Goal: Task Accomplishment & Management: Use online tool/utility

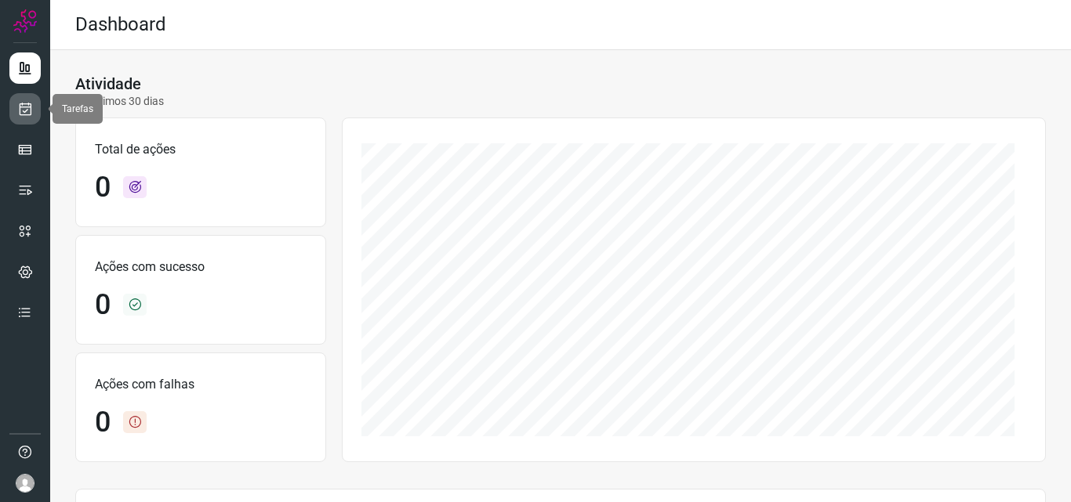
click at [27, 108] on icon at bounding box center [25, 109] width 16 height 16
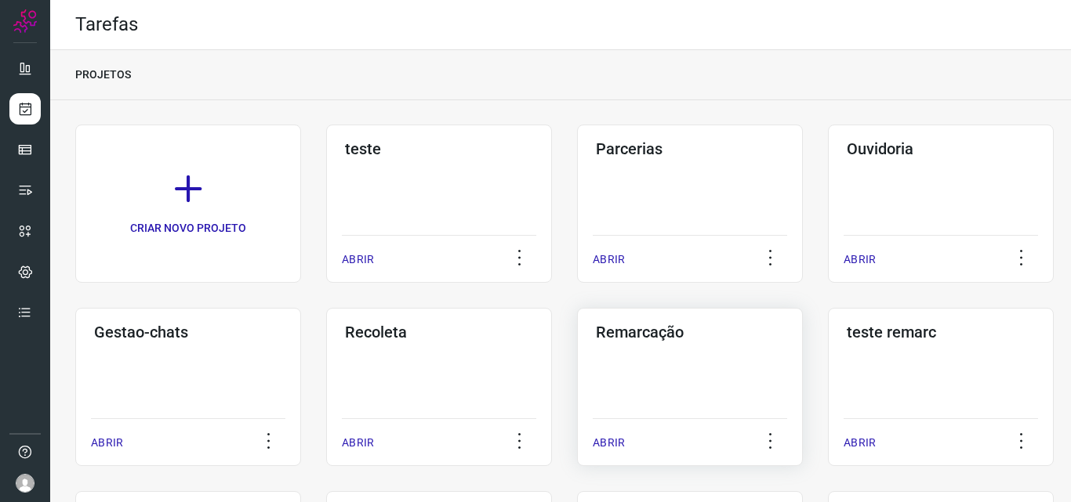
click at [631, 321] on div "Remarcação" at bounding box center [689, 329] width 194 height 25
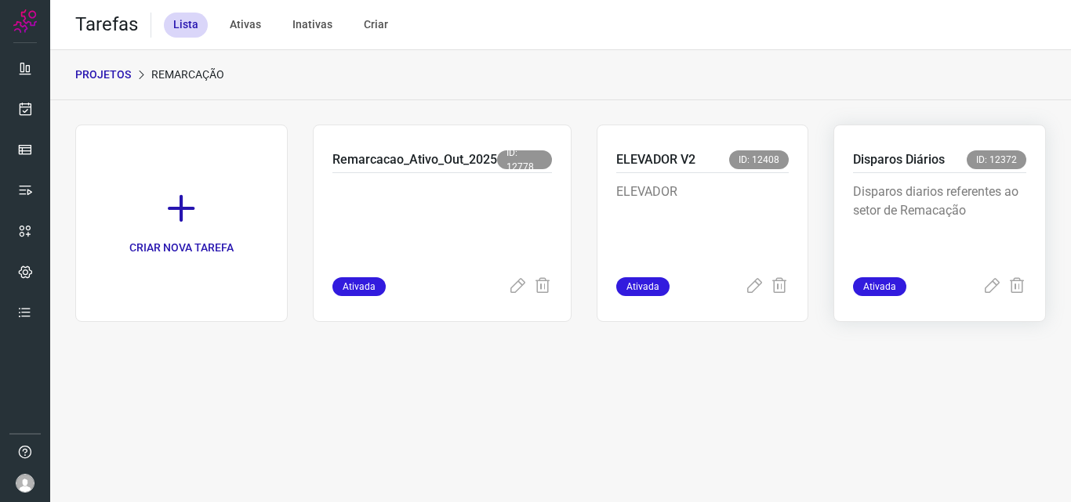
click at [881, 158] on p "Disparos Diários" at bounding box center [899, 159] width 92 height 19
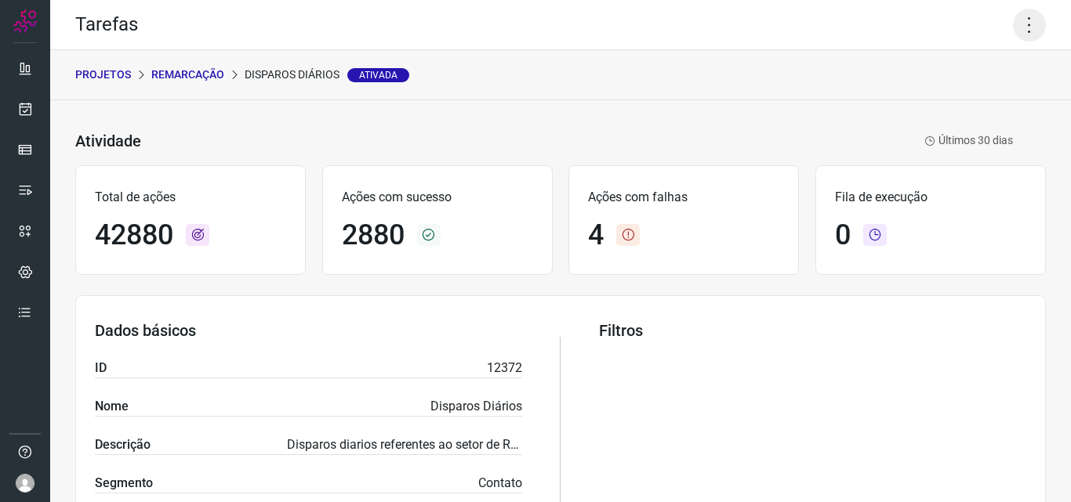
click at [1022, 20] on icon at bounding box center [1029, 25] width 33 height 33
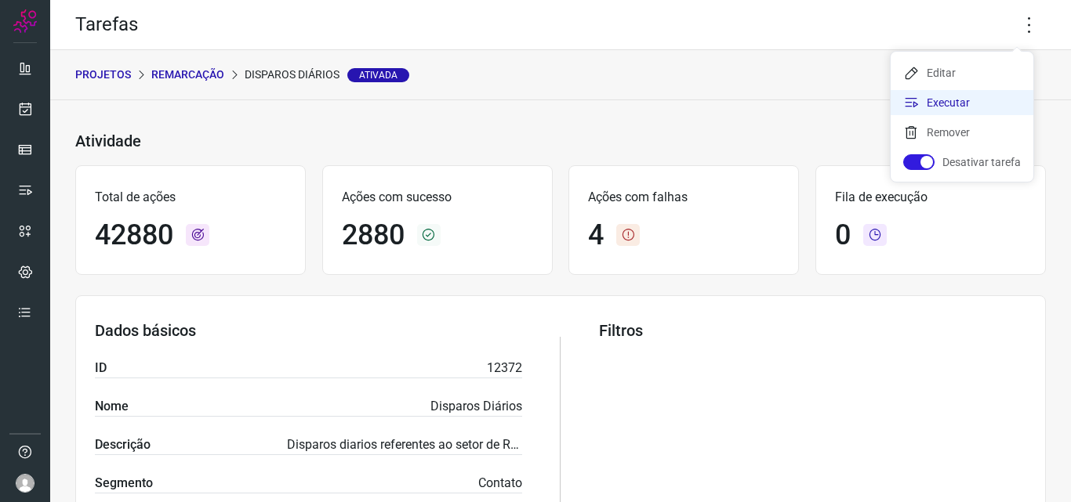
click at [931, 104] on li "Executar" at bounding box center [961, 102] width 143 height 25
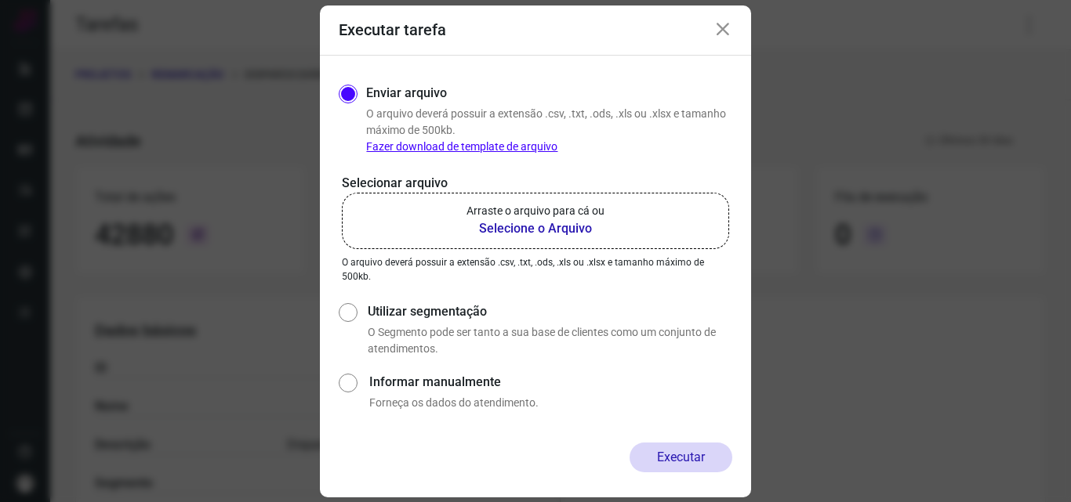
click at [518, 230] on b "Selecione o Arquivo" at bounding box center [535, 228] width 138 height 19
click at [0, 0] on input "Arraste o arquivo para cá ou Selecione o Arquivo" at bounding box center [0, 0] width 0 height 0
click at [542, 226] on b "Selecione o Arquivo" at bounding box center [535, 228] width 138 height 19
click at [0, 0] on input "Arraste o arquivo para cá ou Selecione o Arquivo" at bounding box center [0, 0] width 0 height 0
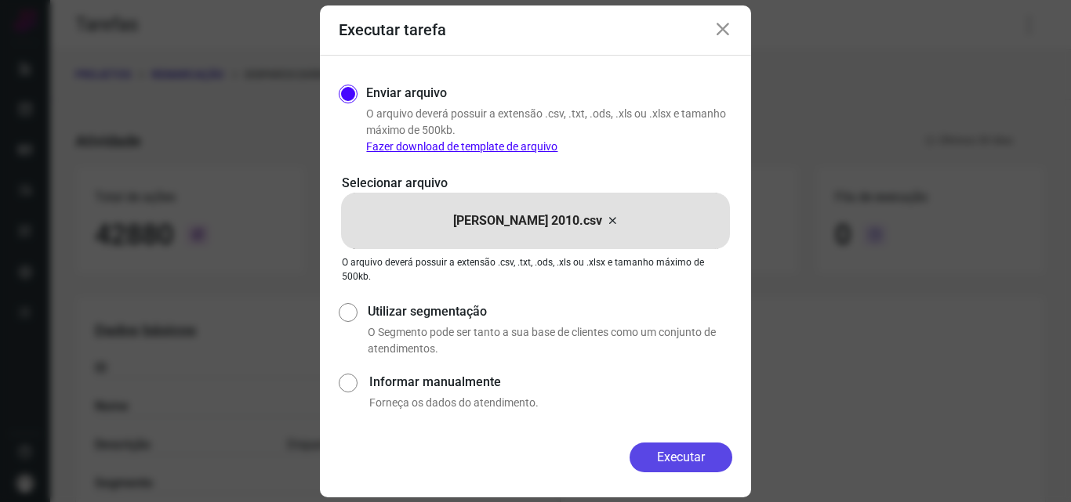
click at [668, 450] on button "Executar" at bounding box center [680, 458] width 103 height 30
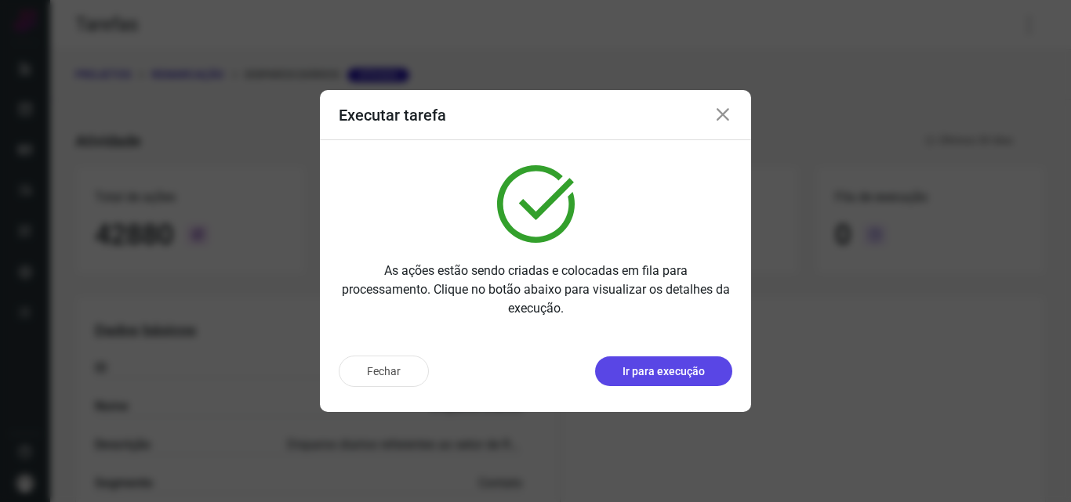
click at [661, 374] on p "Ir para execução" at bounding box center [663, 372] width 82 height 16
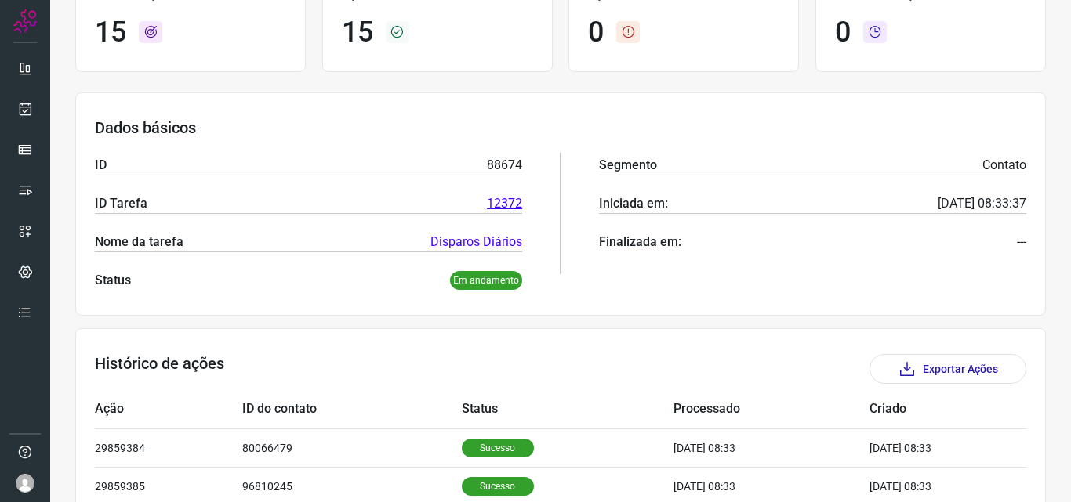
scroll to position [392, 0]
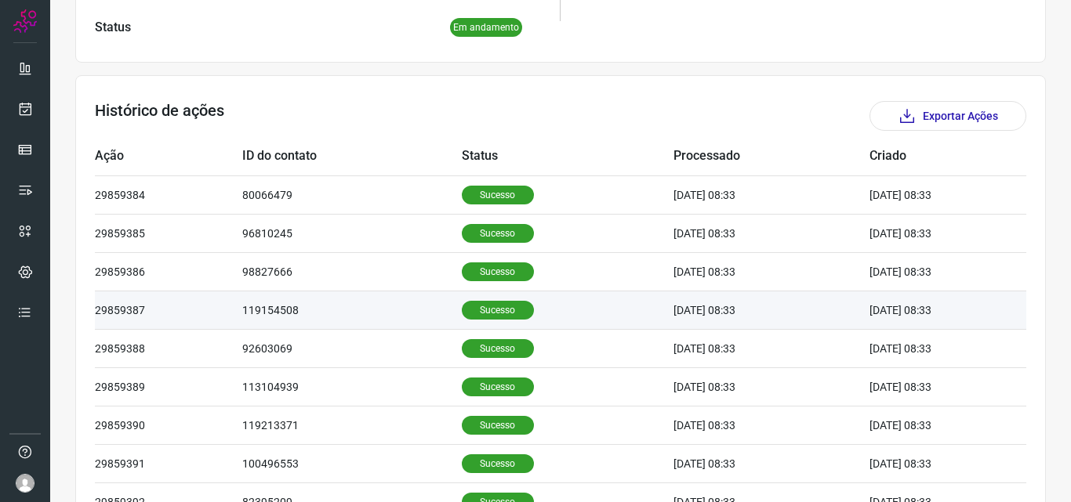
click at [480, 310] on p "Sucesso" at bounding box center [498, 310] width 72 height 19
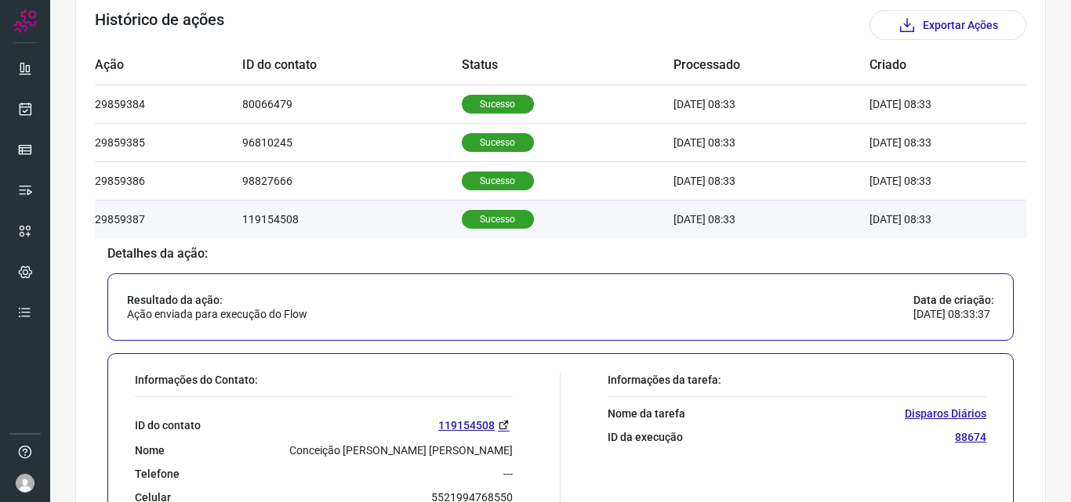
scroll to position [705, 0]
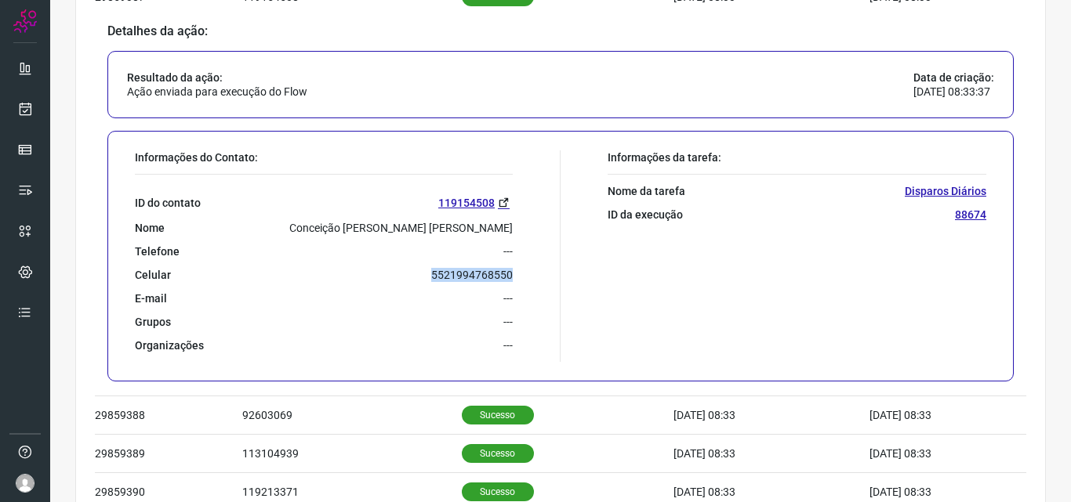
drag, startPoint x: 422, startPoint y: 268, endPoint x: 542, endPoint y: 281, distance: 120.6
click at [542, 281] on div "Informações do Contato: ID do contato 119154508 Nome Conceição Adelaide Cabral …" at bounding box center [343, 256] width 433 height 212
copy p "5521994768550"
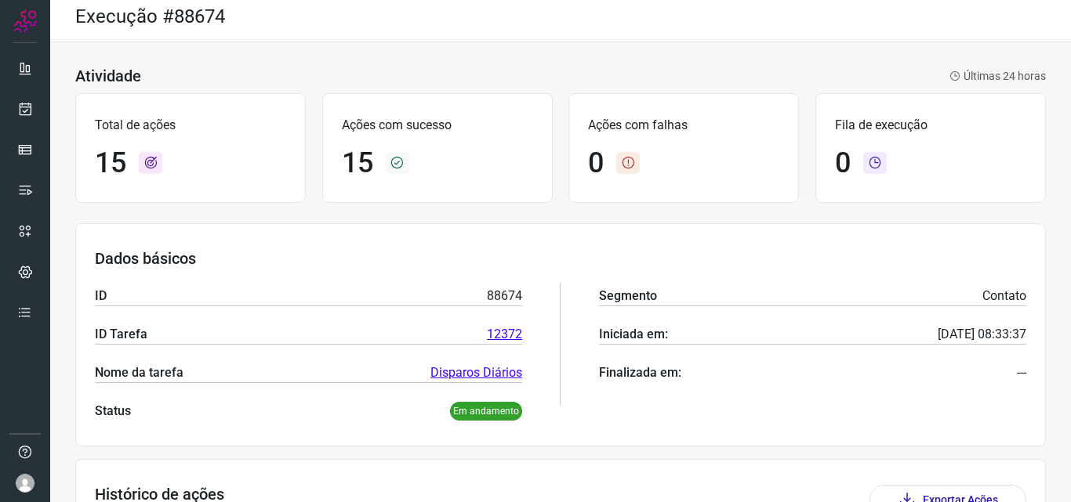
scroll to position [0, 0]
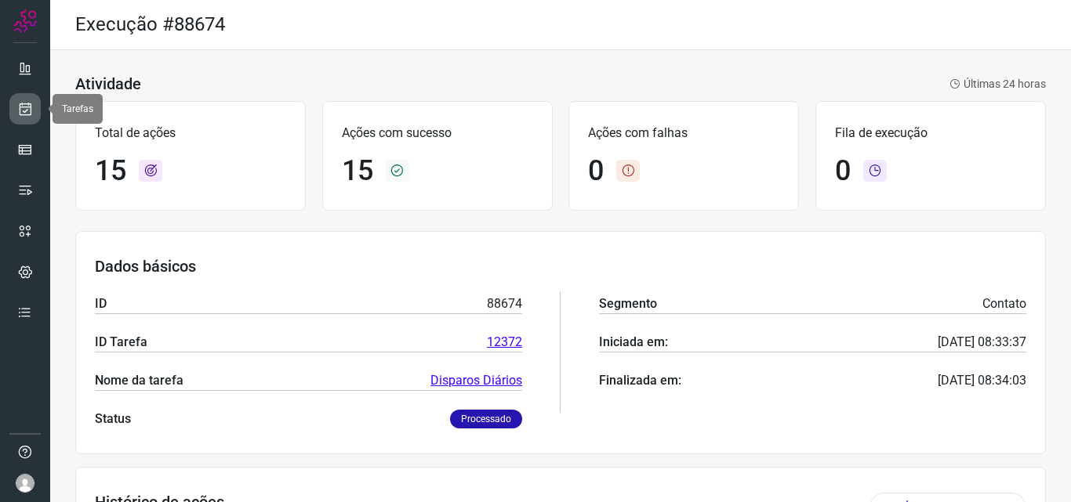
click at [22, 103] on icon at bounding box center [25, 109] width 16 height 16
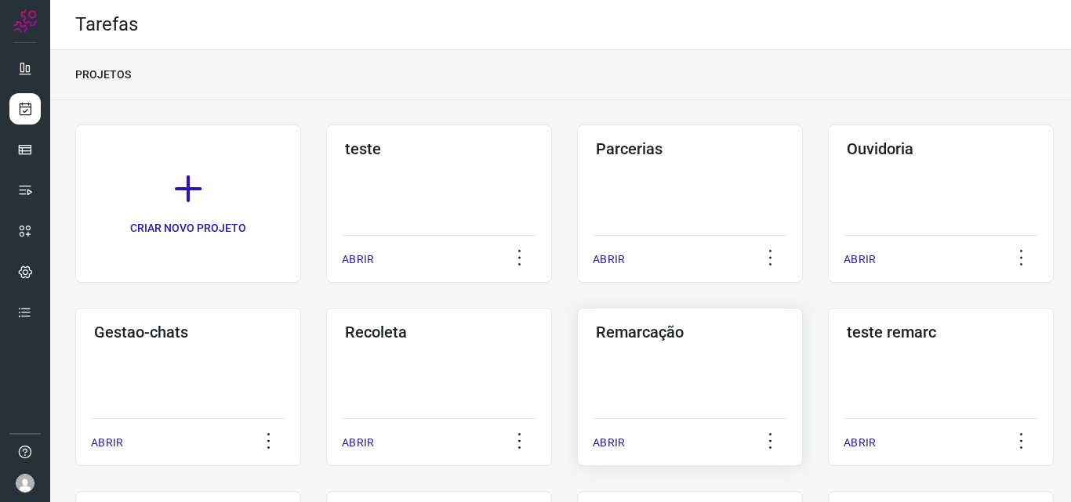
click at [635, 333] on h3 "Remarcação" at bounding box center [690, 332] width 188 height 19
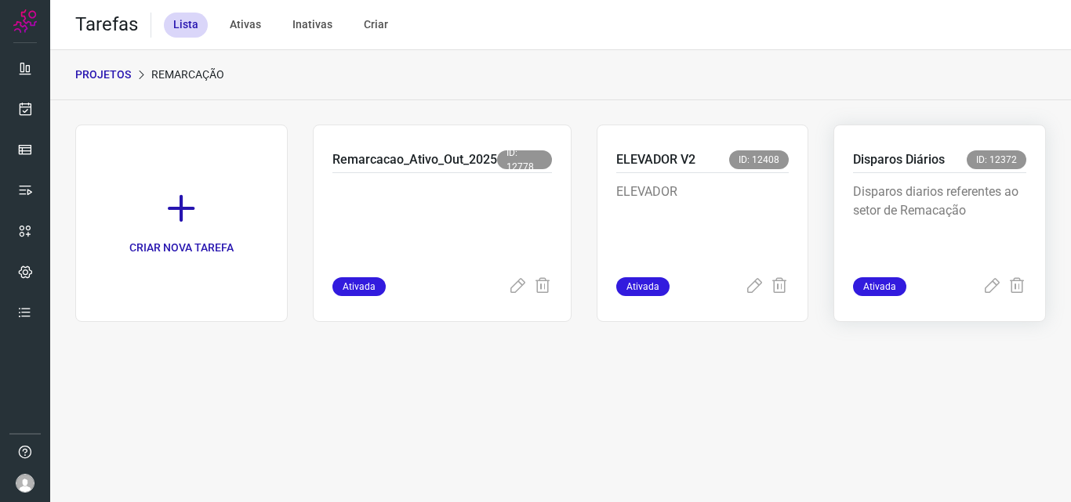
click at [889, 151] on p "Disparos Diários" at bounding box center [899, 159] width 92 height 19
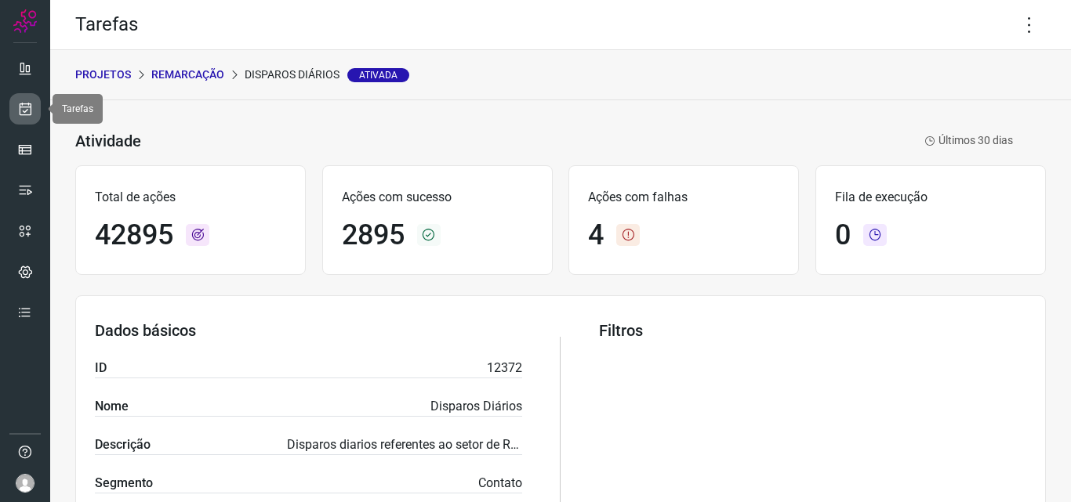
click at [27, 107] on icon at bounding box center [25, 109] width 16 height 16
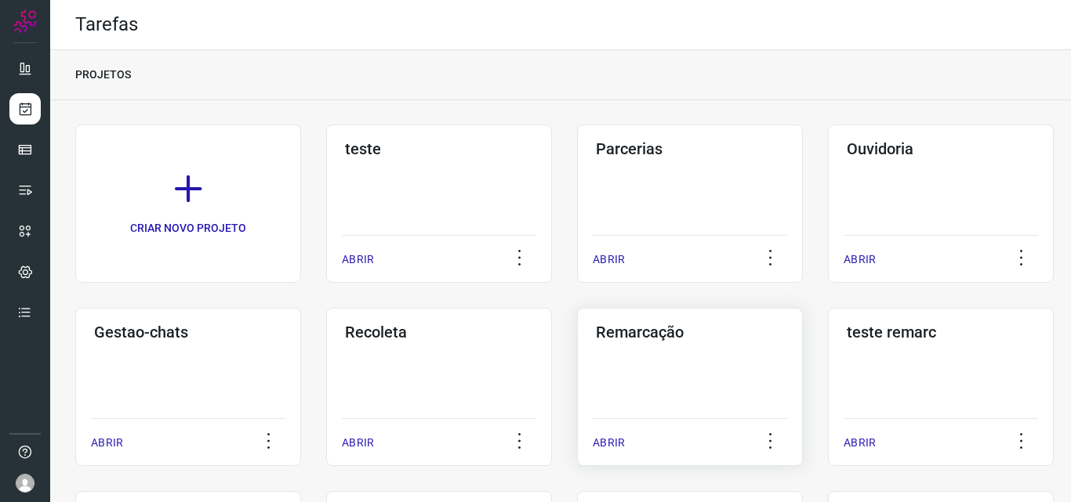
click at [625, 323] on h3 "Remarcação" at bounding box center [690, 332] width 188 height 19
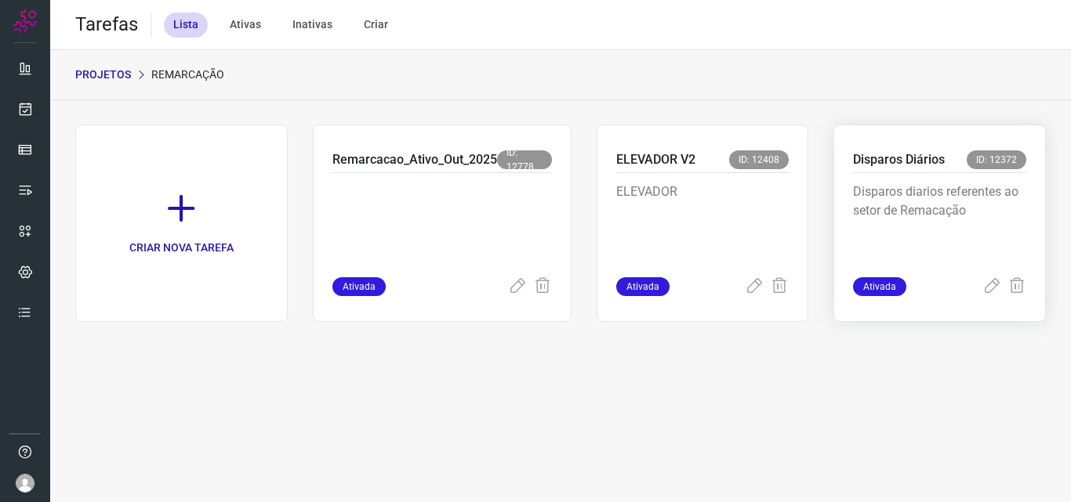
click at [911, 168] on p "Disparos Diários" at bounding box center [899, 159] width 92 height 19
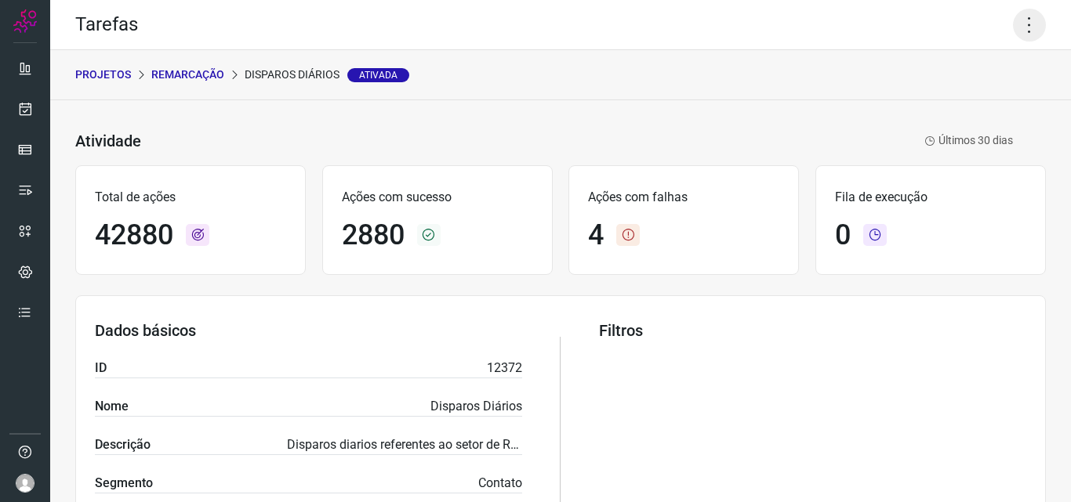
click at [1015, 27] on icon at bounding box center [1029, 25] width 33 height 33
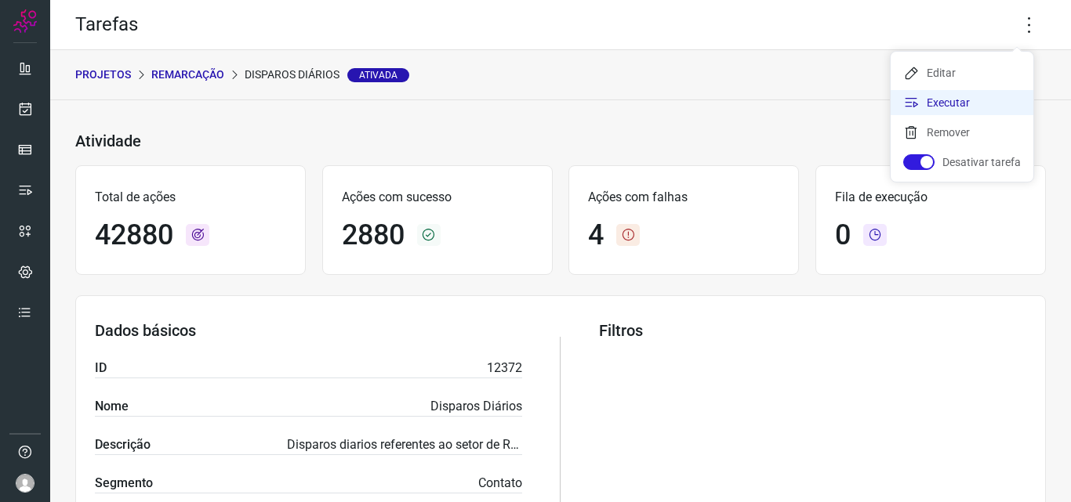
click at [940, 98] on li "Executar" at bounding box center [961, 102] width 143 height 25
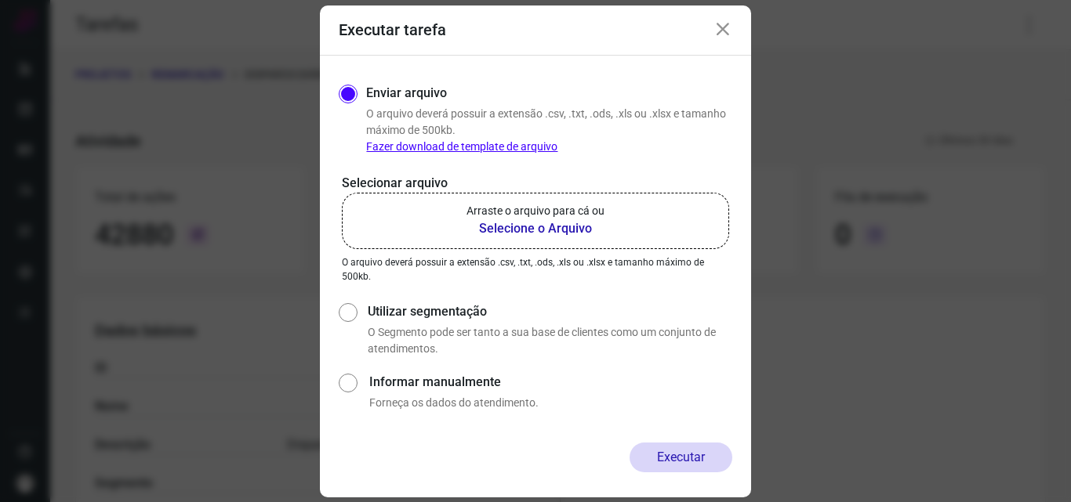
click at [518, 228] on b "Selecione o Arquivo" at bounding box center [535, 228] width 138 height 19
click at [0, 0] on input "Arraste o arquivo para cá ou Selecione o Arquivo" at bounding box center [0, 0] width 0 height 0
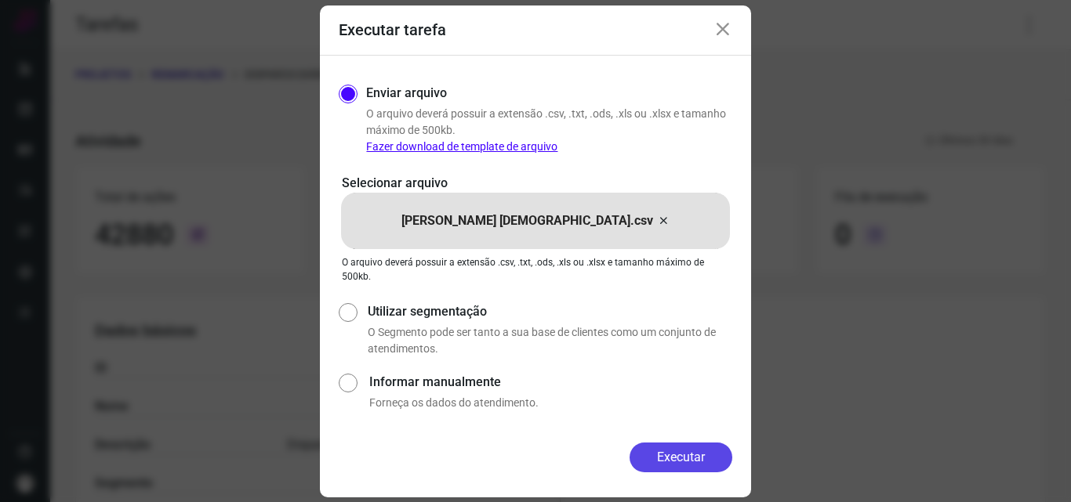
click at [663, 454] on button "Executar" at bounding box center [680, 458] width 103 height 30
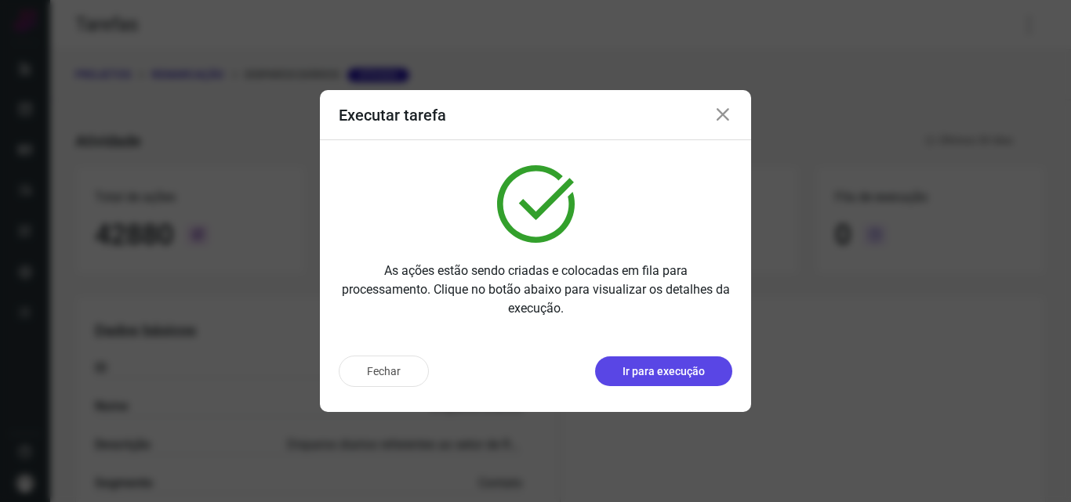
click at [678, 374] on p "Ir para execução" at bounding box center [663, 372] width 82 height 16
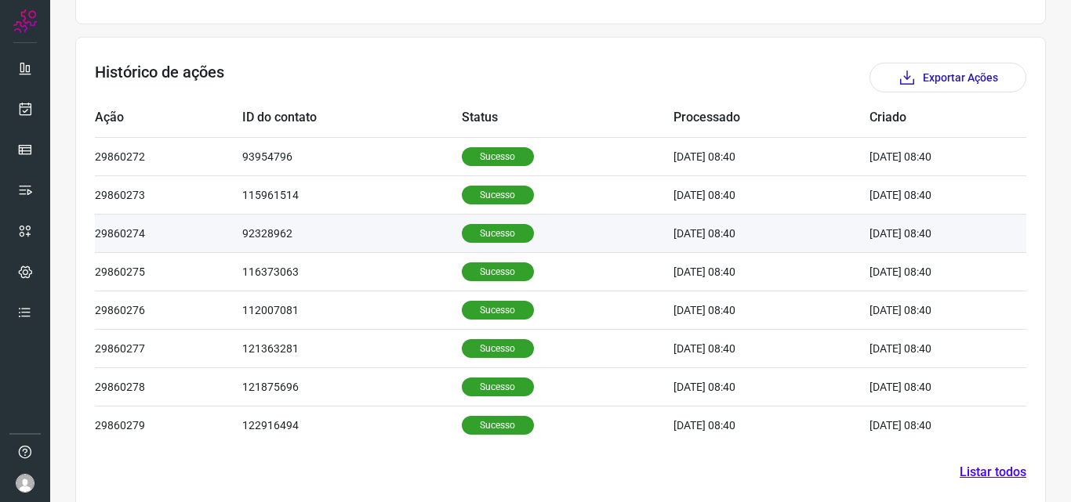
scroll to position [451, 0]
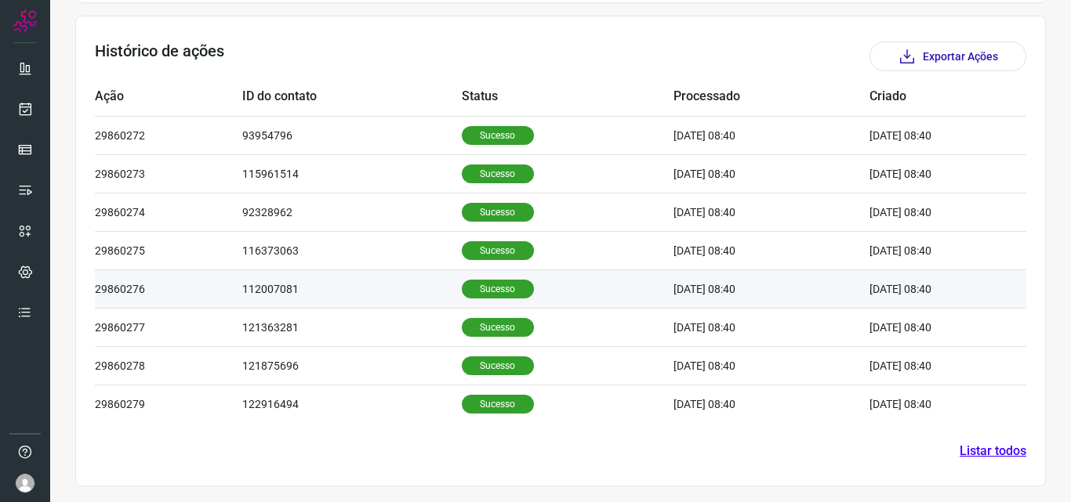
click at [473, 288] on p "Sucesso" at bounding box center [498, 289] width 72 height 19
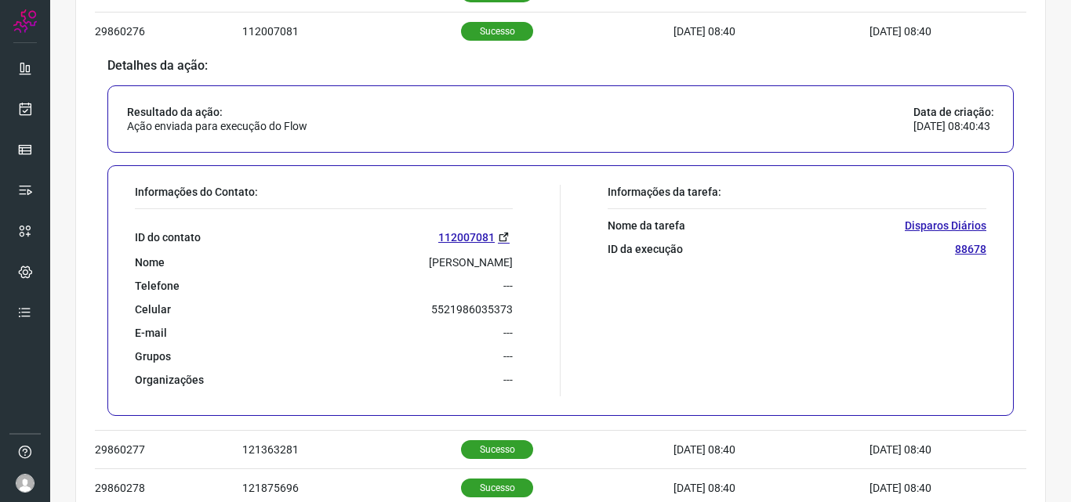
scroll to position [765, 0]
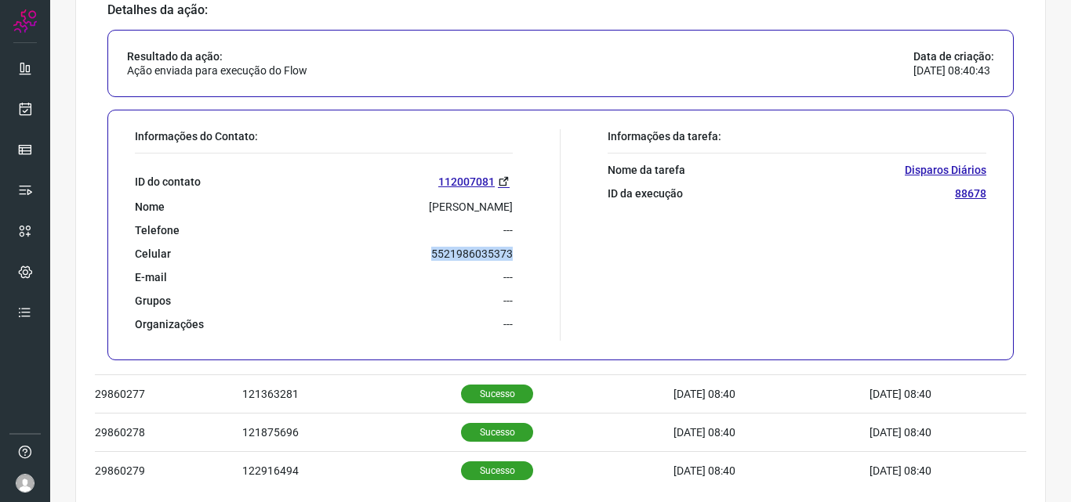
drag, startPoint x: 424, startPoint y: 253, endPoint x: 547, endPoint y: 257, distance: 123.1
click at [547, 257] on div "Informações do Contato: ID do contato 112007081 Nome Cristina Ayres Duarte Tele…" at bounding box center [343, 235] width 433 height 212
copy p "5521986035373"
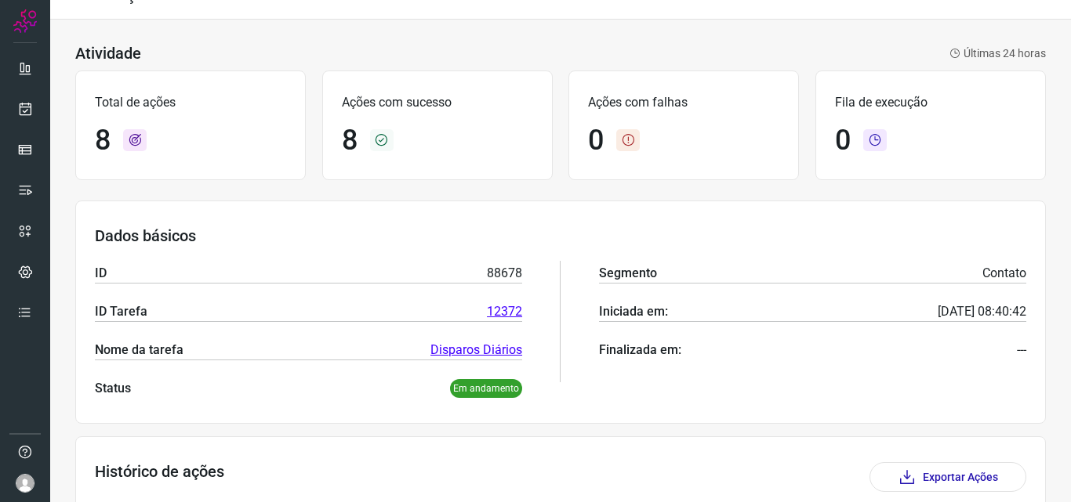
scroll to position [0, 0]
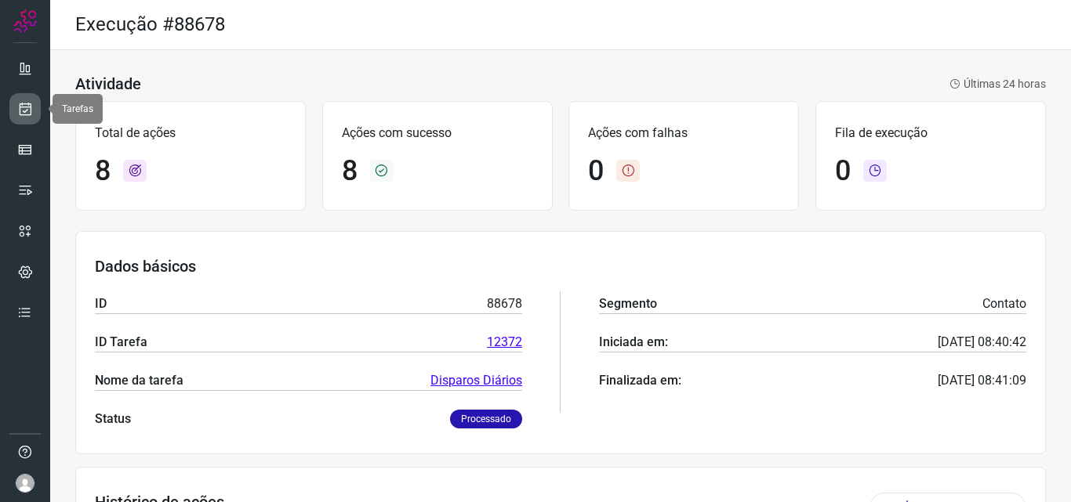
click at [22, 100] on link at bounding box center [24, 108] width 31 height 31
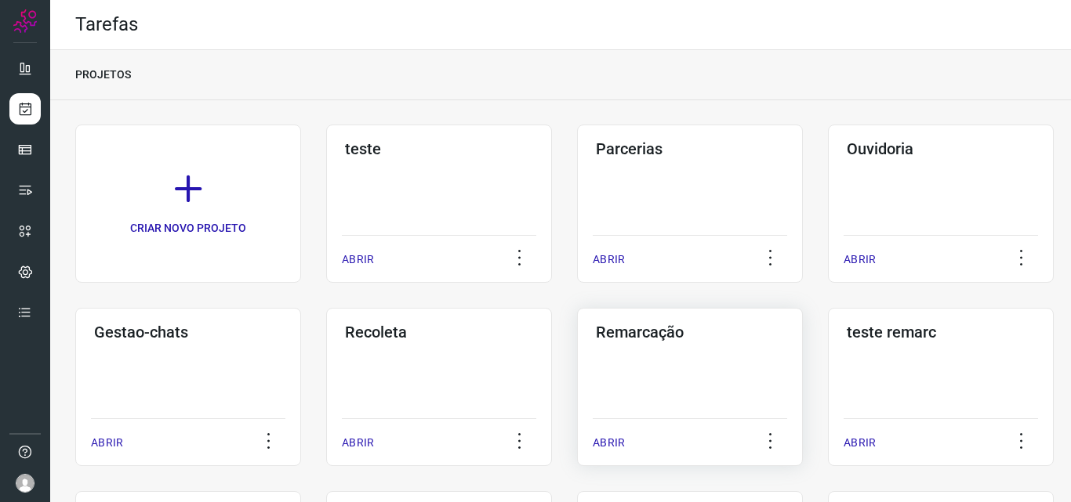
click at [625, 331] on h3 "Remarcação" at bounding box center [690, 332] width 188 height 19
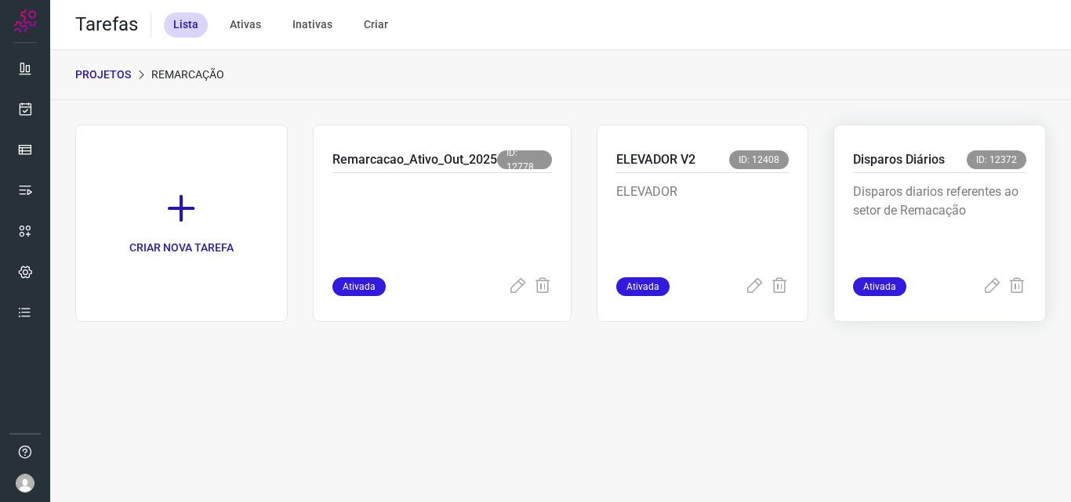
click at [886, 162] on p "Disparos Diários" at bounding box center [899, 159] width 92 height 19
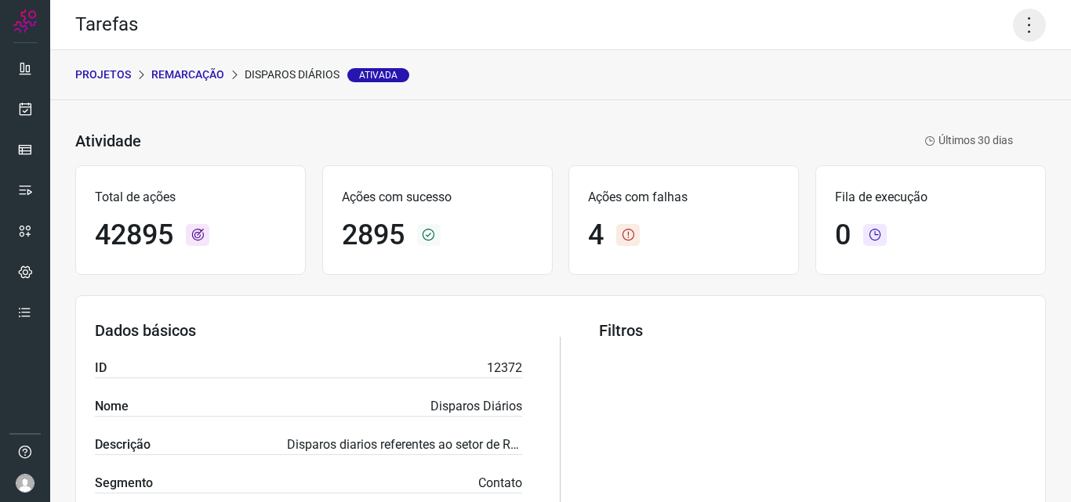
click at [1018, 29] on icon at bounding box center [1029, 25] width 33 height 33
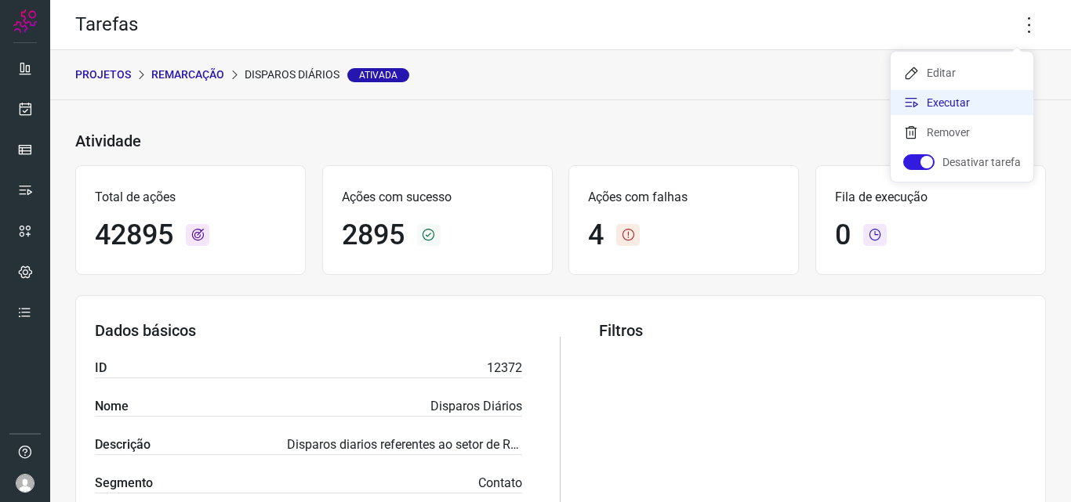
click at [930, 100] on li "Executar" at bounding box center [961, 102] width 143 height 25
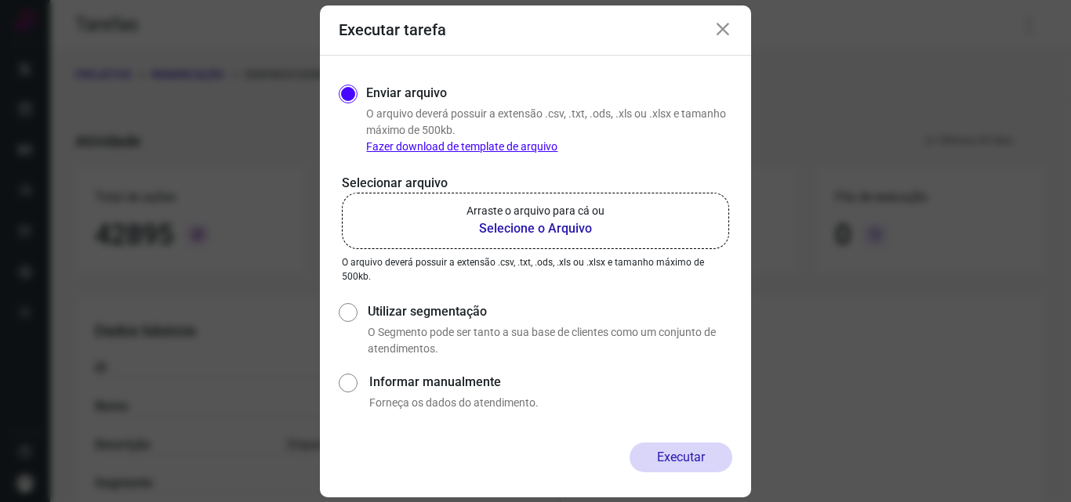
click at [546, 225] on b "Selecione o Arquivo" at bounding box center [535, 228] width 138 height 19
click at [0, 0] on input "Arraste o arquivo para cá ou Selecione o Arquivo" at bounding box center [0, 0] width 0 height 0
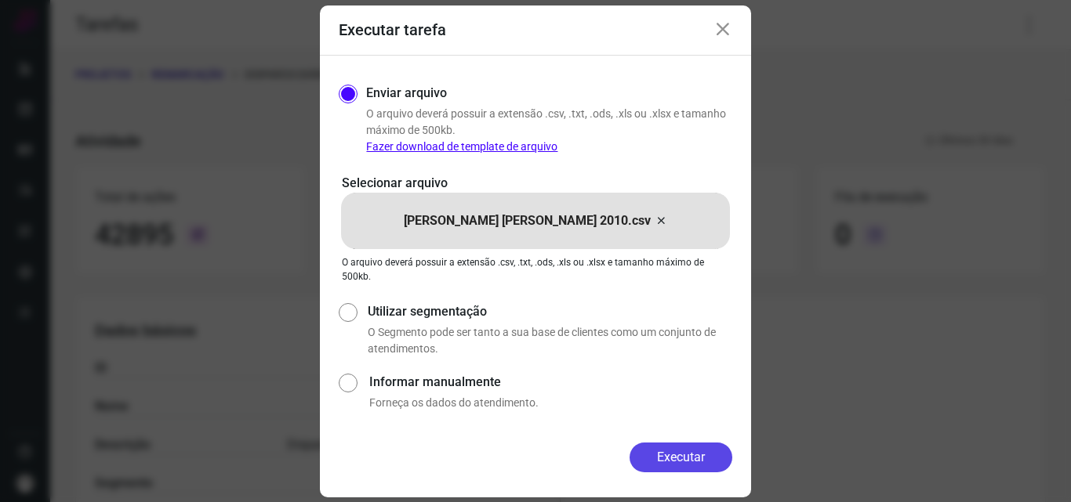
click at [673, 455] on button "Executar" at bounding box center [680, 458] width 103 height 30
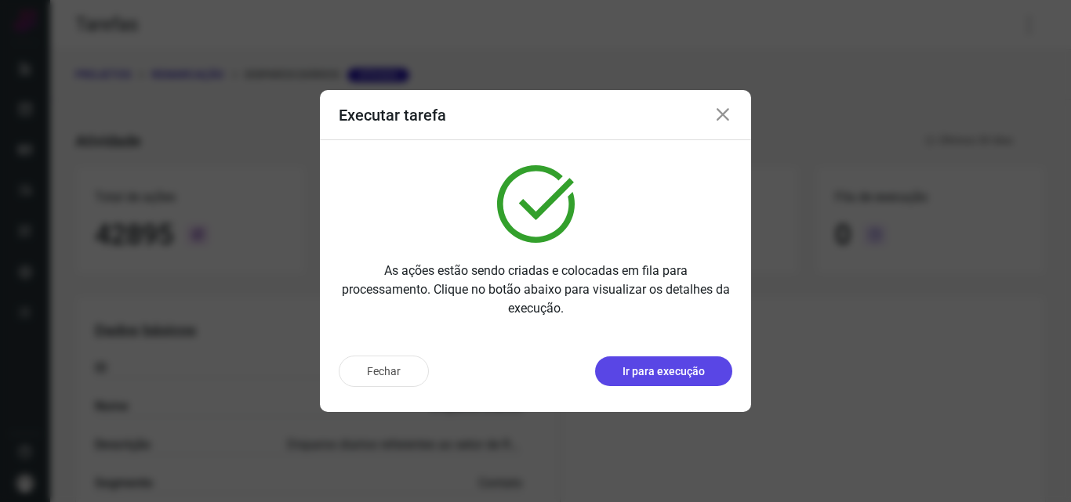
click at [630, 368] on p "Ir para execução" at bounding box center [663, 372] width 82 height 16
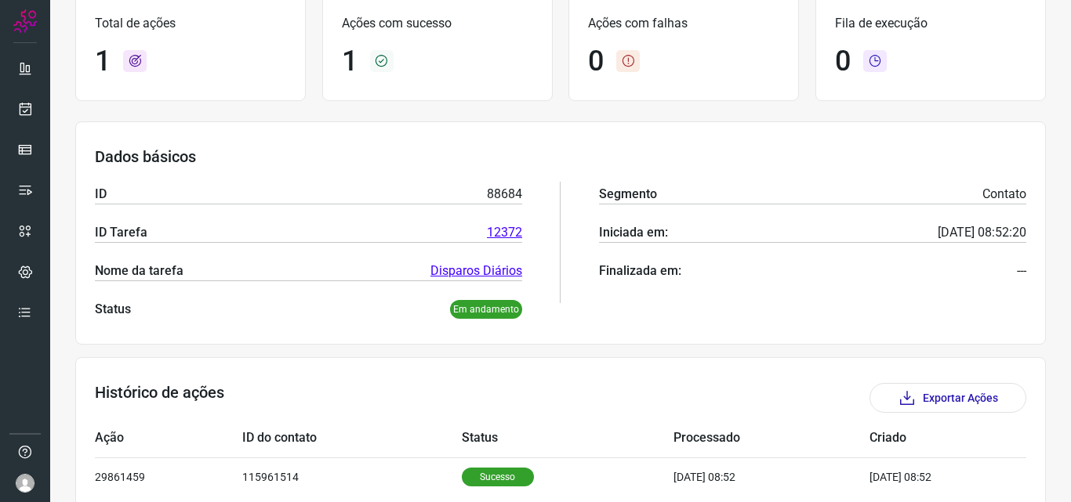
scroll to position [183, 0]
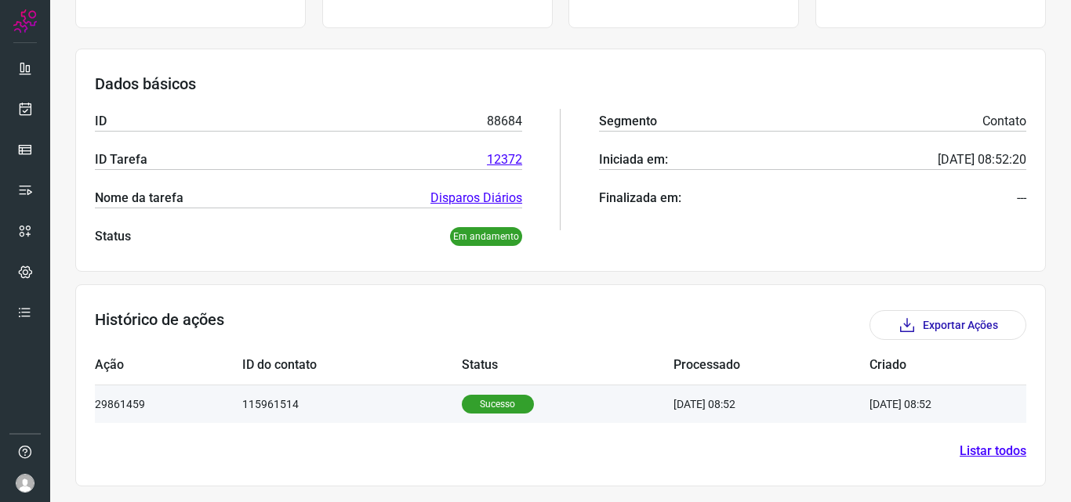
click at [491, 406] on p "Sucesso" at bounding box center [498, 404] width 72 height 19
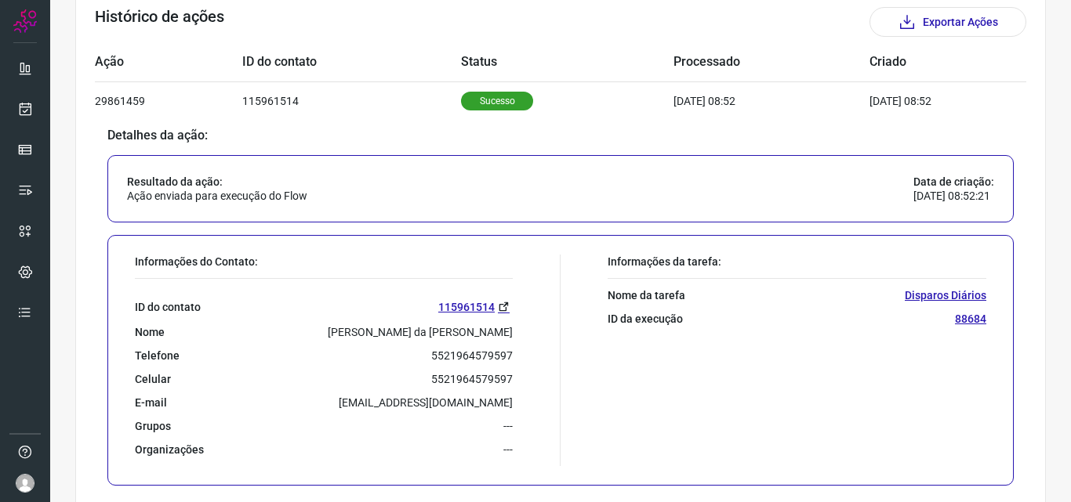
scroll to position [563, 0]
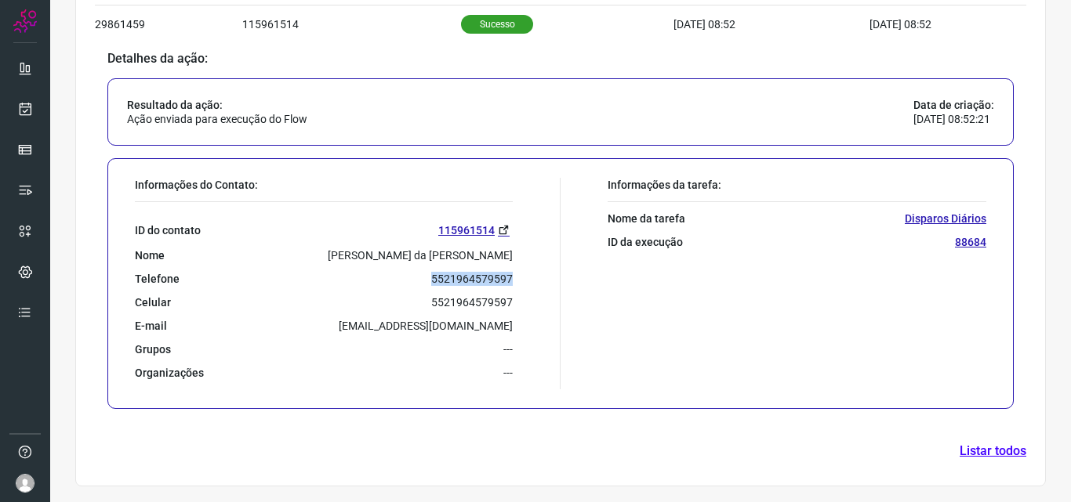
drag, startPoint x: 422, startPoint y: 277, endPoint x: 515, endPoint y: 281, distance: 93.4
click at [515, 281] on div "Informações do Contato: ID do contato 115961514 Nome Penha Cassia da Silva Sant…" at bounding box center [343, 284] width 433 height 212
copy p "5521964579597"
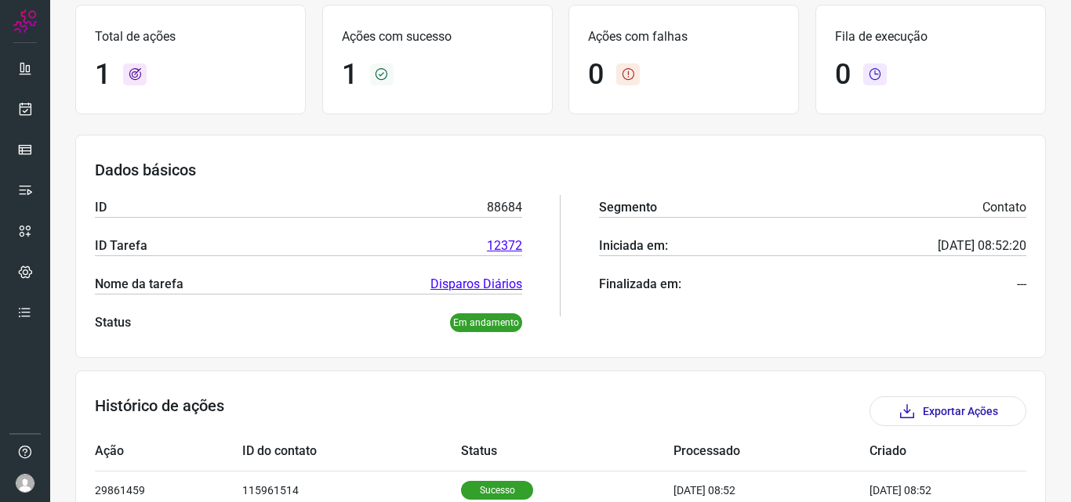
scroll to position [92, 0]
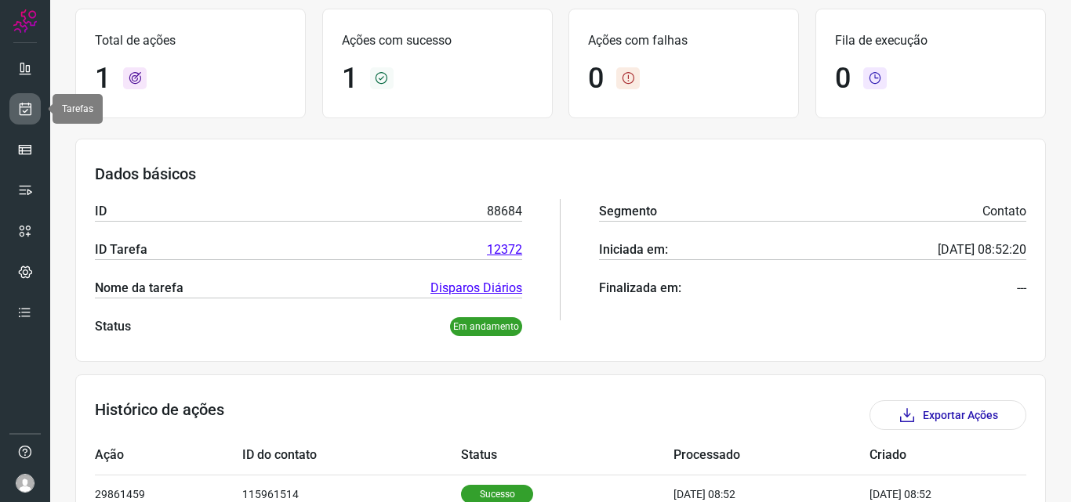
click at [25, 110] on icon at bounding box center [25, 109] width 16 height 16
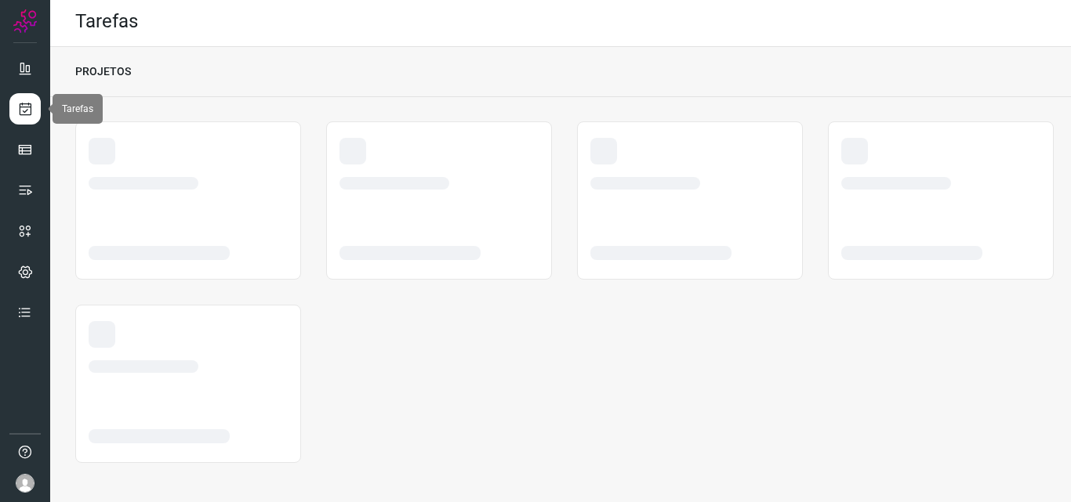
scroll to position [3, 0]
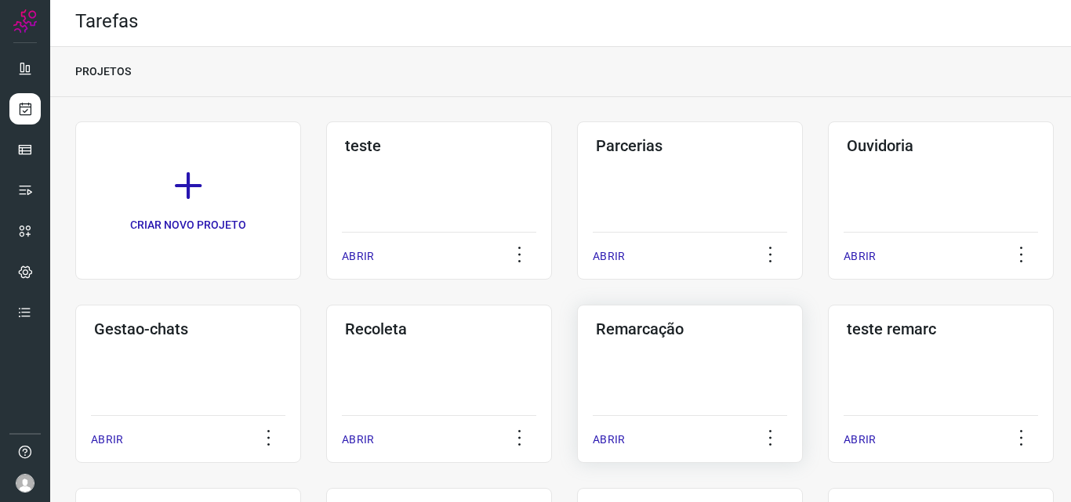
click at [654, 331] on h3 "Remarcação" at bounding box center [690, 329] width 188 height 19
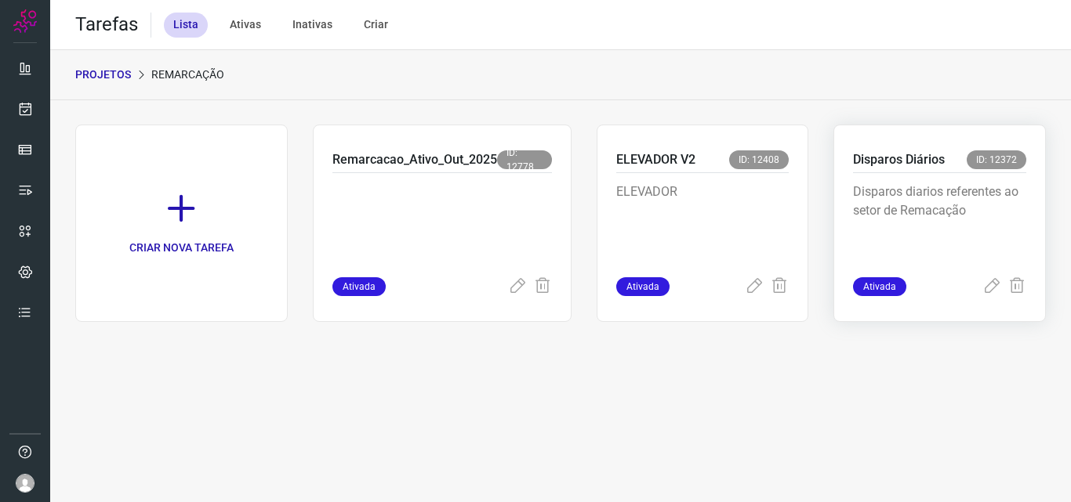
click at [886, 156] on p "Disparos Diários" at bounding box center [899, 159] width 92 height 19
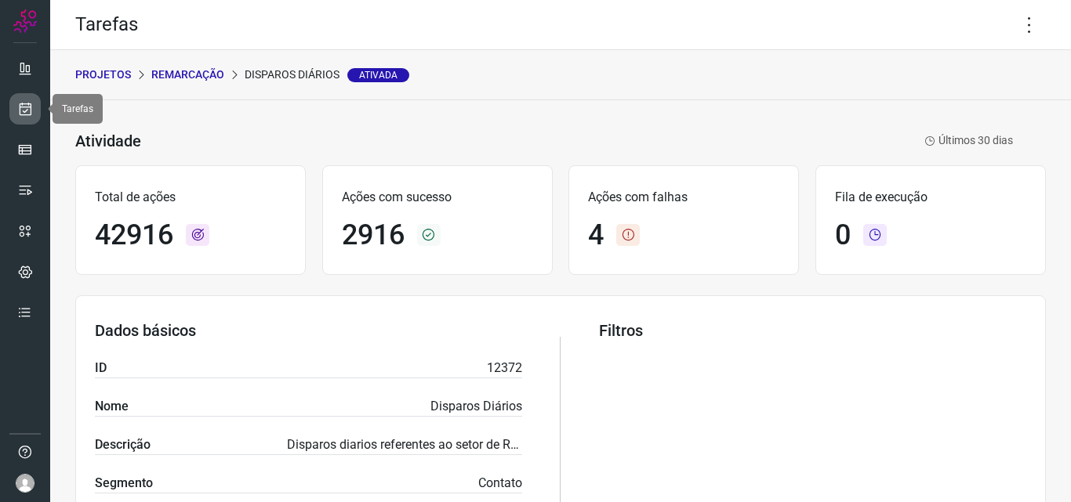
click at [30, 110] on icon at bounding box center [25, 109] width 16 height 16
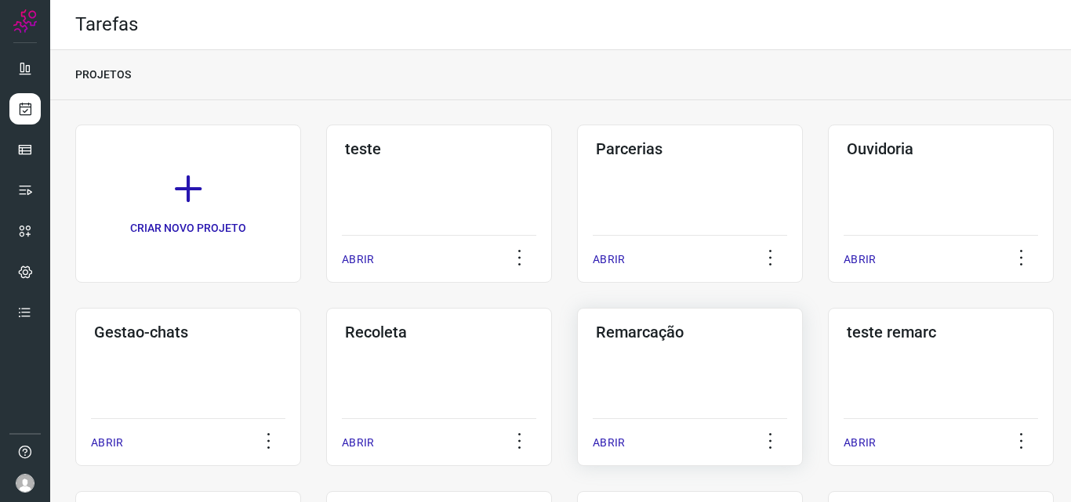
click at [636, 324] on h3 "Remarcação" at bounding box center [690, 332] width 188 height 19
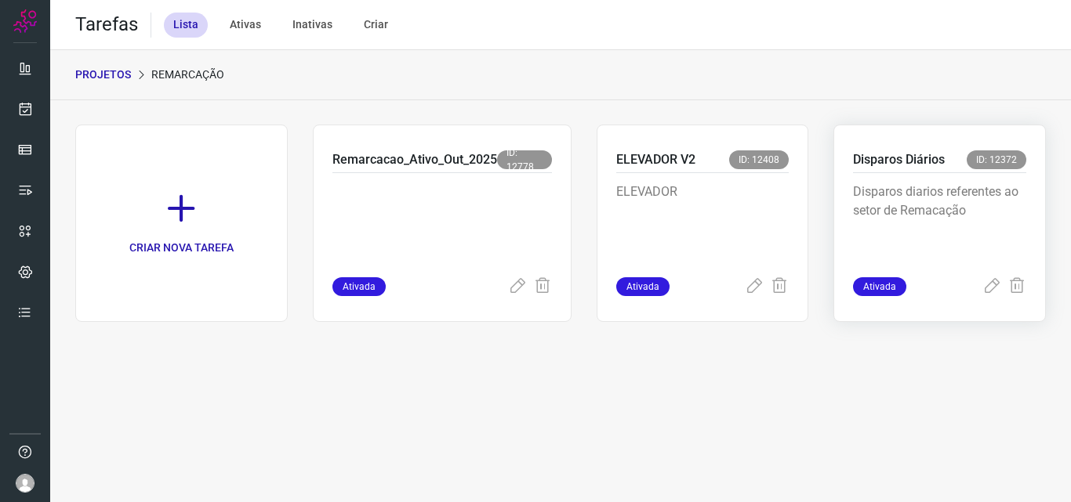
click at [887, 154] on p "Disparos Diários" at bounding box center [899, 159] width 92 height 19
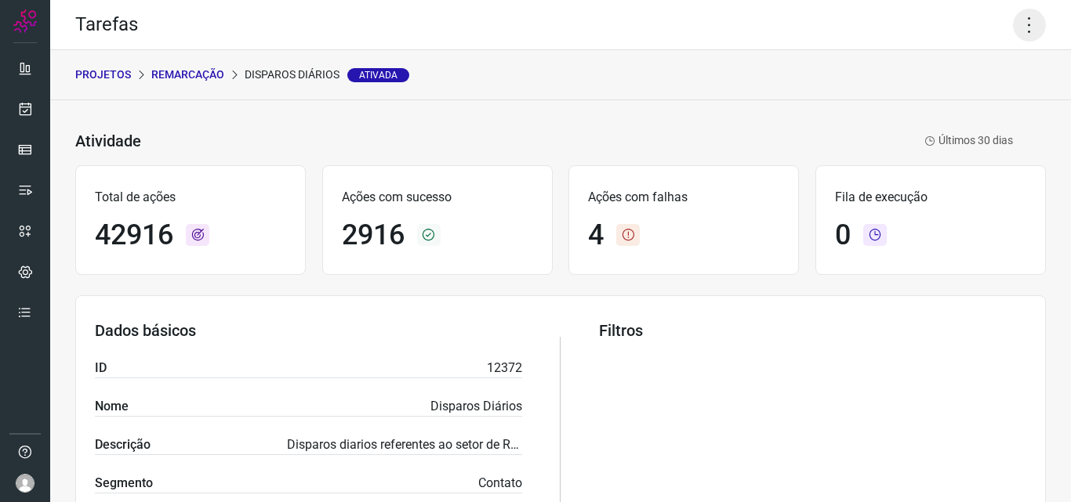
click at [1013, 23] on icon at bounding box center [1029, 25] width 33 height 33
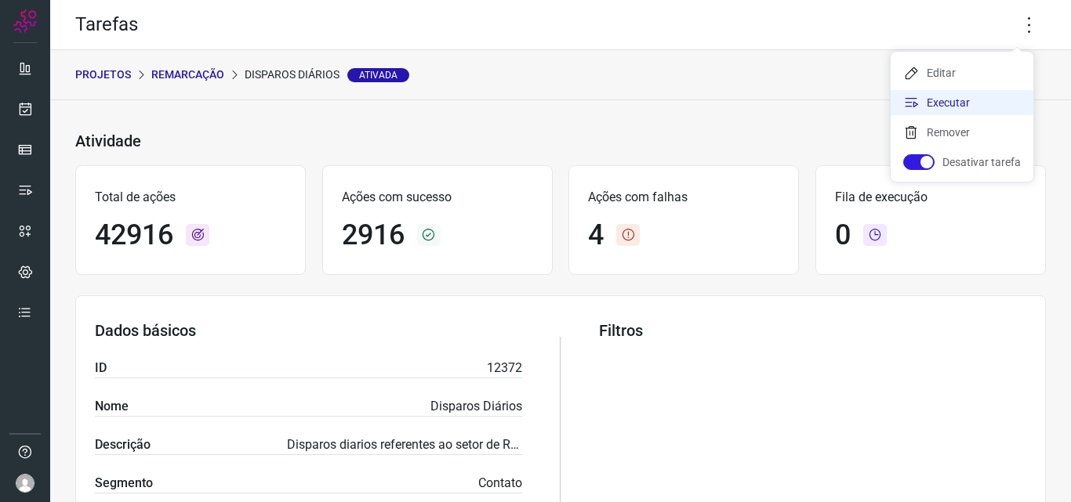
click at [938, 96] on li "Executar" at bounding box center [961, 102] width 143 height 25
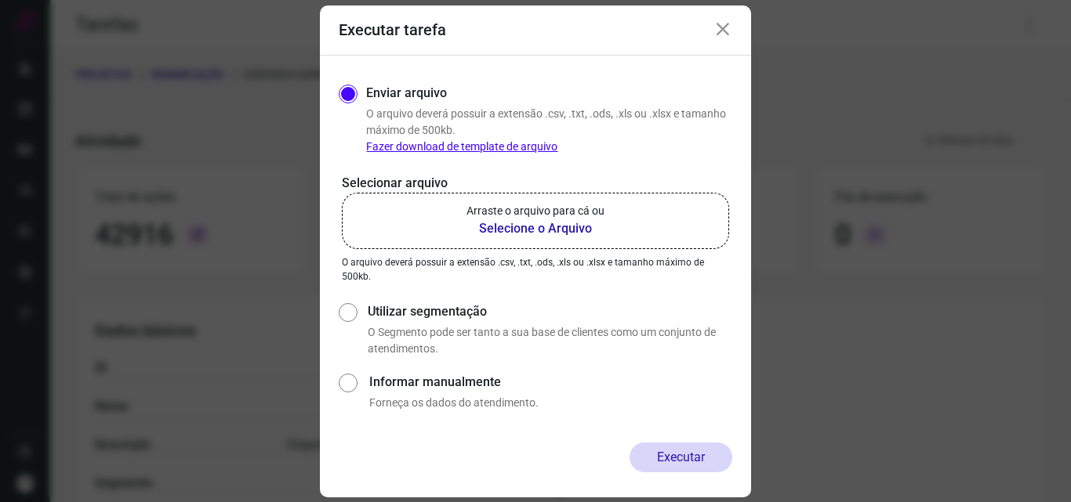
click at [515, 227] on b "Selecione o Arquivo" at bounding box center [535, 228] width 138 height 19
click at [0, 0] on input "Arraste o arquivo para cá ou Selecione o Arquivo" at bounding box center [0, 0] width 0 height 0
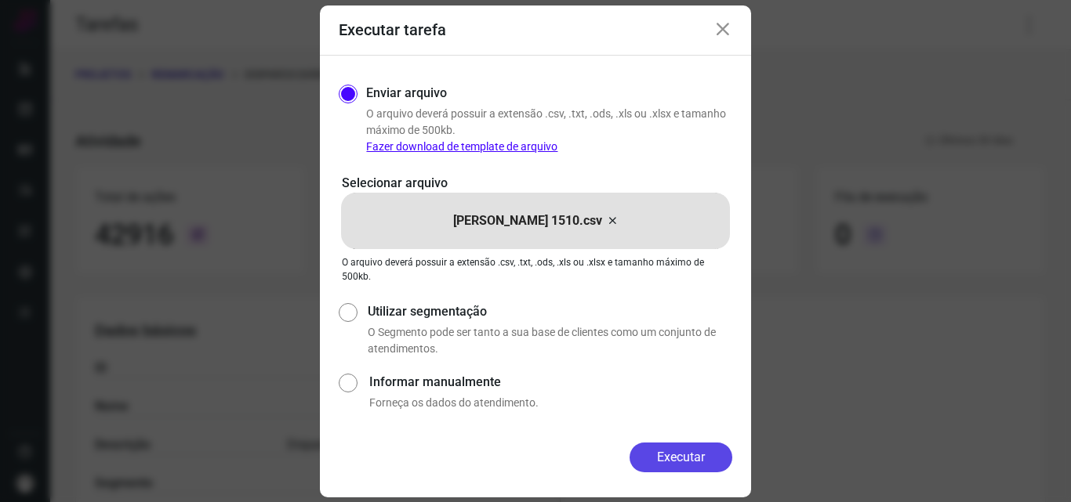
click at [667, 451] on button "Executar" at bounding box center [680, 458] width 103 height 30
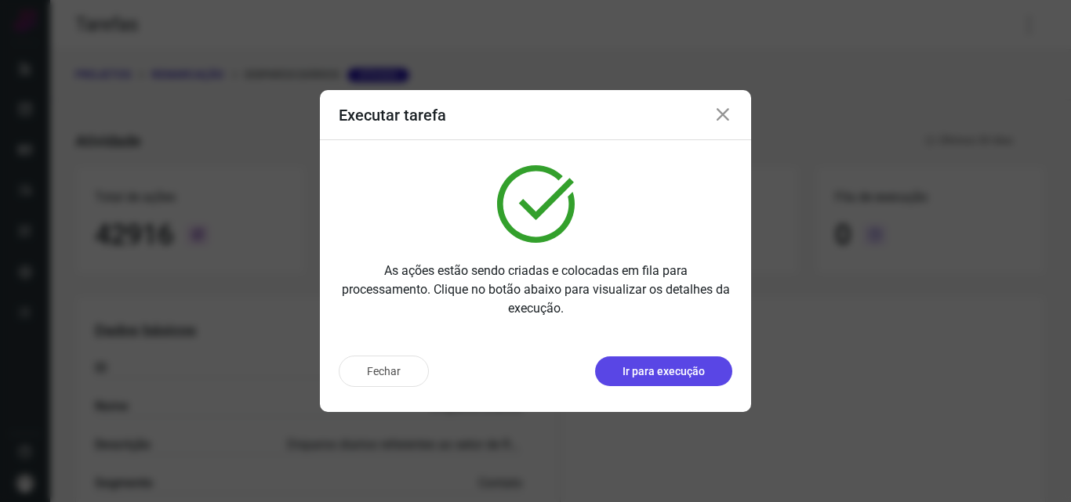
click at [686, 365] on p "Ir para execução" at bounding box center [663, 372] width 82 height 16
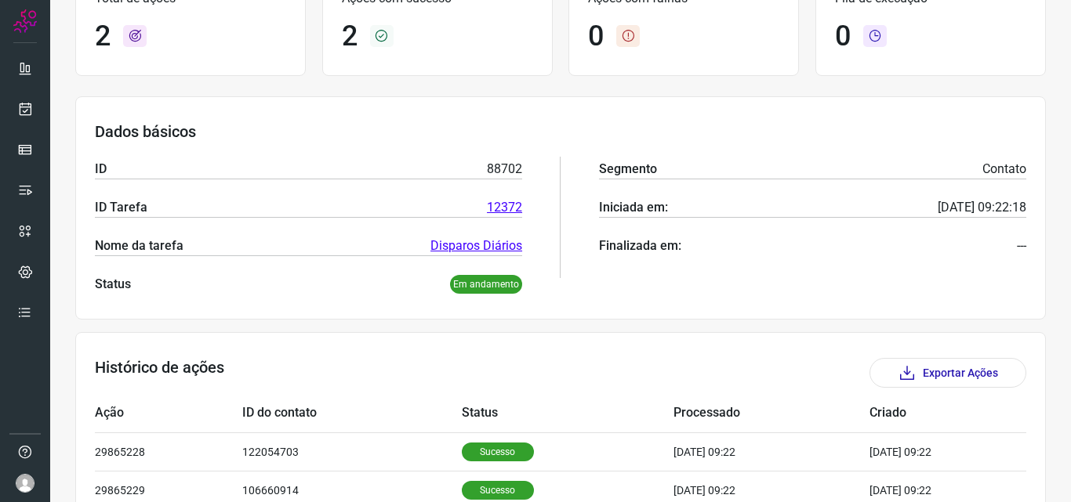
scroll to position [221, 0]
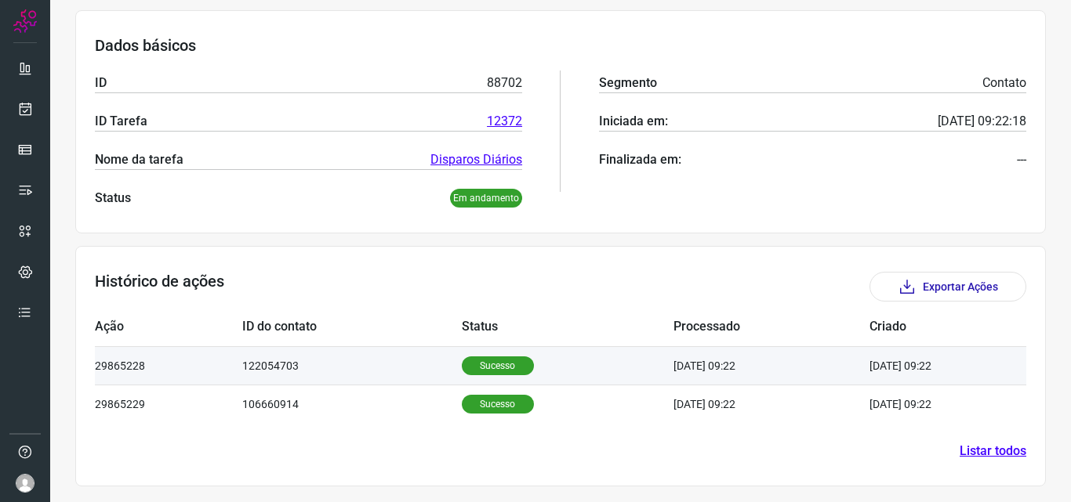
click at [469, 360] on p "Sucesso" at bounding box center [498, 366] width 72 height 19
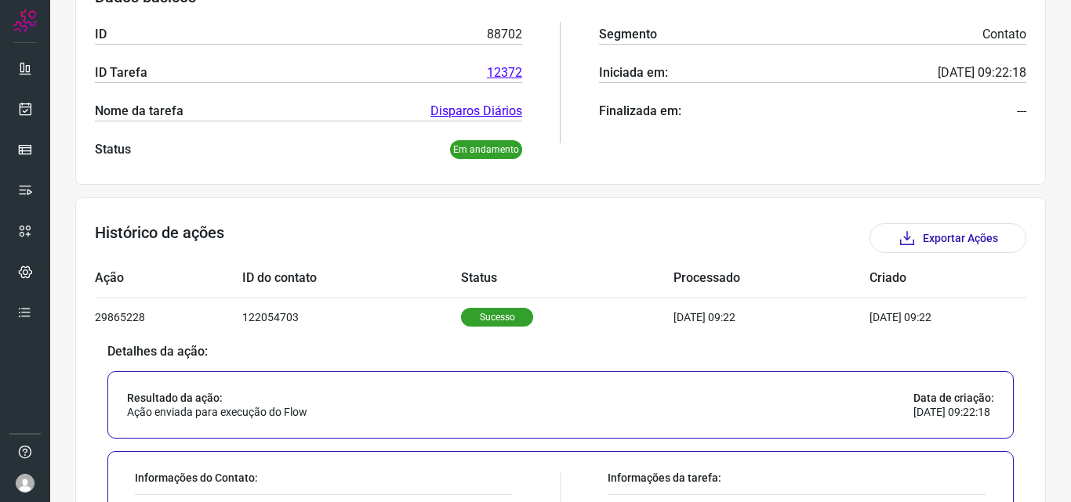
scroll to position [534, 0]
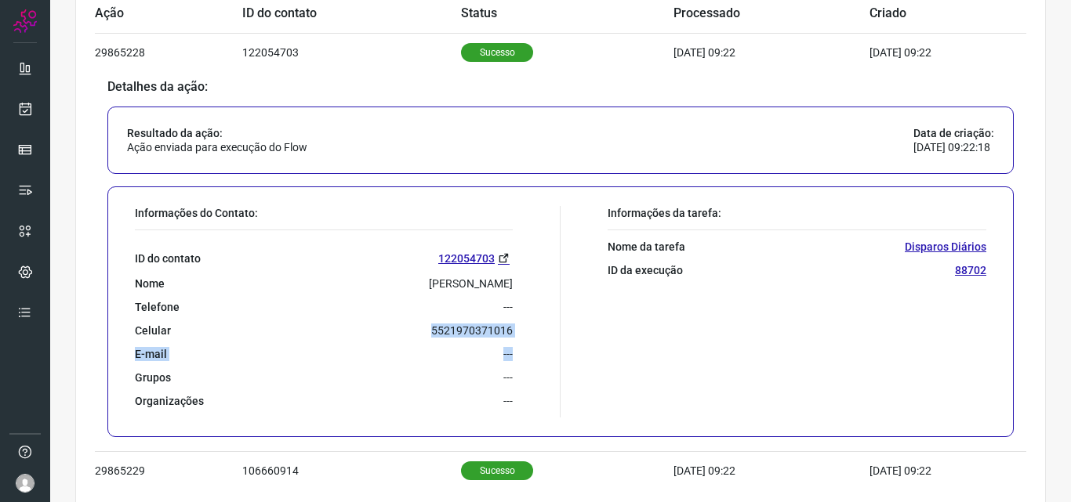
drag, startPoint x: 427, startPoint y: 331, endPoint x: 550, endPoint y: 339, distance: 123.3
click at [550, 339] on div "Informações do Contato: ID do contato 122054703 Nome Micaella Cruz Correa Telef…" at bounding box center [343, 312] width 433 height 212
click at [371, 346] on div "ID do contato 122054703 Nome Micaella Cruz Correa Telefone --- Celular 55219703…" at bounding box center [324, 319] width 378 height 178
drag, startPoint x: 420, startPoint y: 332, endPoint x: 525, endPoint y: 324, distance: 105.3
click at [525, 324] on div "Informações do Contato: ID do contato 122054703 Nome Micaella Cruz Correa Telef…" at bounding box center [343, 312] width 433 height 212
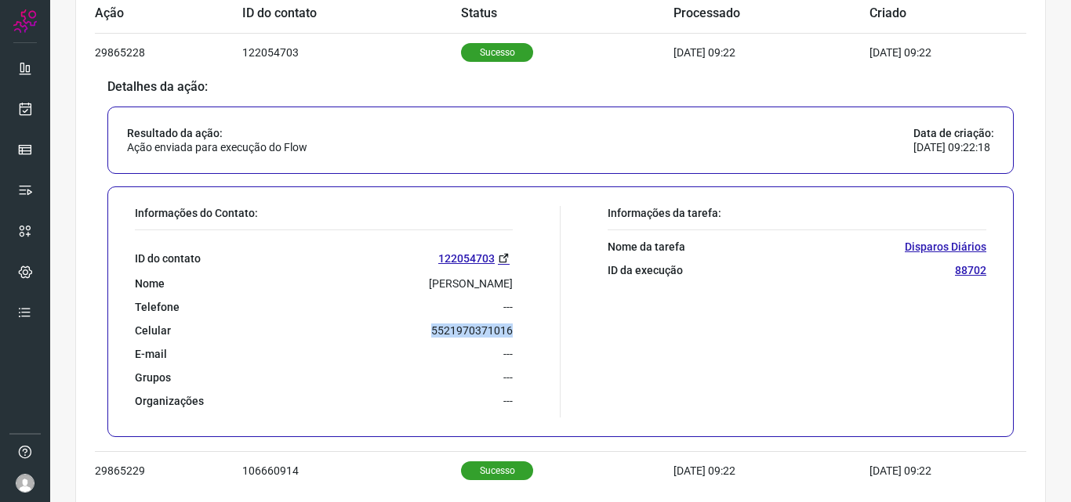
copy p "5521970371016"
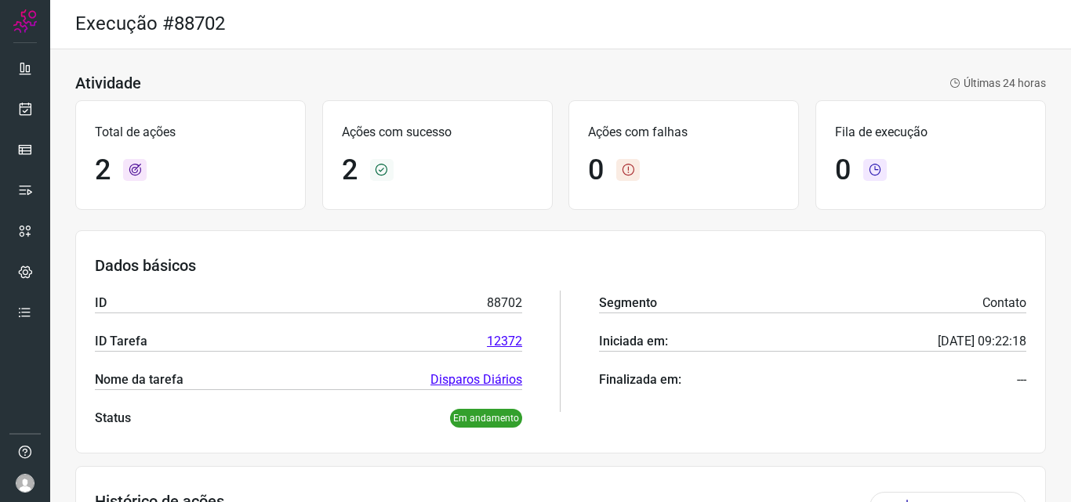
scroll to position [0, 0]
click at [24, 107] on icon at bounding box center [25, 109] width 16 height 16
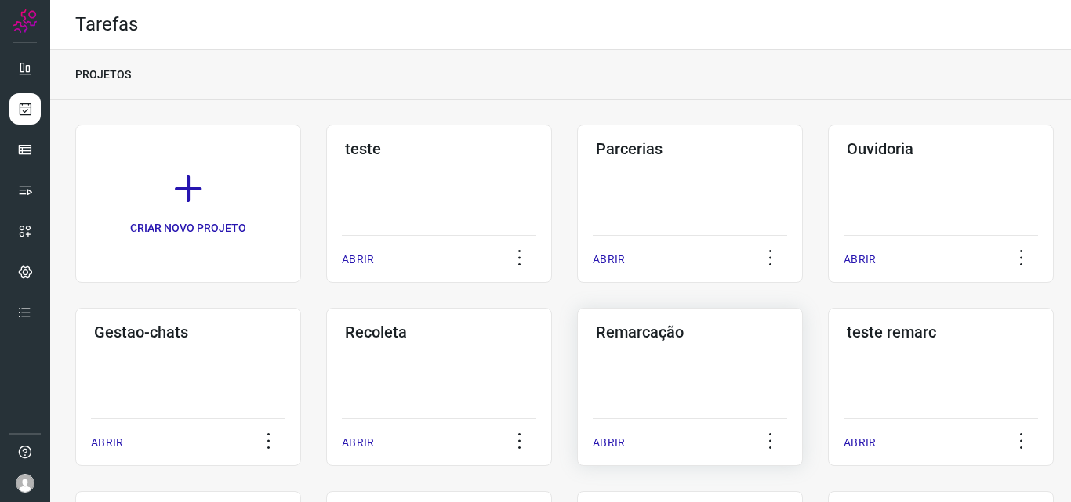
click at [659, 335] on h3 "Remarcação" at bounding box center [690, 332] width 188 height 19
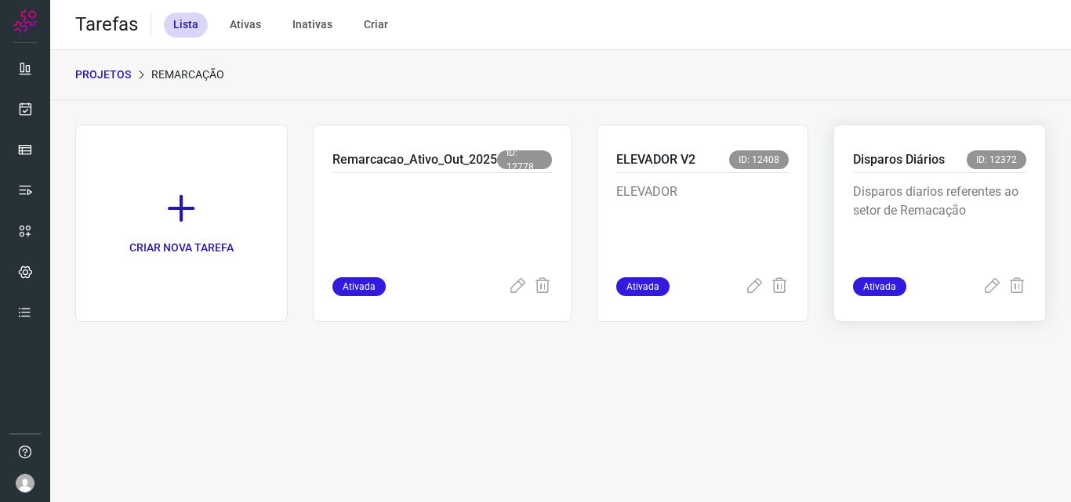
click at [896, 160] on p "Disparos Diários" at bounding box center [899, 159] width 92 height 19
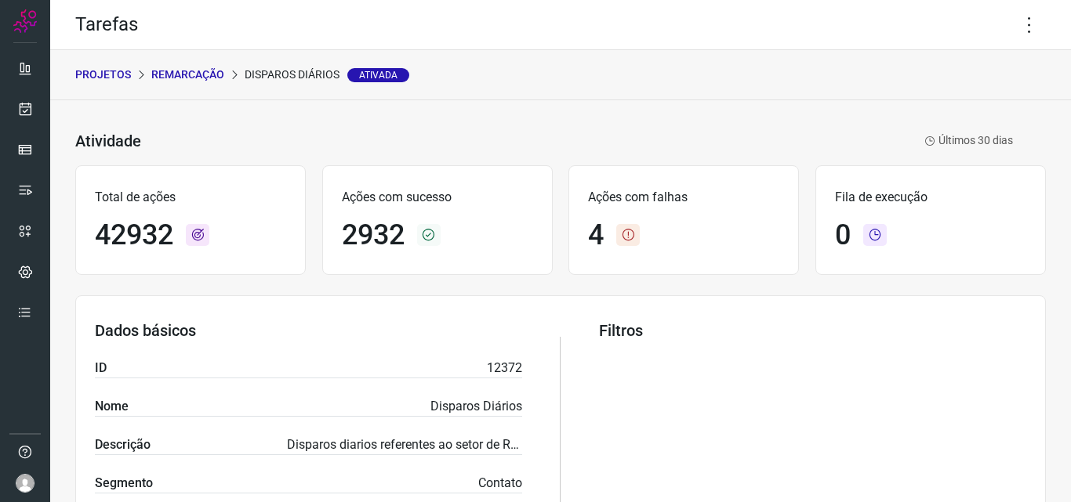
click at [1025, 7] on div "Tarefas" at bounding box center [560, 25] width 1020 height 50
click at [1023, 22] on icon at bounding box center [1029, 25] width 33 height 33
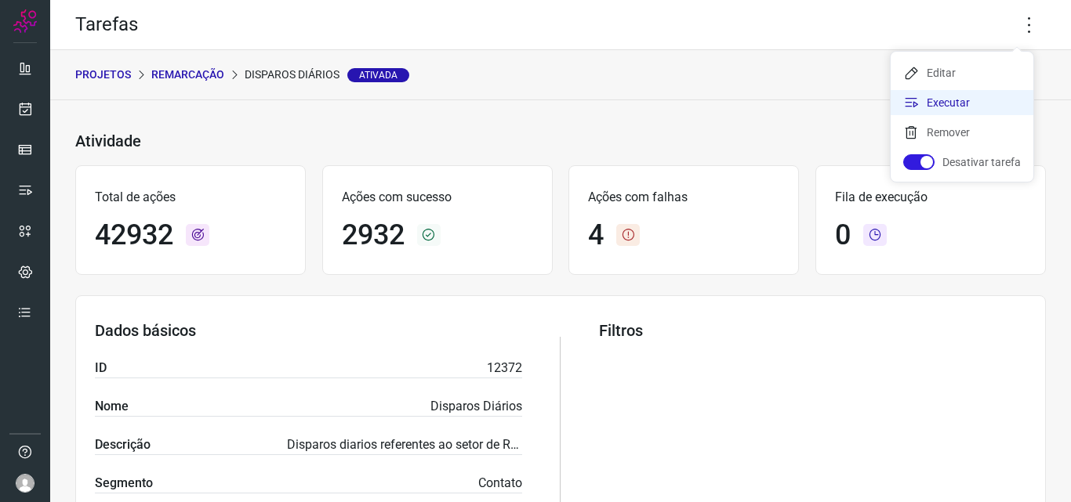
click at [937, 96] on li "Executar" at bounding box center [961, 102] width 143 height 25
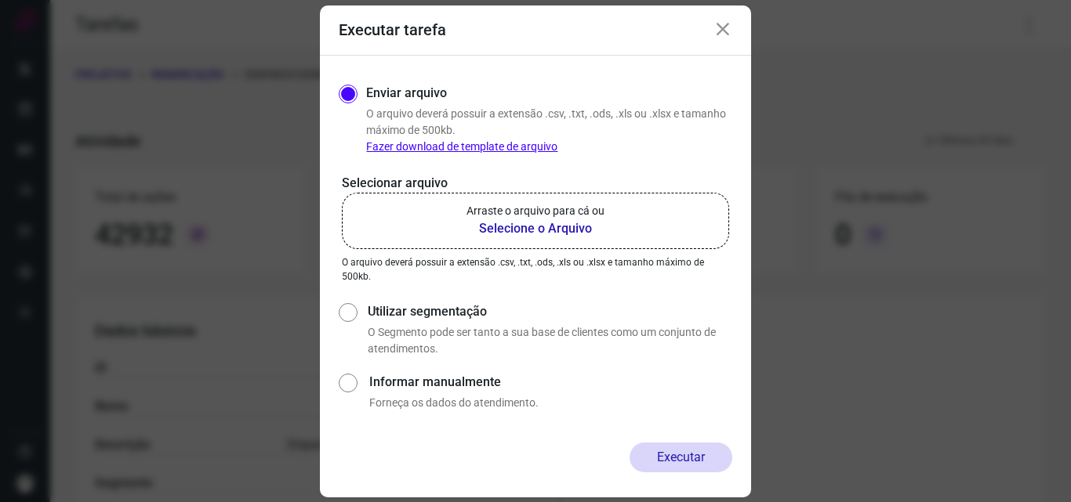
click at [535, 230] on b "Selecione o Arquivo" at bounding box center [535, 228] width 138 height 19
click at [0, 0] on input "Arraste o arquivo para cá ou Selecione o Arquivo" at bounding box center [0, 0] width 0 height 0
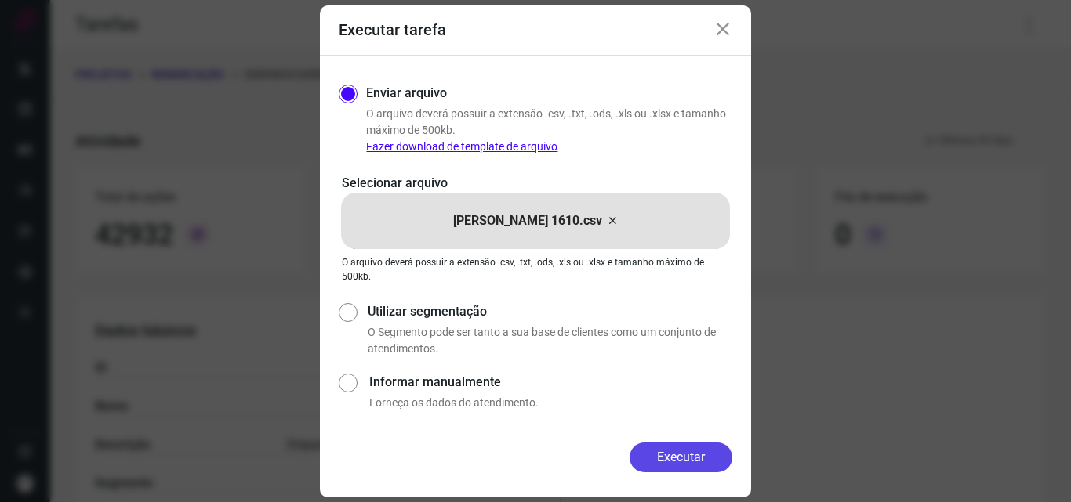
click at [669, 453] on button "Executar" at bounding box center [680, 458] width 103 height 30
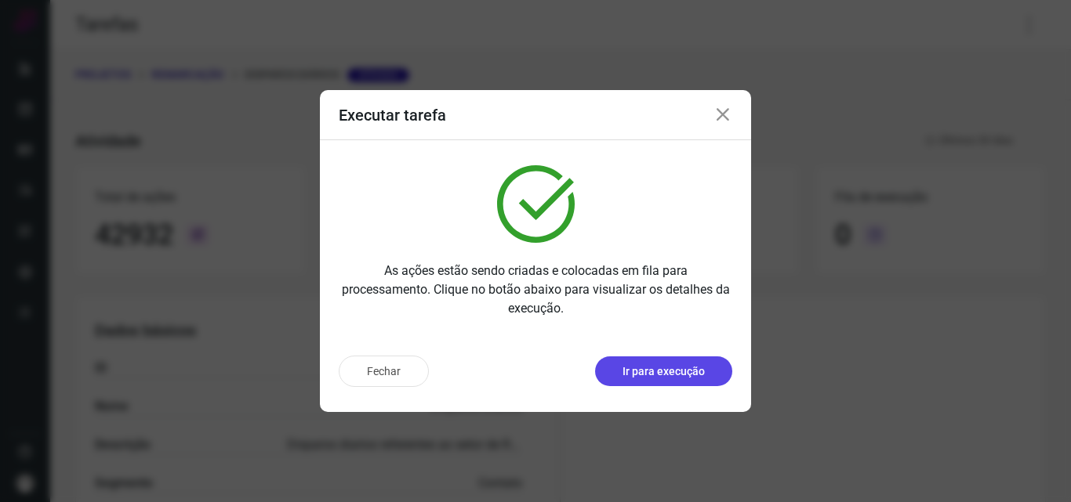
click at [697, 370] on p "Ir para execução" at bounding box center [663, 372] width 82 height 16
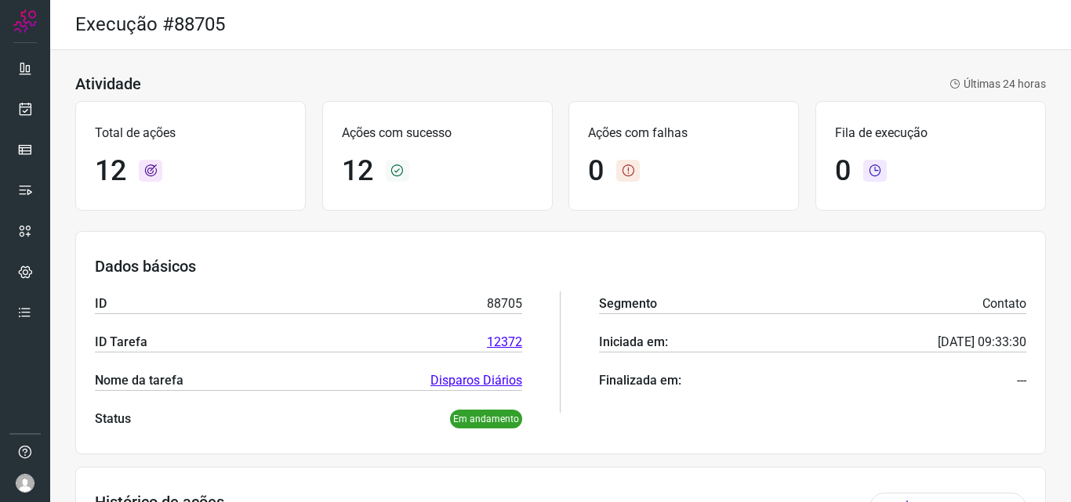
scroll to position [392, 0]
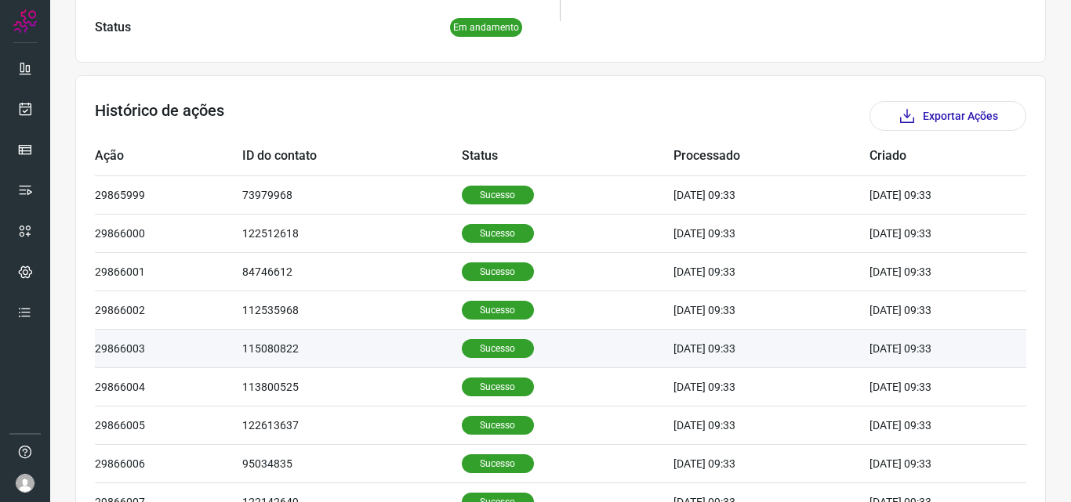
click at [485, 354] on p "Sucesso" at bounding box center [498, 348] width 72 height 19
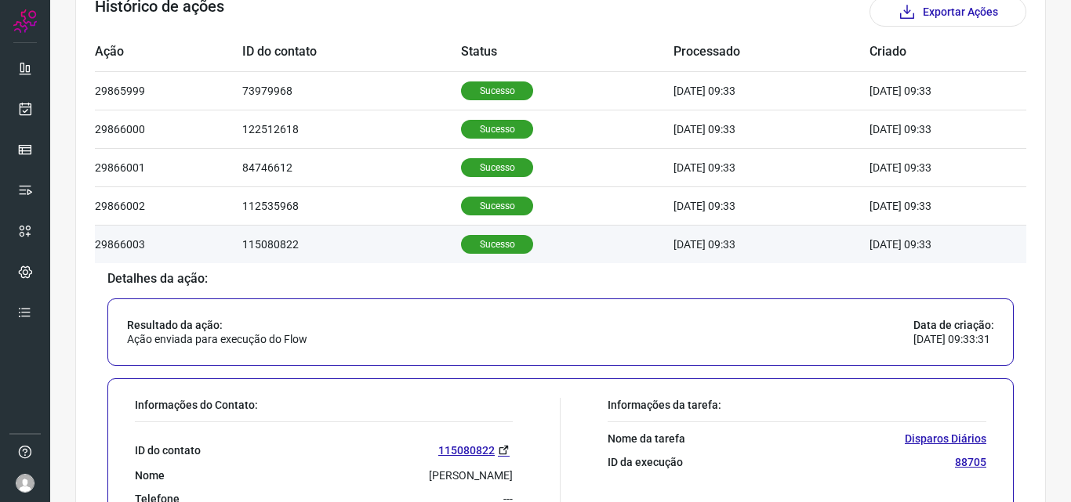
scroll to position [705, 0]
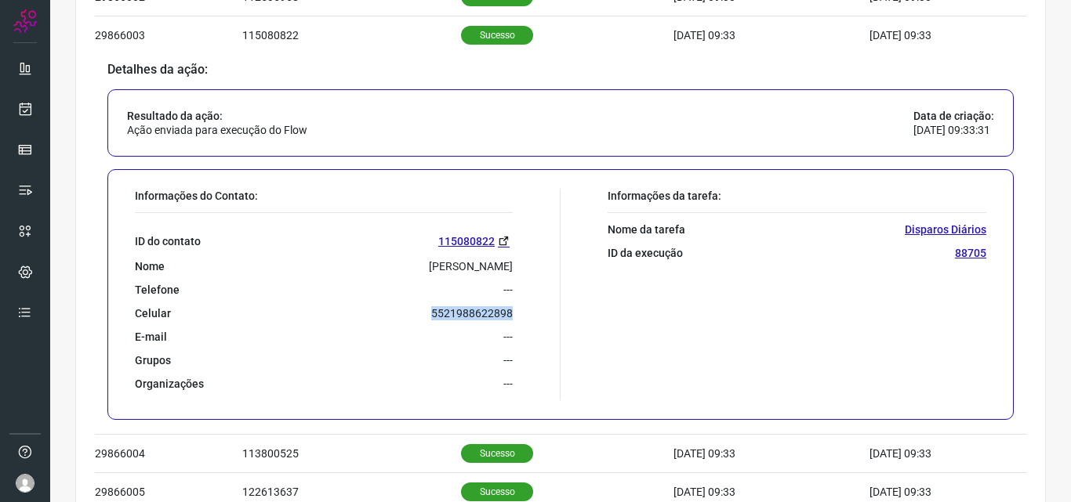
drag, startPoint x: 416, startPoint y: 316, endPoint x: 530, endPoint y: 313, distance: 113.7
click at [530, 313] on div "Informações do Contato: ID do contato 115080822 Nome Clea Da Silva Cremonez Tel…" at bounding box center [343, 295] width 433 height 212
copy p "5521988622898"
click at [26, 106] on icon at bounding box center [25, 109] width 16 height 16
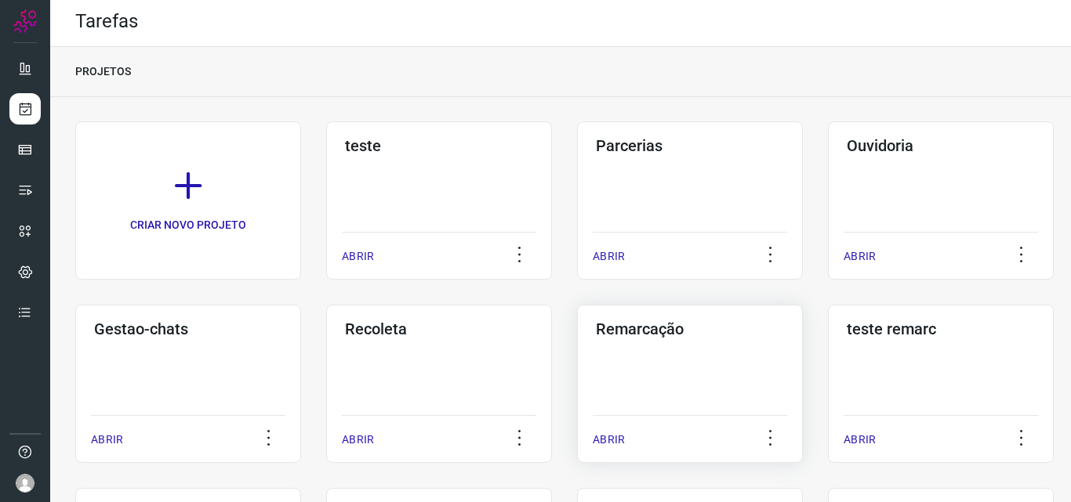
click at [636, 324] on h3 "Remarcação" at bounding box center [690, 329] width 188 height 19
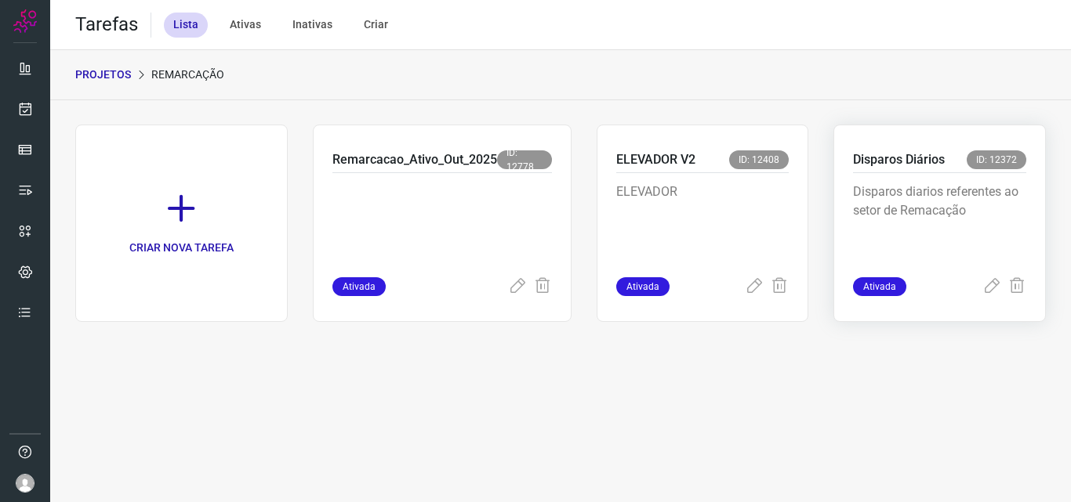
click at [893, 153] on p "Disparos Diários" at bounding box center [899, 159] width 92 height 19
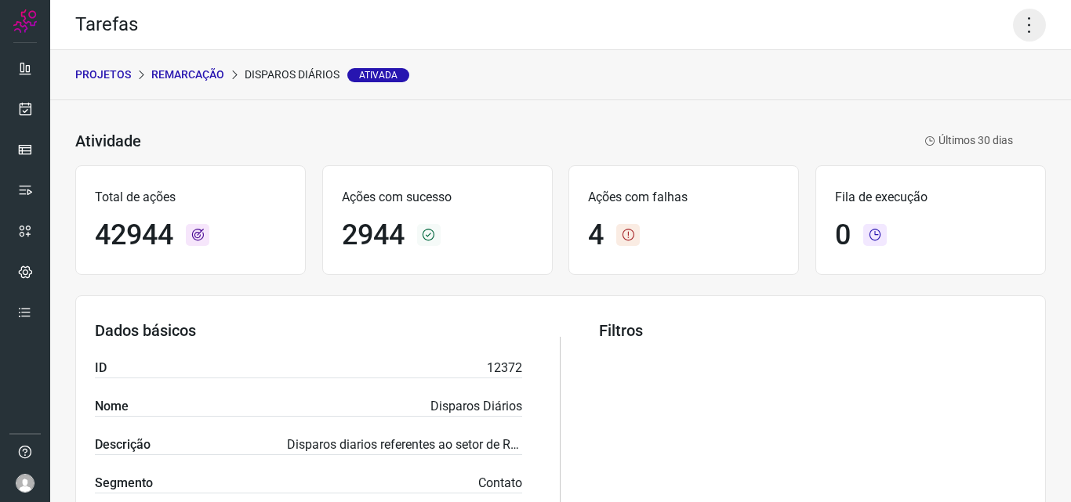
click at [1021, 24] on icon at bounding box center [1029, 25] width 33 height 33
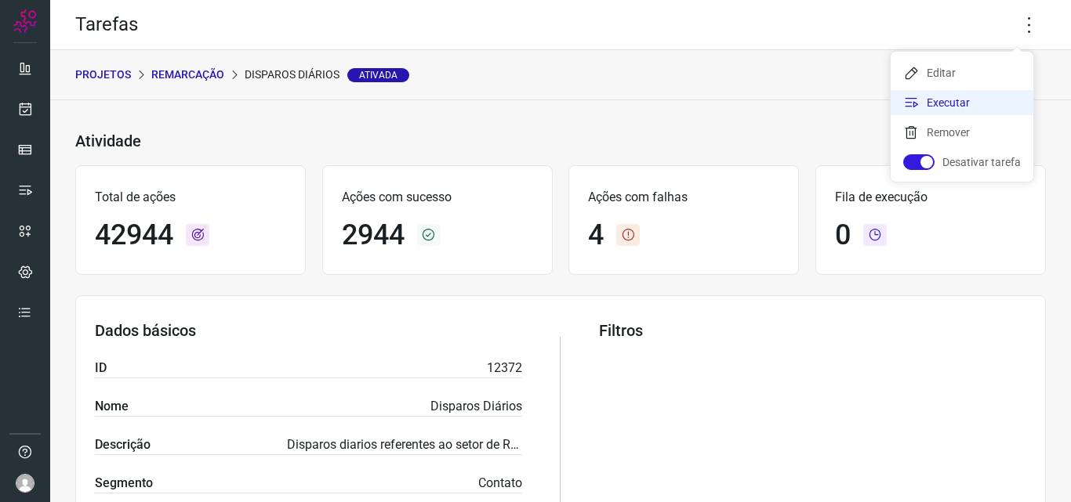
click at [956, 102] on li "Executar" at bounding box center [961, 102] width 143 height 25
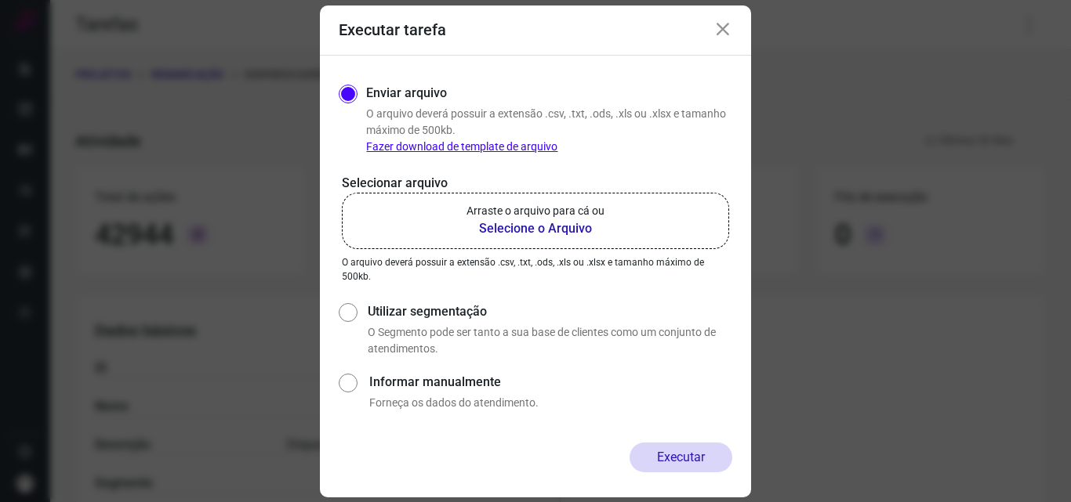
click at [541, 227] on b "Selecione o Arquivo" at bounding box center [535, 228] width 138 height 19
click at [0, 0] on input "Arraste o arquivo para cá ou Selecione o Arquivo" at bounding box center [0, 0] width 0 height 0
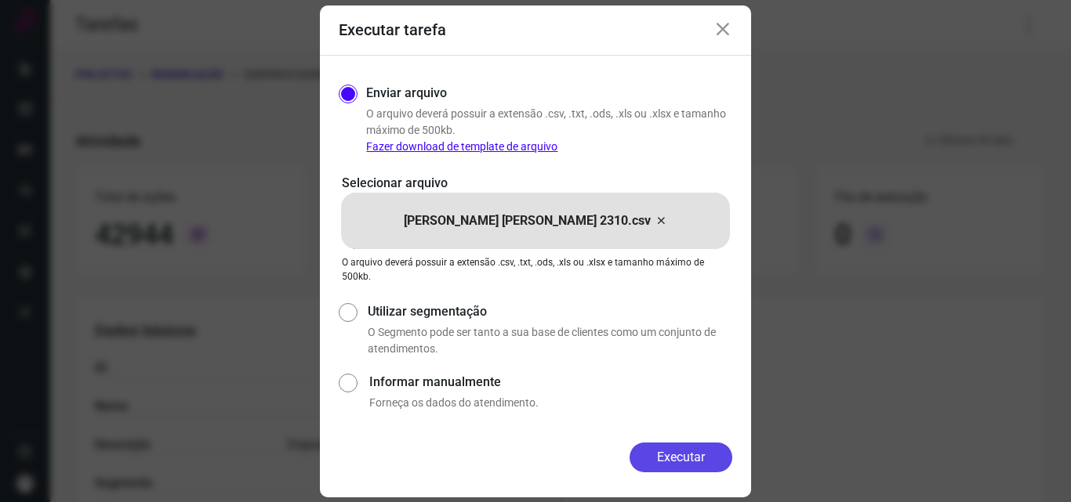
click at [679, 459] on button "Executar" at bounding box center [680, 458] width 103 height 30
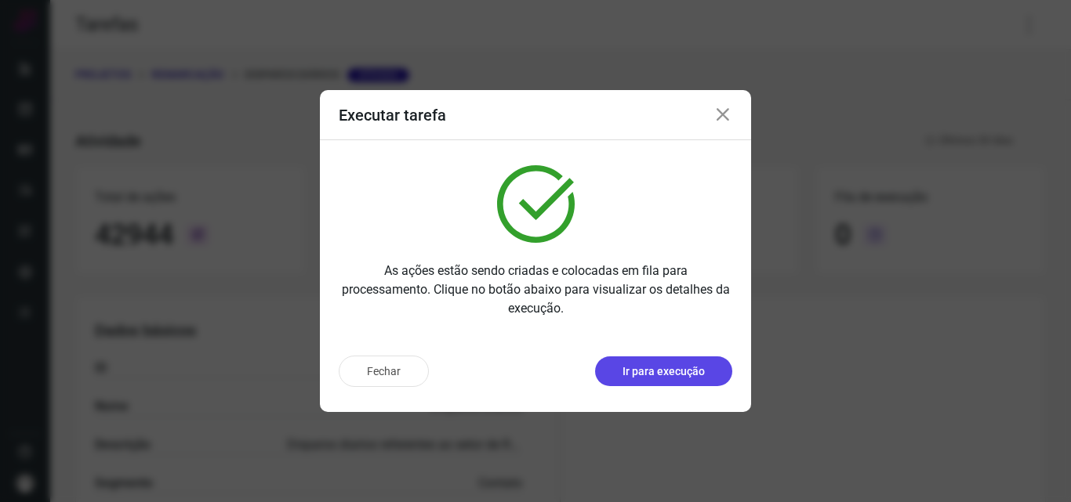
click at [686, 372] on p "Ir para execução" at bounding box center [663, 372] width 82 height 16
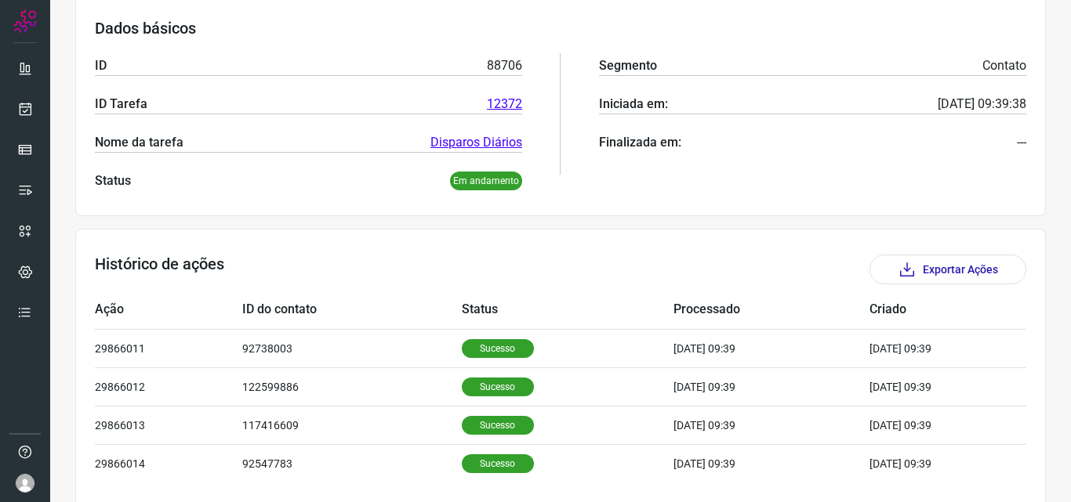
scroll to position [298, 0]
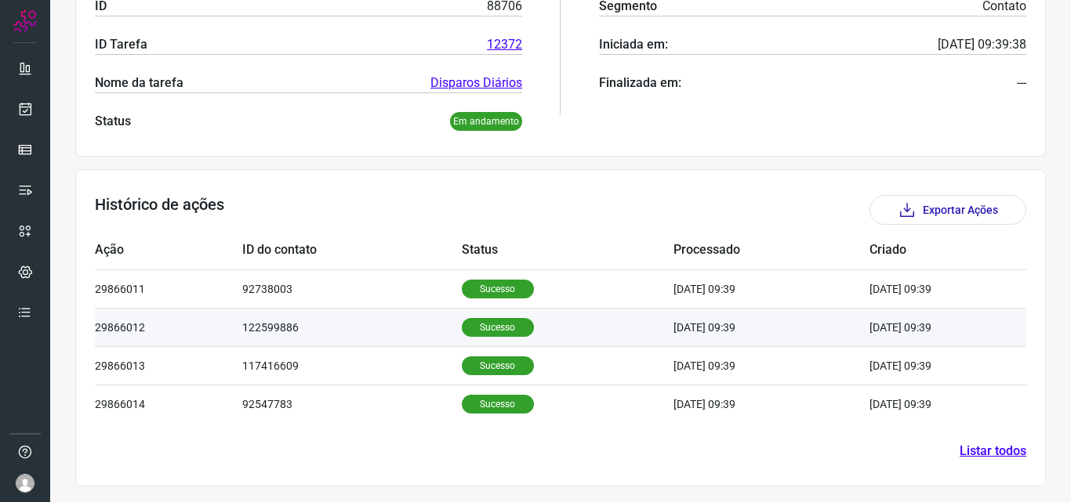
click at [476, 326] on p "Sucesso" at bounding box center [498, 327] width 72 height 19
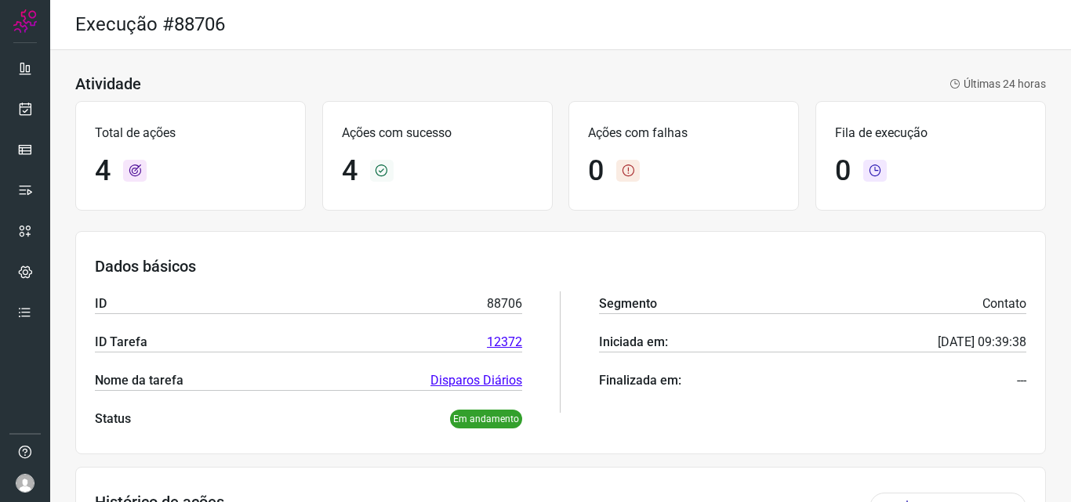
scroll to position [313, 0]
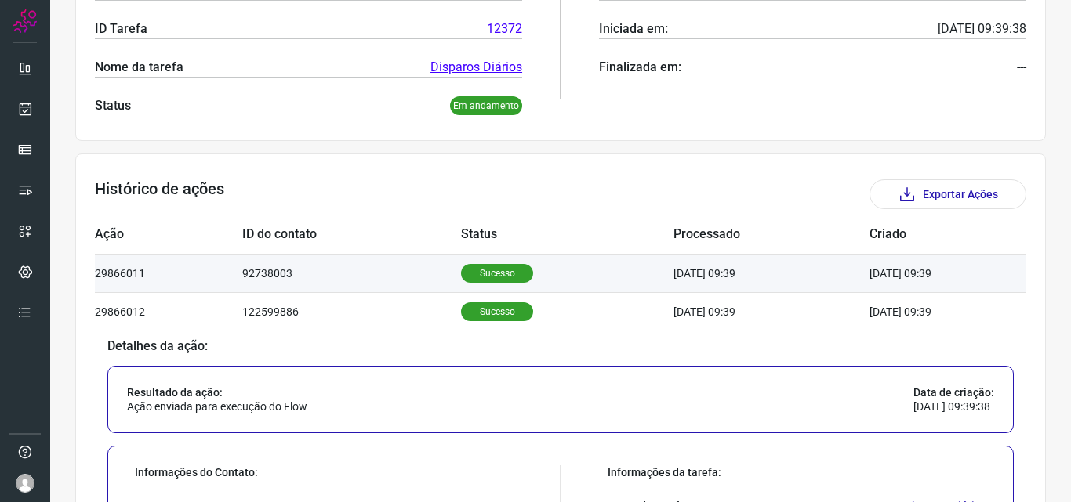
click at [473, 270] on p "Sucesso" at bounding box center [497, 273] width 72 height 19
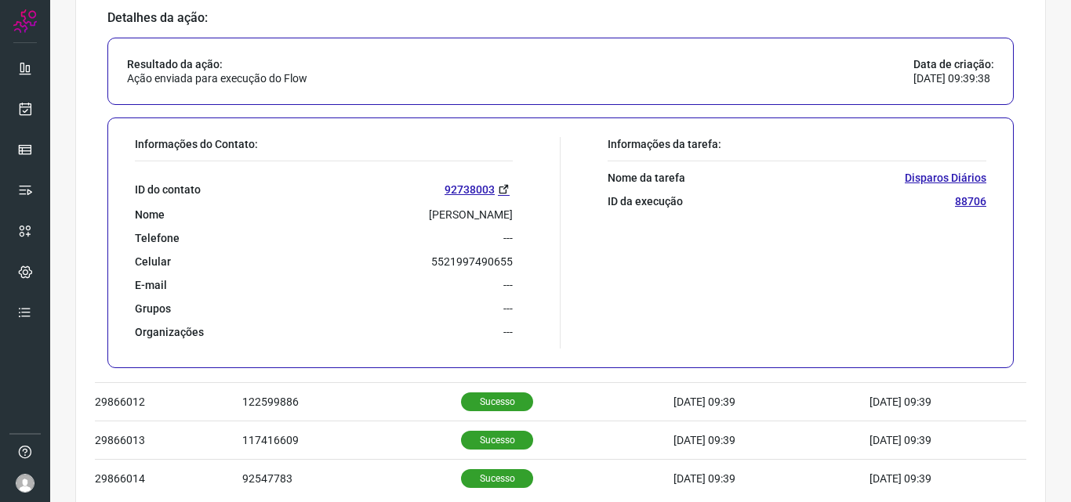
scroll to position [627, 0]
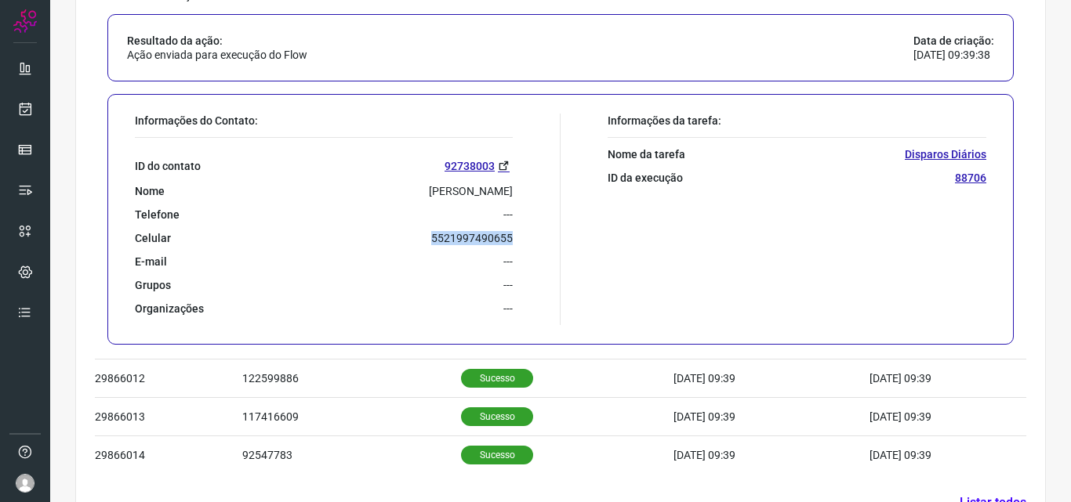
drag, startPoint x: 420, startPoint y: 230, endPoint x: 505, endPoint y: 233, distance: 85.5
click at [505, 233] on div "ID do contato 92738003 Nome Rosemery Rodrigues Cordeiro Telefone --- Celular 55…" at bounding box center [324, 227] width 378 height 178
copy p "5521997490655"
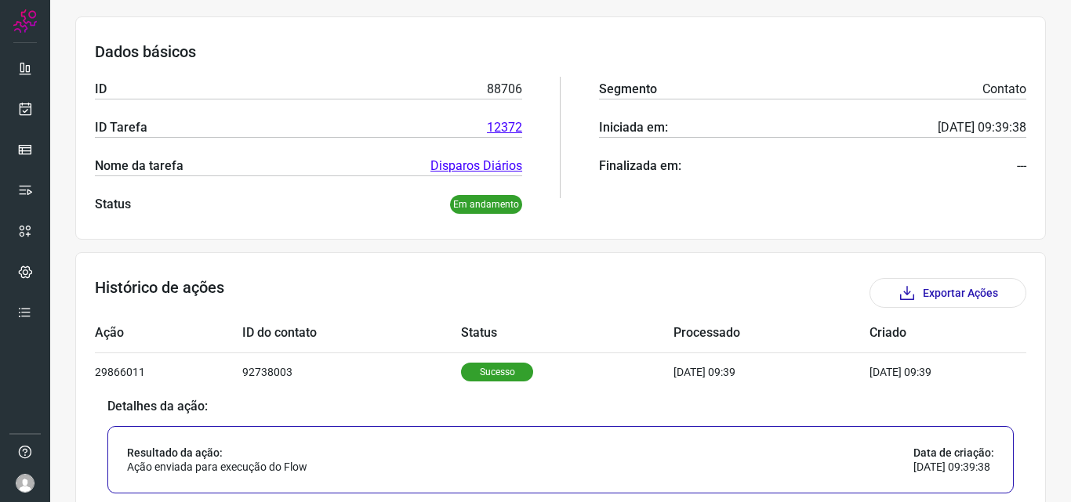
scroll to position [235, 0]
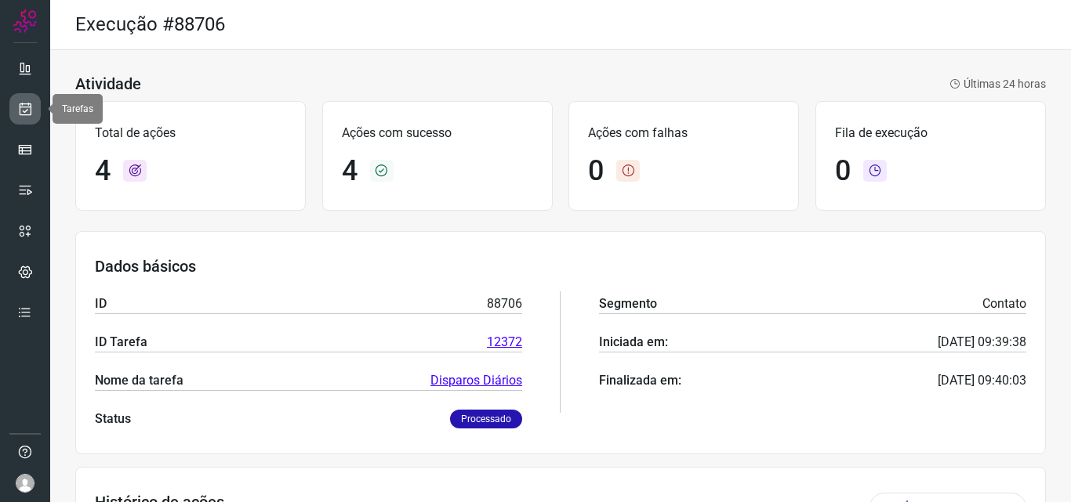
click at [21, 107] on icon at bounding box center [25, 109] width 16 height 16
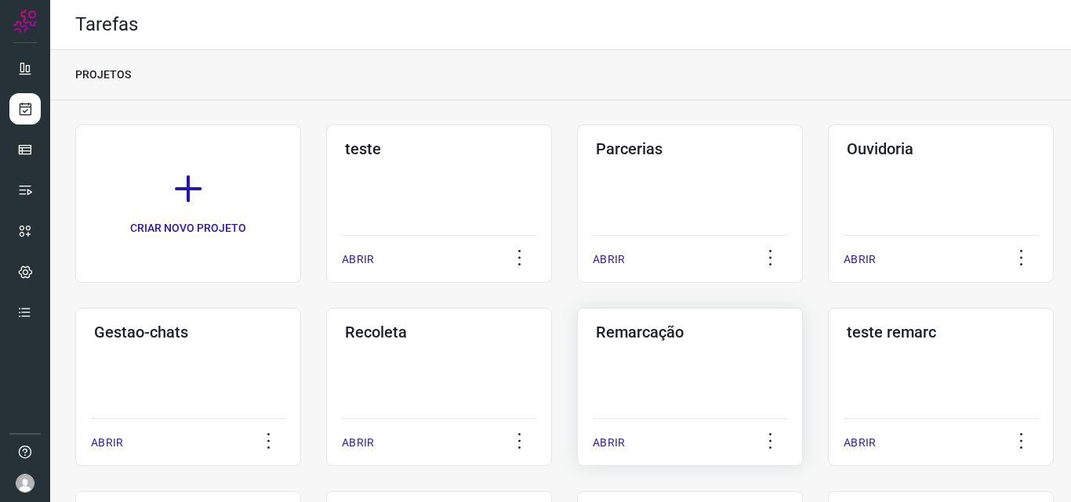
click at [615, 338] on h3 "Remarcação" at bounding box center [690, 332] width 188 height 19
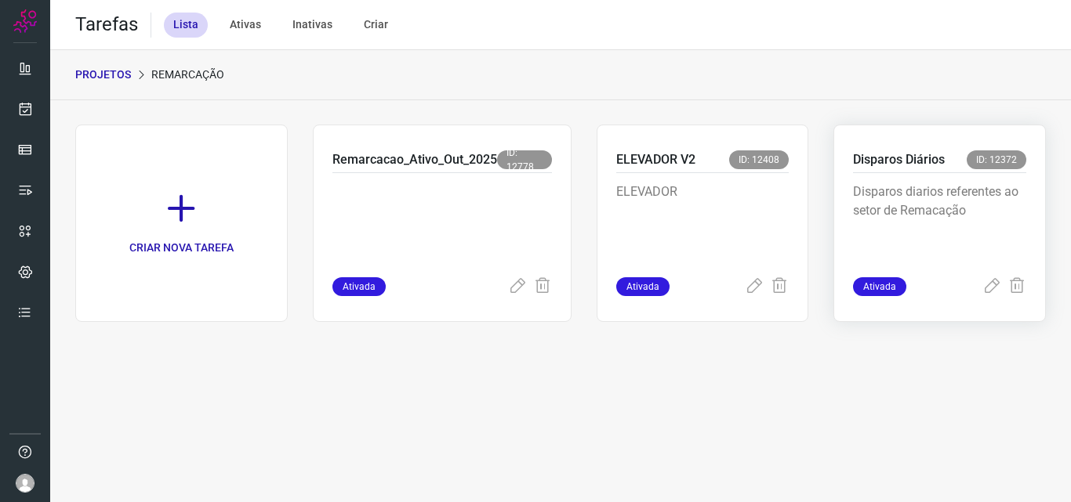
click at [875, 155] on p "Disparos Diários" at bounding box center [899, 159] width 92 height 19
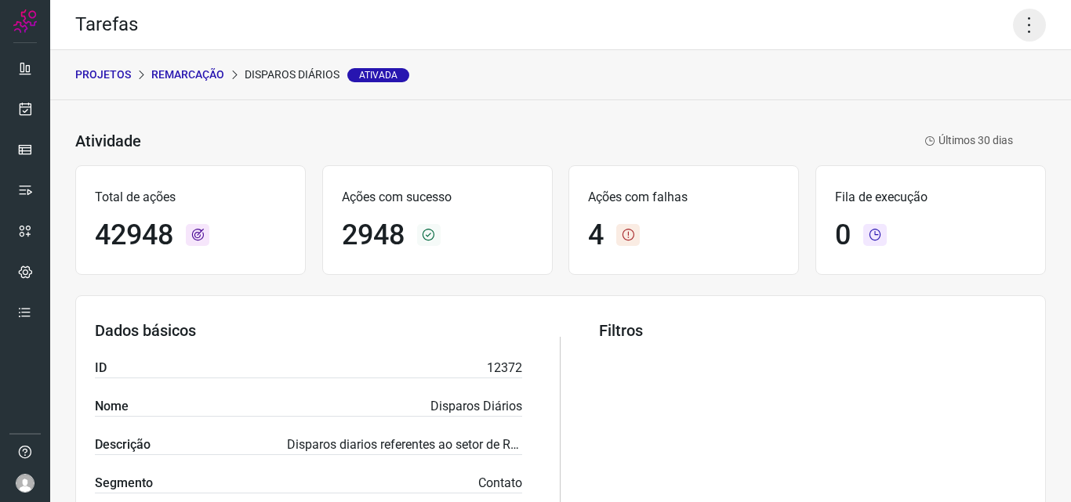
click at [1018, 21] on icon at bounding box center [1029, 25] width 33 height 33
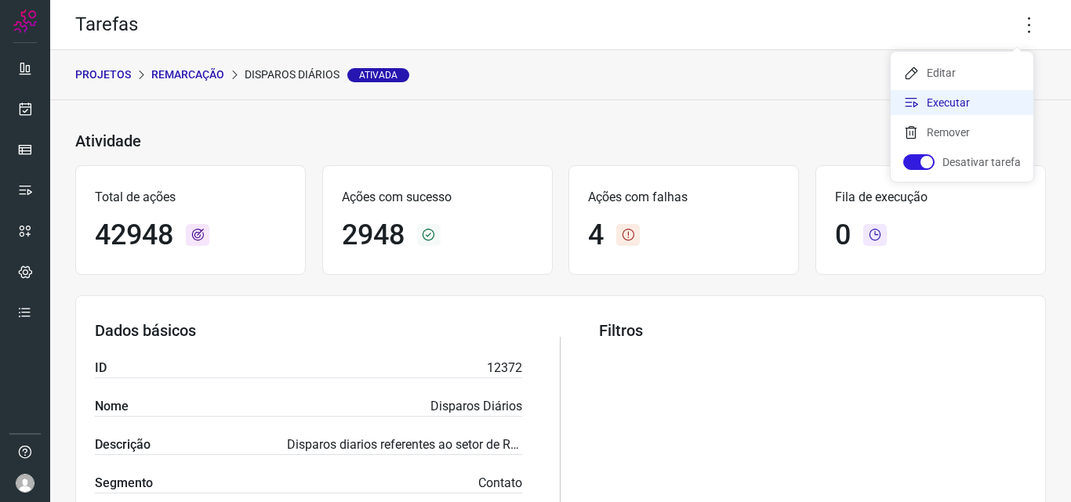
click at [943, 96] on li "Executar" at bounding box center [961, 102] width 143 height 25
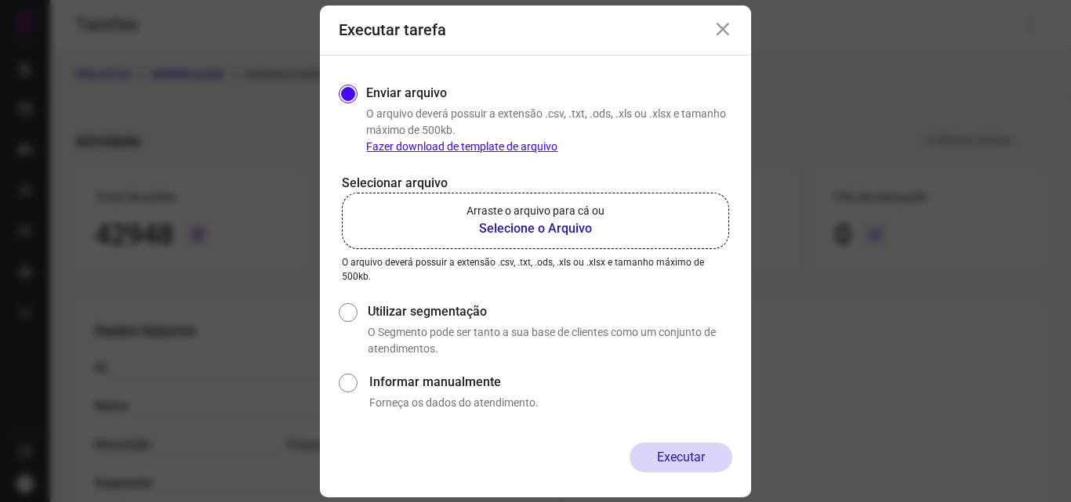
click at [529, 227] on b "Selecione o Arquivo" at bounding box center [535, 228] width 138 height 19
click at [0, 0] on input "Arraste o arquivo para cá ou Selecione o Arquivo" at bounding box center [0, 0] width 0 height 0
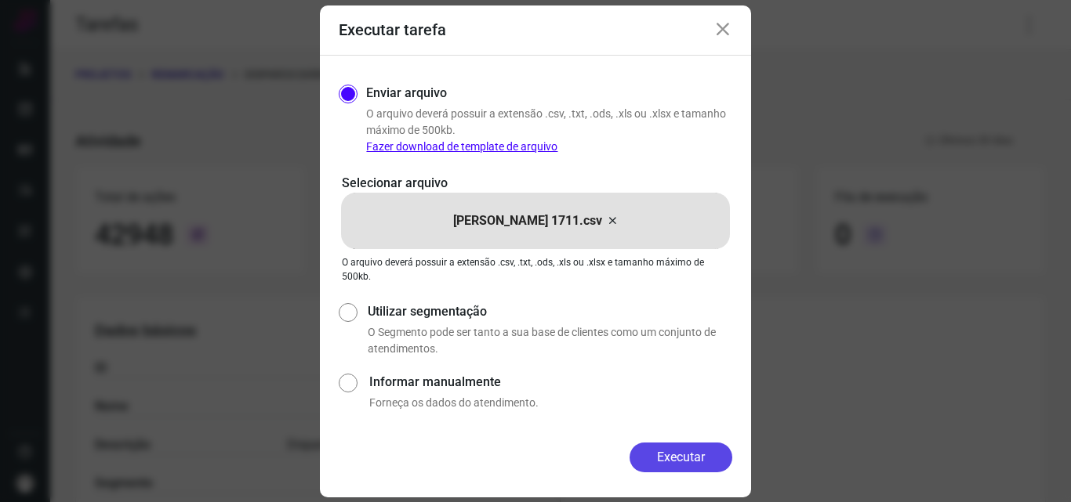
click at [690, 466] on button "Executar" at bounding box center [680, 458] width 103 height 30
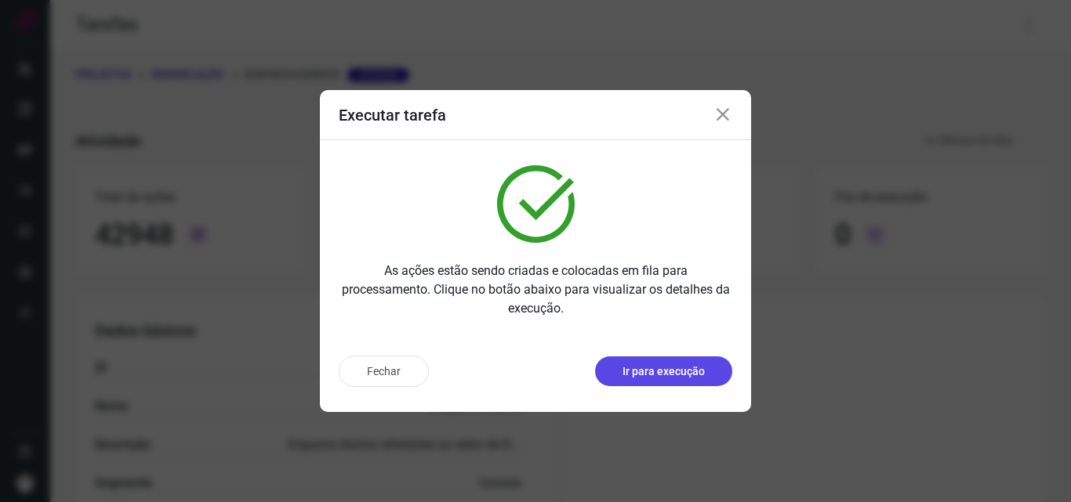
click at [666, 368] on p "Ir para execução" at bounding box center [663, 372] width 82 height 16
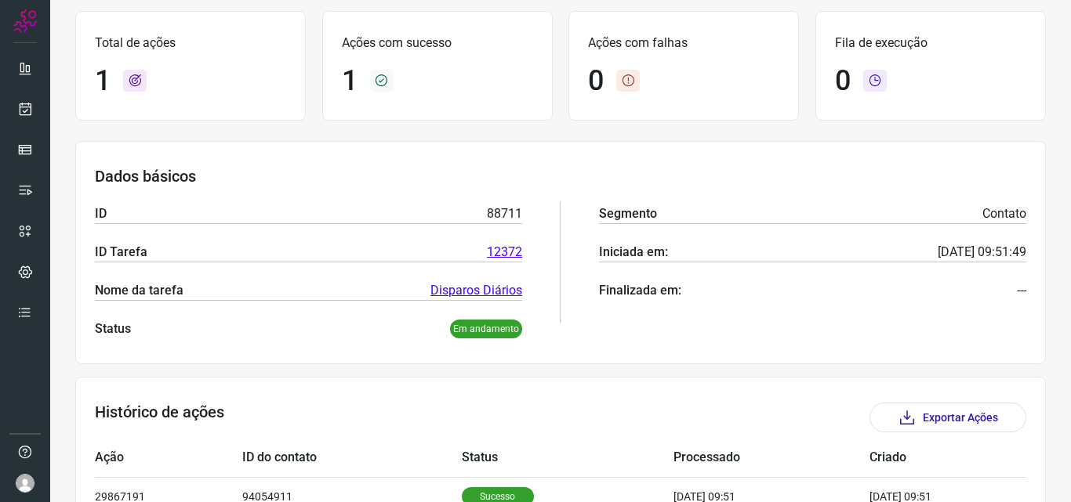
scroll to position [183, 0]
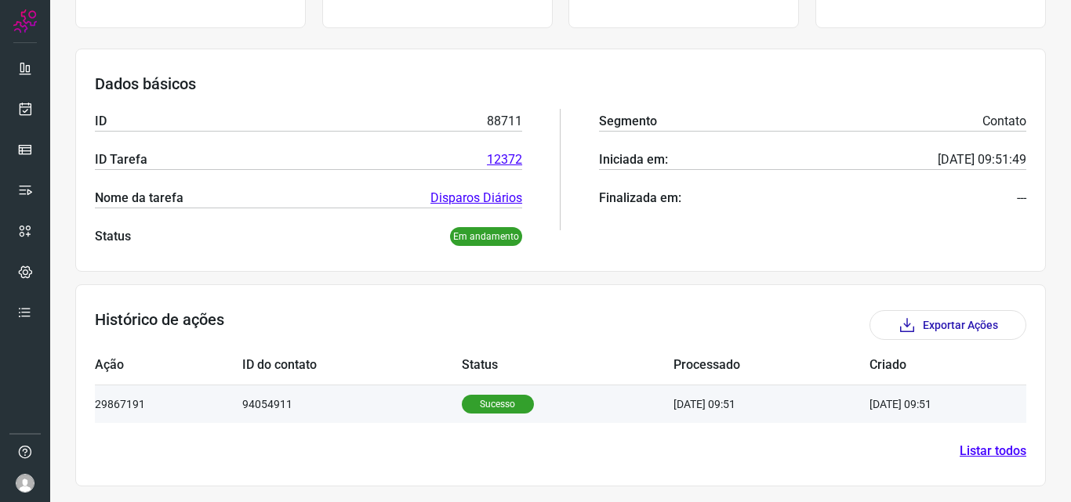
click at [480, 408] on p "Sucesso" at bounding box center [498, 404] width 72 height 19
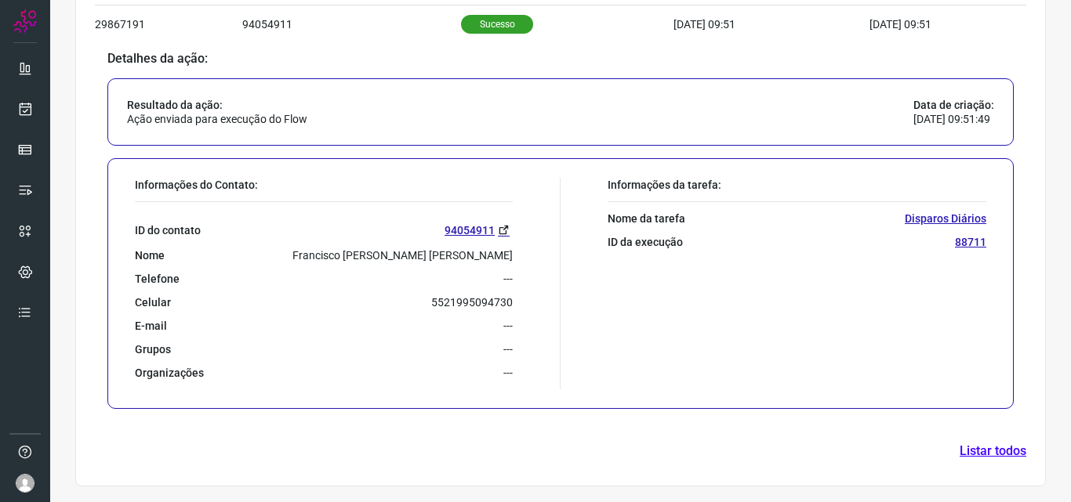
scroll to position [563, 0]
drag, startPoint x: 418, startPoint y: 308, endPoint x: 513, endPoint y: 299, distance: 94.5
click at [513, 299] on div "Informações do Contato: ID do contato 94054911 Nome Francisco [PERSON_NAME] [PE…" at bounding box center [343, 284] width 433 height 212
copy p "5521995094730"
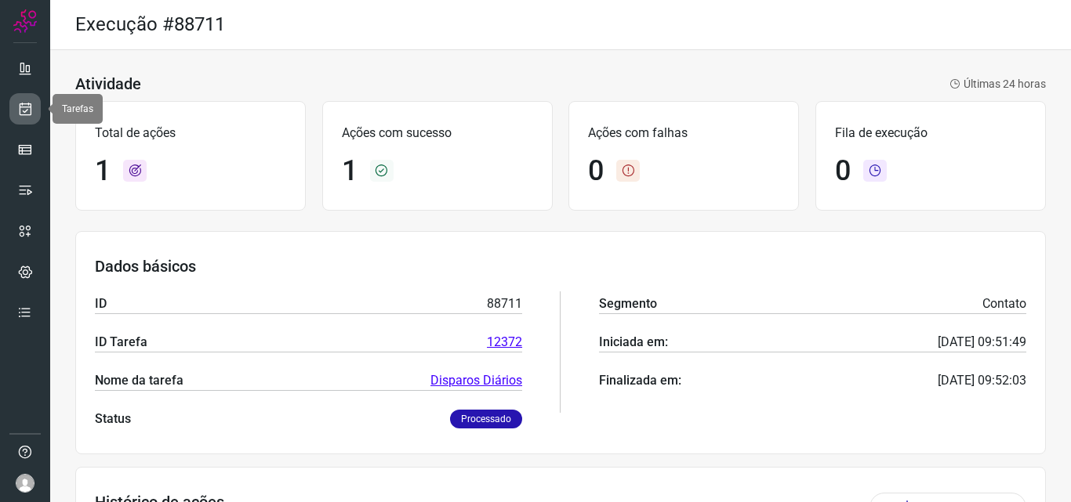
click at [24, 103] on icon at bounding box center [25, 109] width 16 height 16
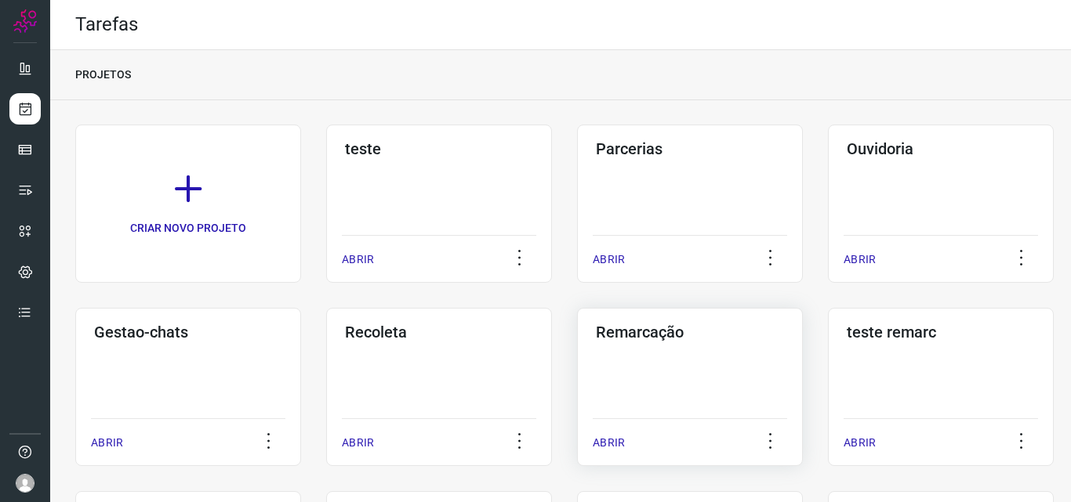
click at [629, 335] on h3 "Remarcação" at bounding box center [690, 332] width 188 height 19
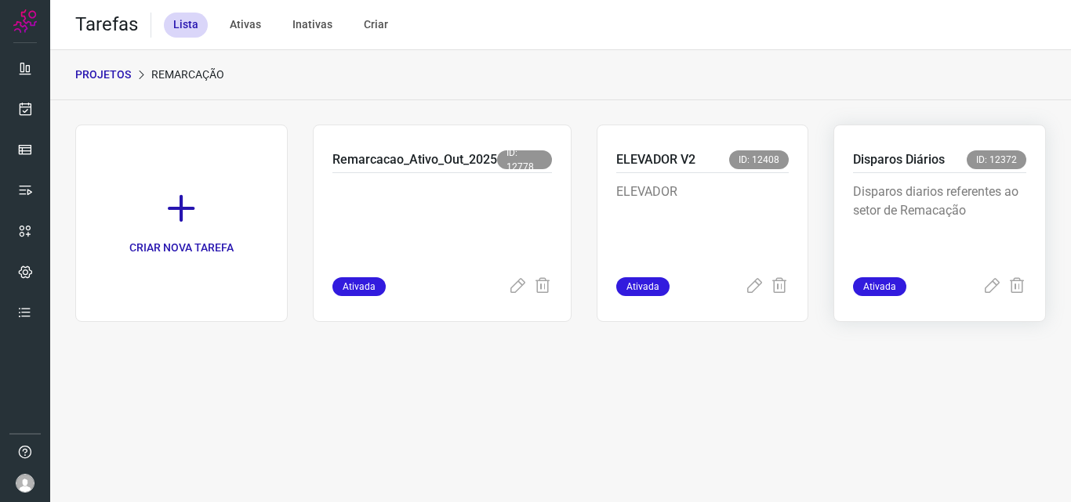
click at [904, 159] on p "Disparos Diários" at bounding box center [899, 159] width 92 height 19
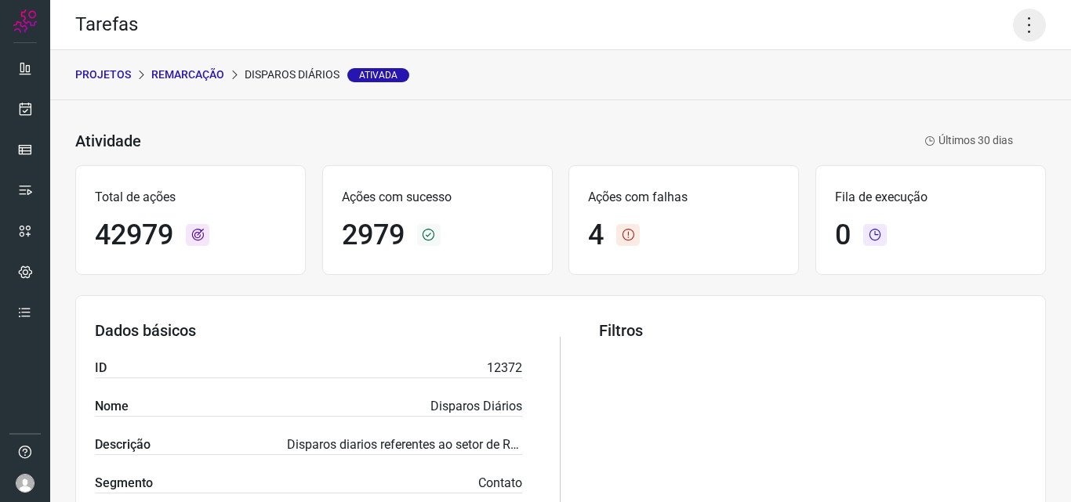
click at [1017, 25] on icon at bounding box center [1029, 25] width 33 height 33
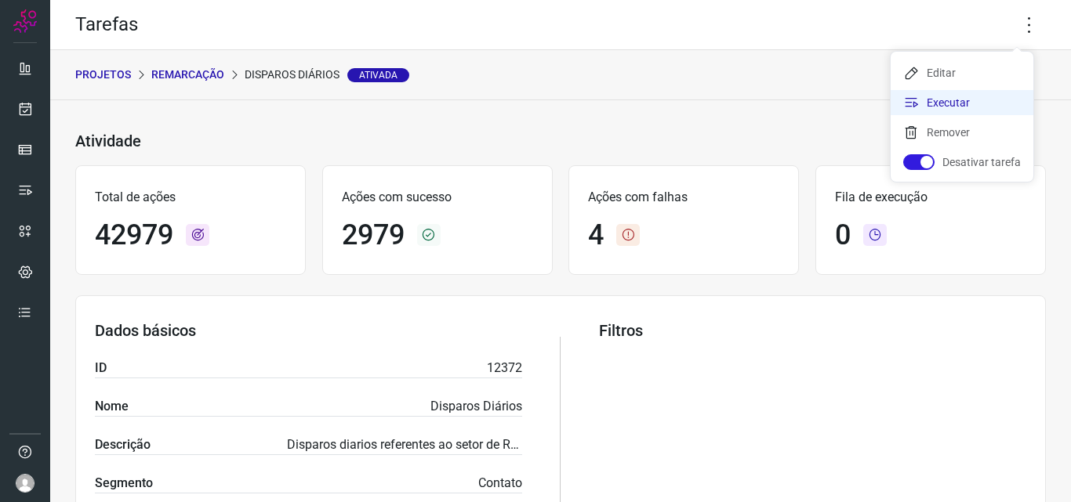
click at [957, 105] on li "Executar" at bounding box center [961, 102] width 143 height 25
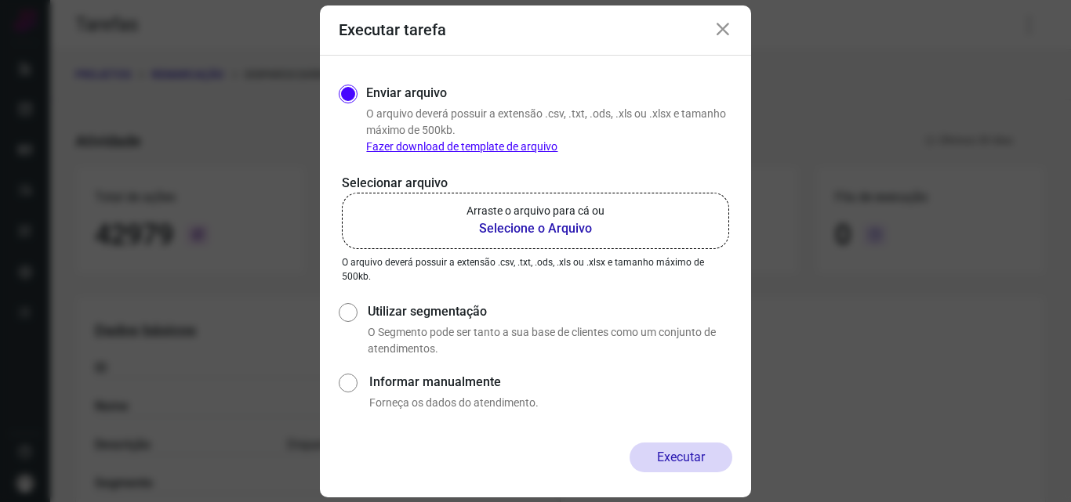
click at [534, 231] on b "Selecione o Arquivo" at bounding box center [535, 228] width 138 height 19
click at [0, 0] on input "Arraste o arquivo para cá ou Selecione o Arquivo" at bounding box center [0, 0] width 0 height 0
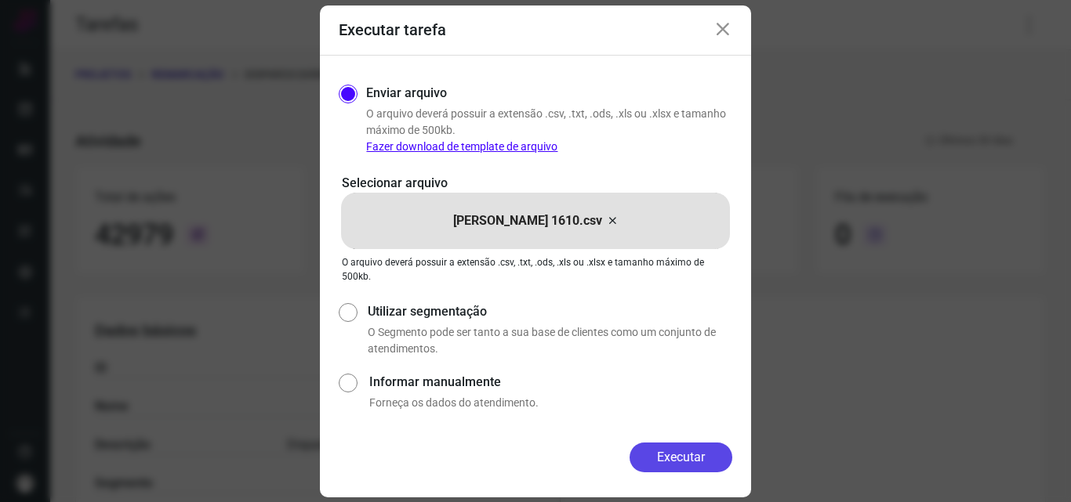
click at [675, 458] on button "Executar" at bounding box center [680, 458] width 103 height 30
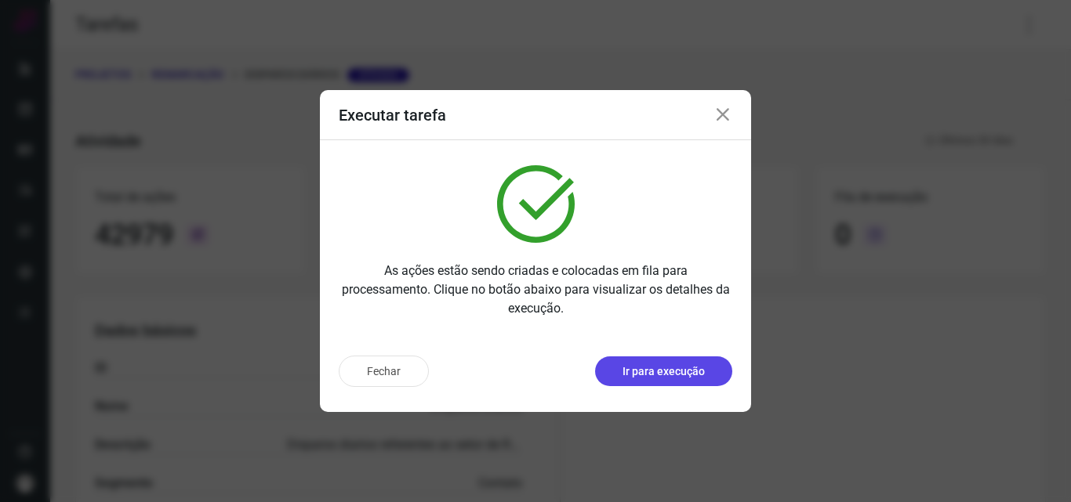
click at [689, 371] on p "Ir para execução" at bounding box center [663, 372] width 82 height 16
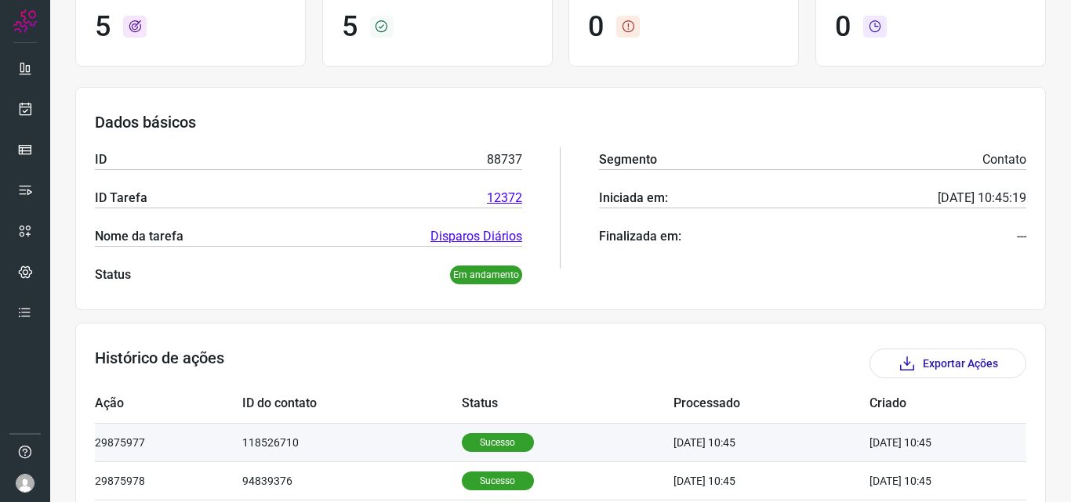
scroll to position [313, 0]
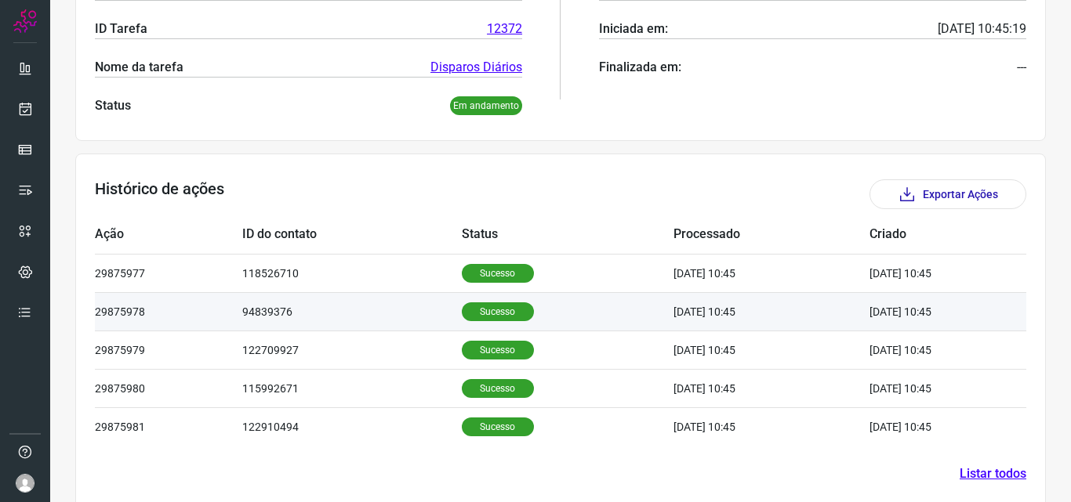
click at [505, 322] on td "Sucesso" at bounding box center [568, 311] width 212 height 38
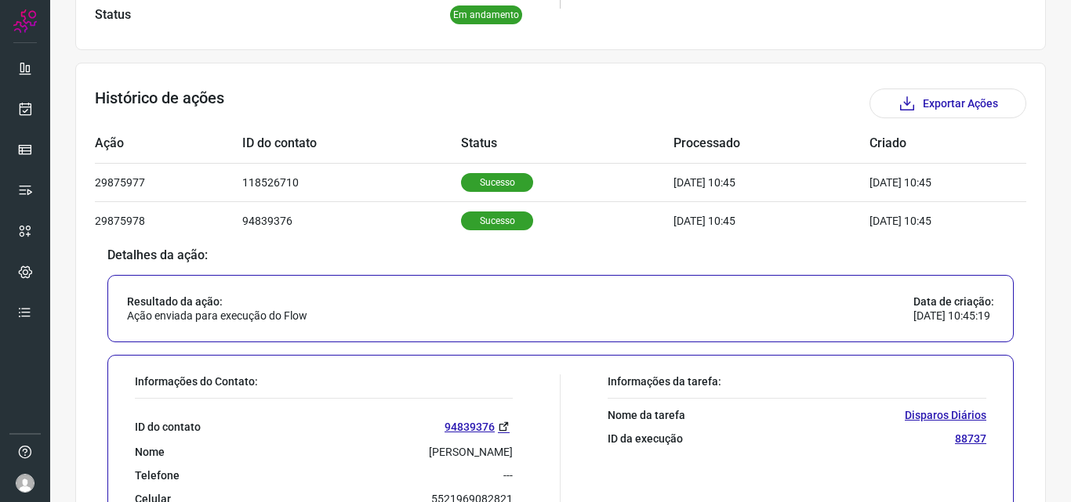
scroll to position [627, 0]
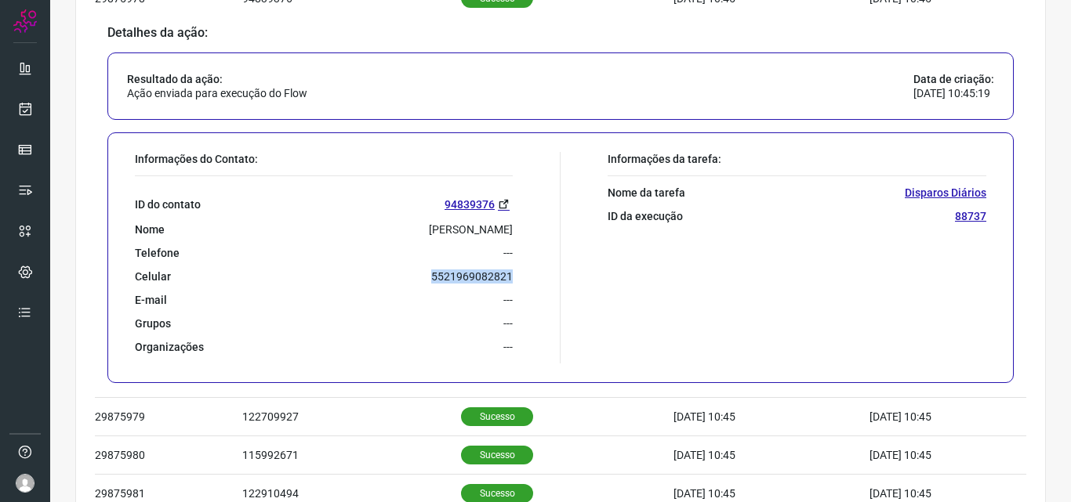
drag, startPoint x: 423, startPoint y: 271, endPoint x: 534, endPoint y: 274, distance: 111.3
click at [534, 274] on div "Informações do Contato: ID do contato 94839376 Nome [PERSON_NAME] Telefone --- …" at bounding box center [343, 258] width 433 height 212
copy p "5521969082821"
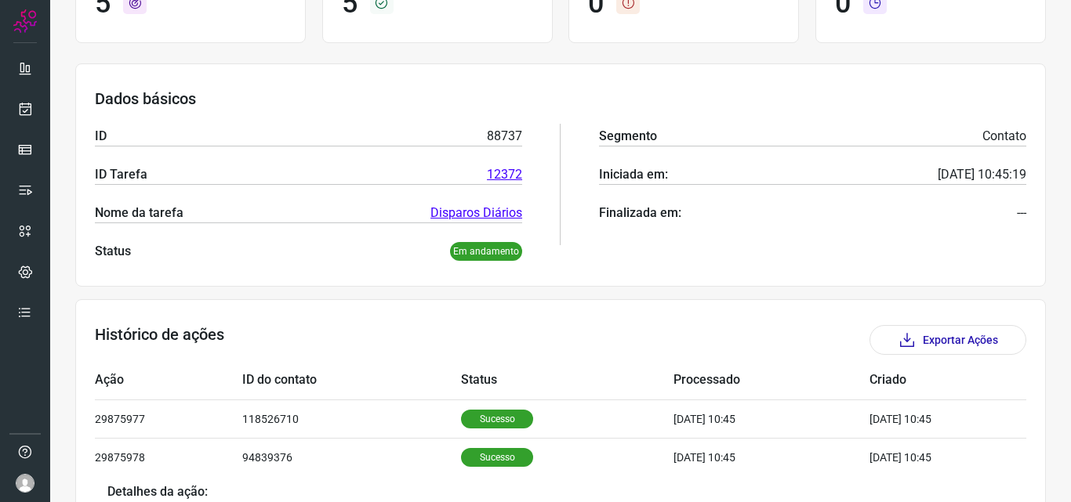
scroll to position [0, 0]
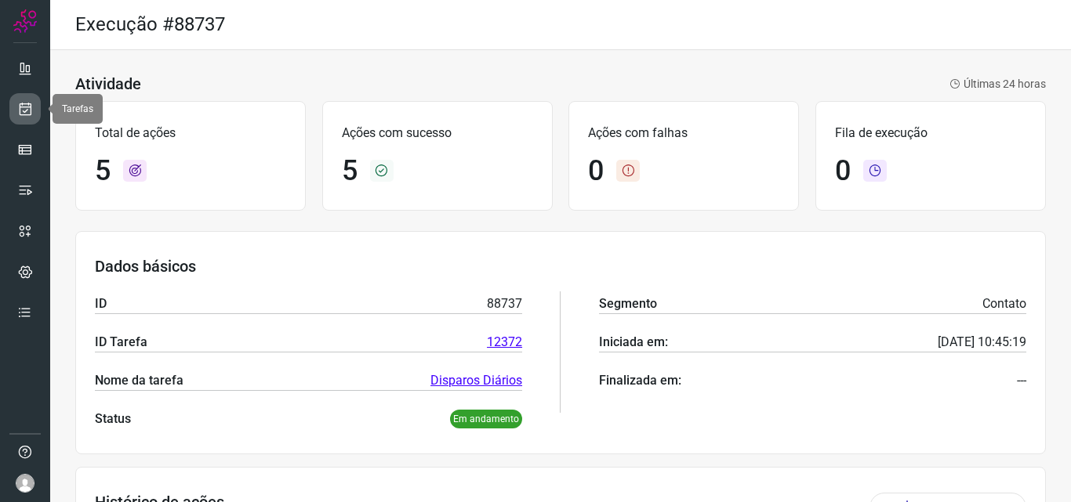
click at [26, 110] on icon at bounding box center [25, 109] width 16 height 16
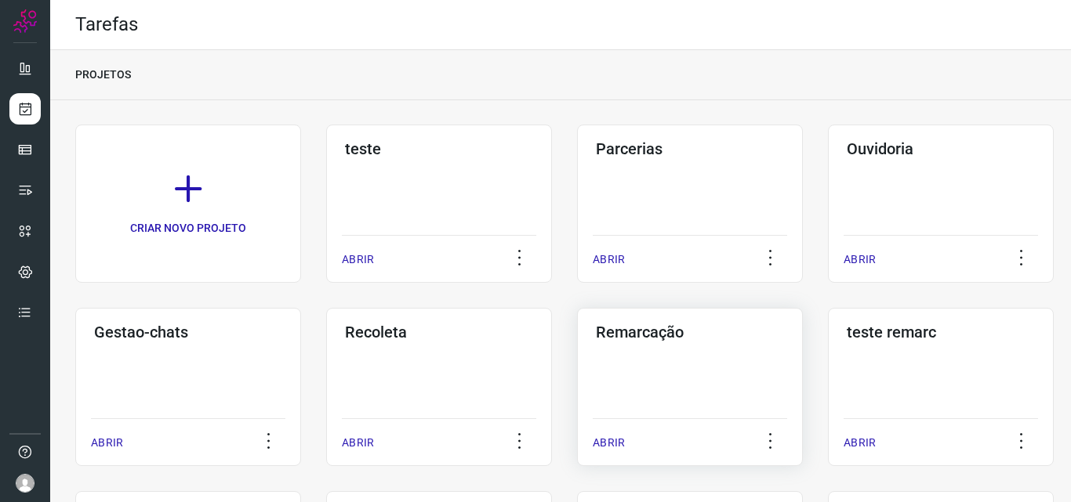
click at [647, 333] on h3 "Remarcação" at bounding box center [690, 332] width 188 height 19
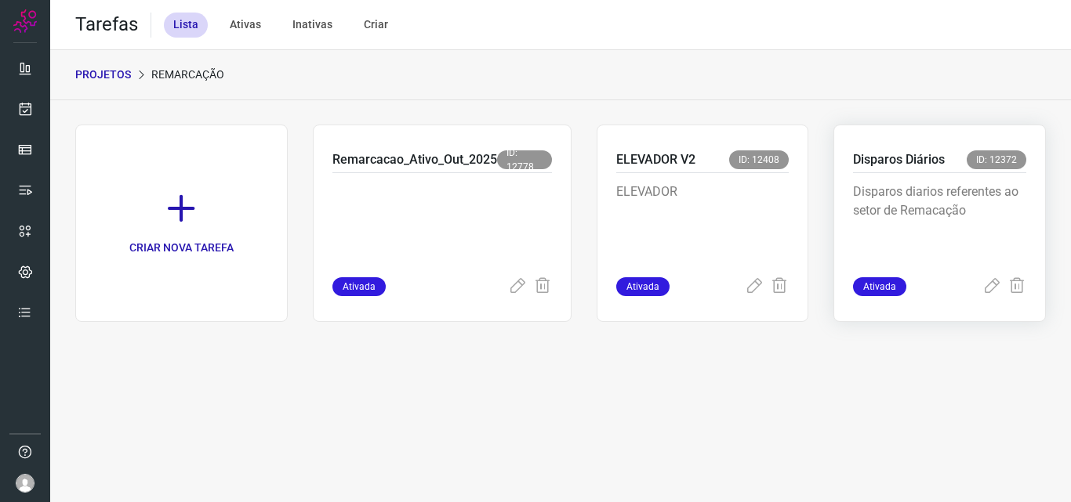
click at [875, 155] on p "Disparos Diários" at bounding box center [899, 159] width 92 height 19
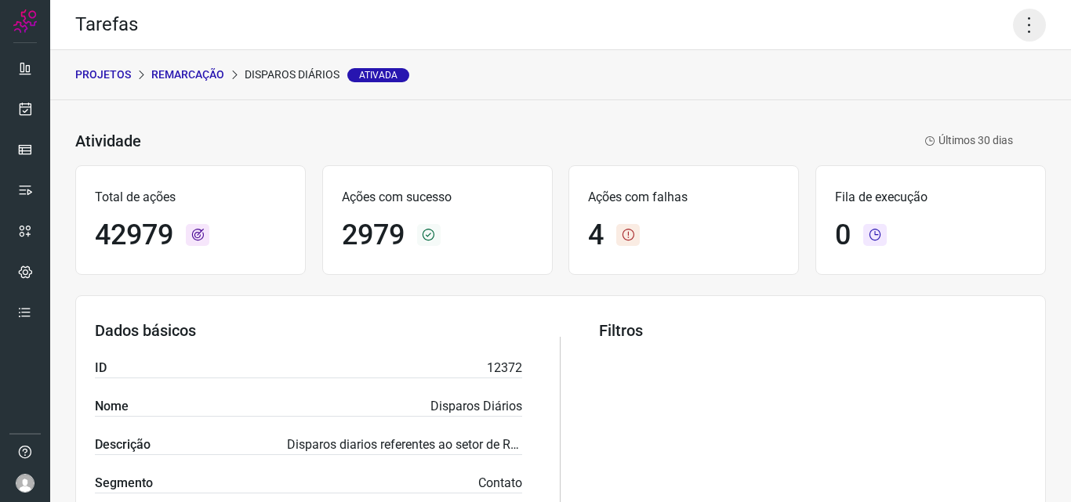
click at [1013, 22] on icon at bounding box center [1029, 25] width 33 height 33
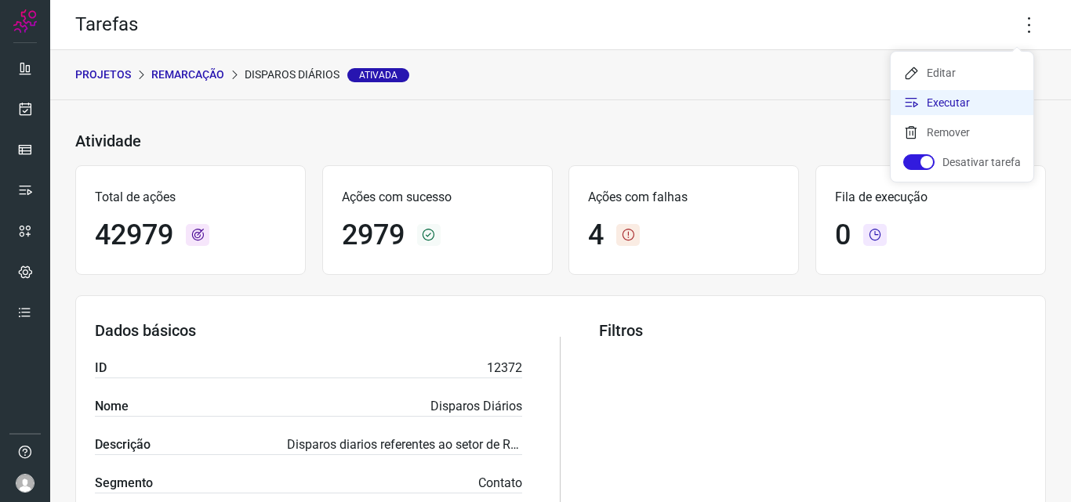
click at [953, 95] on li "Executar" at bounding box center [961, 102] width 143 height 25
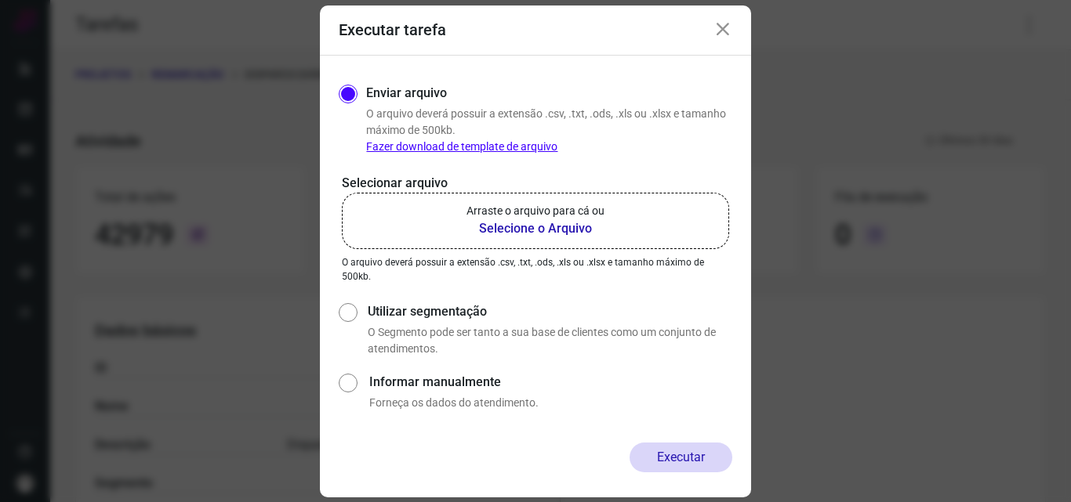
click at [498, 226] on b "Selecione o Arquivo" at bounding box center [535, 228] width 138 height 19
click at [0, 0] on input "Arraste o arquivo para cá ou Selecione o Arquivo" at bounding box center [0, 0] width 0 height 0
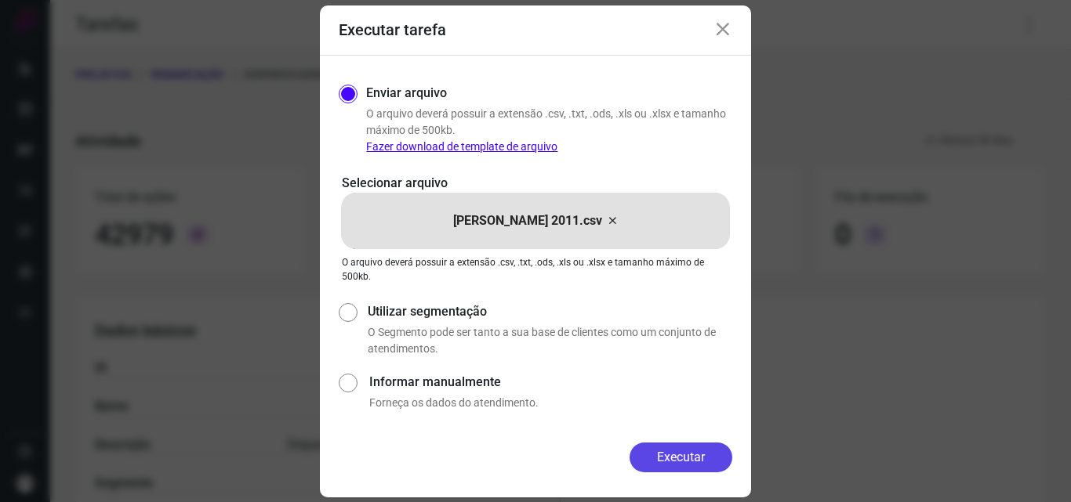
click at [665, 446] on button "Executar" at bounding box center [680, 458] width 103 height 30
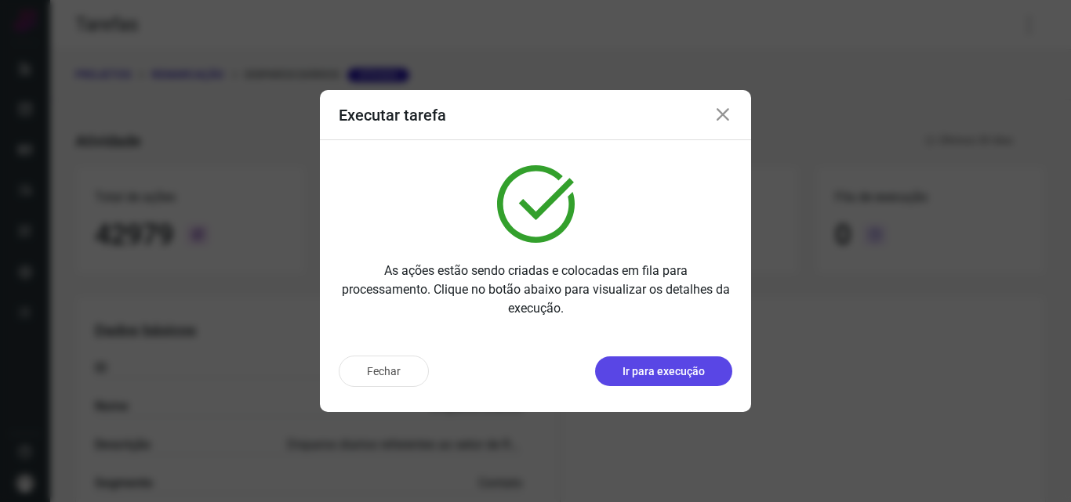
click at [640, 375] on p "Ir para execução" at bounding box center [663, 372] width 82 height 16
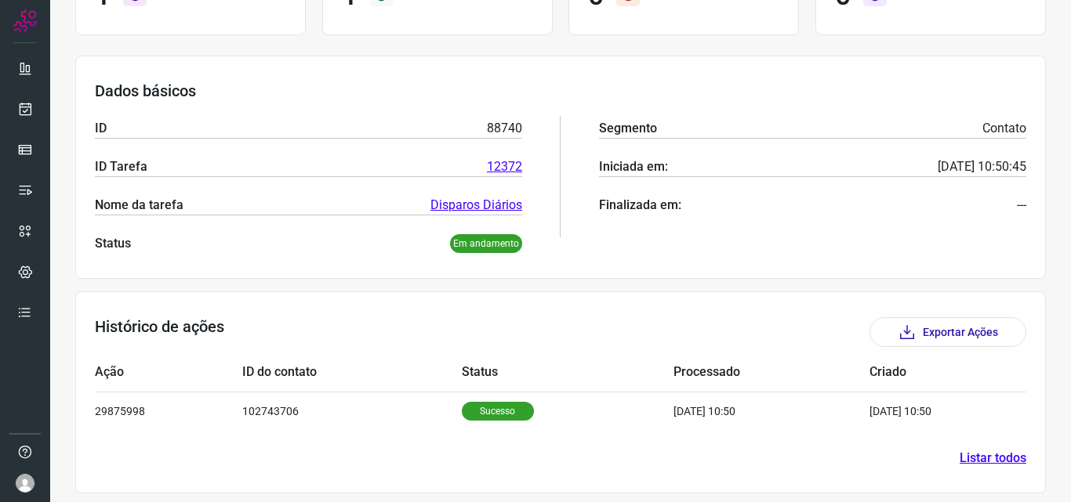
scroll to position [183, 0]
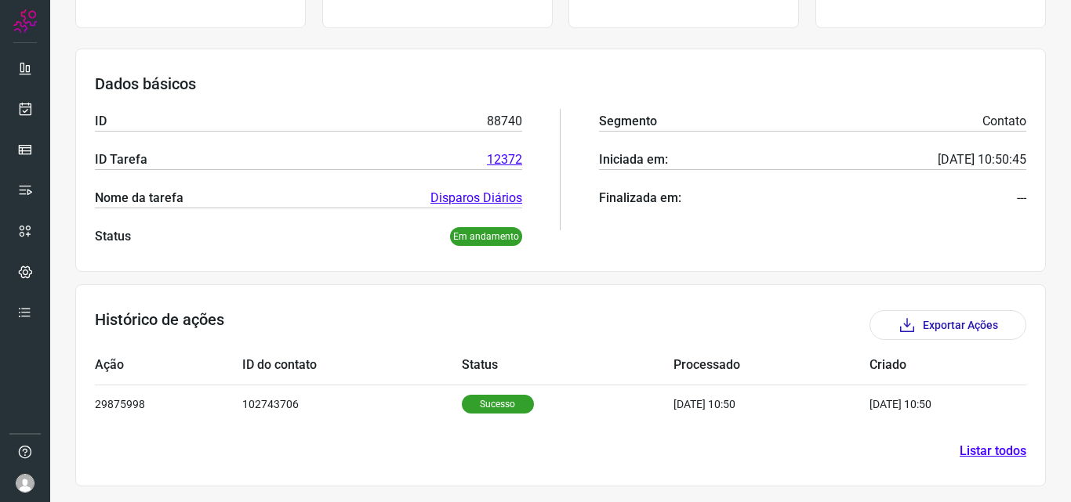
click at [492, 426] on section "Histórico de ações Exportar Ações Ação ID do contato Status Processado Criado 2…" at bounding box center [560, 385] width 970 height 202
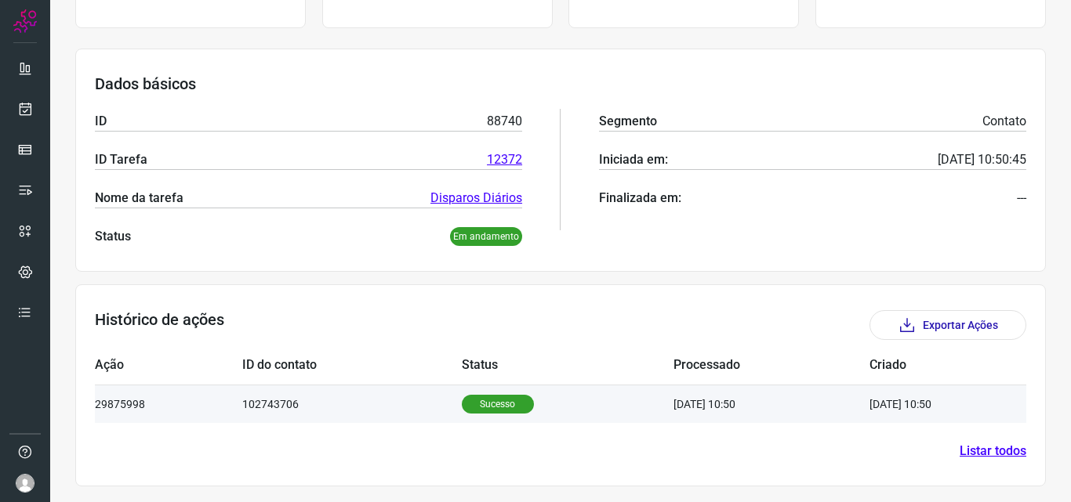
click at [486, 404] on p "Sucesso" at bounding box center [498, 404] width 72 height 19
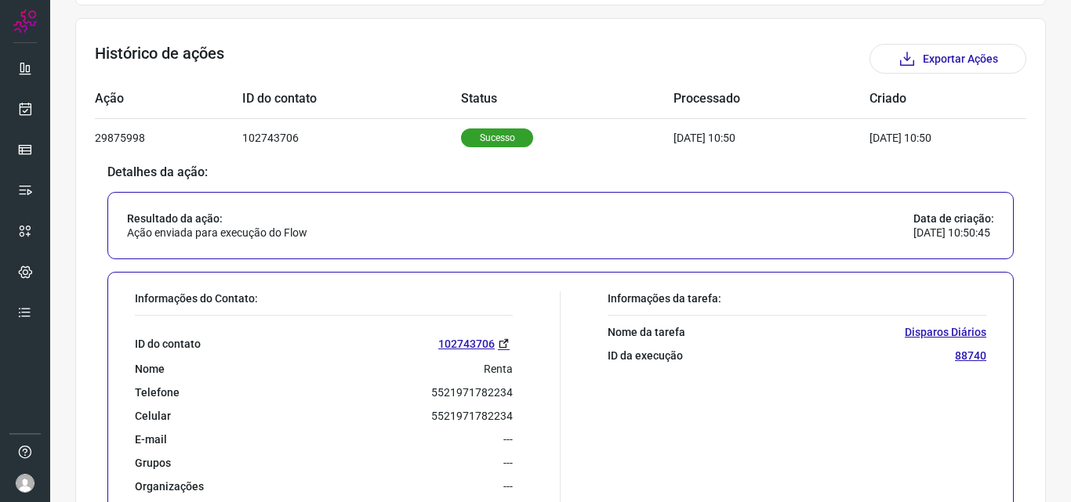
scroll to position [563, 0]
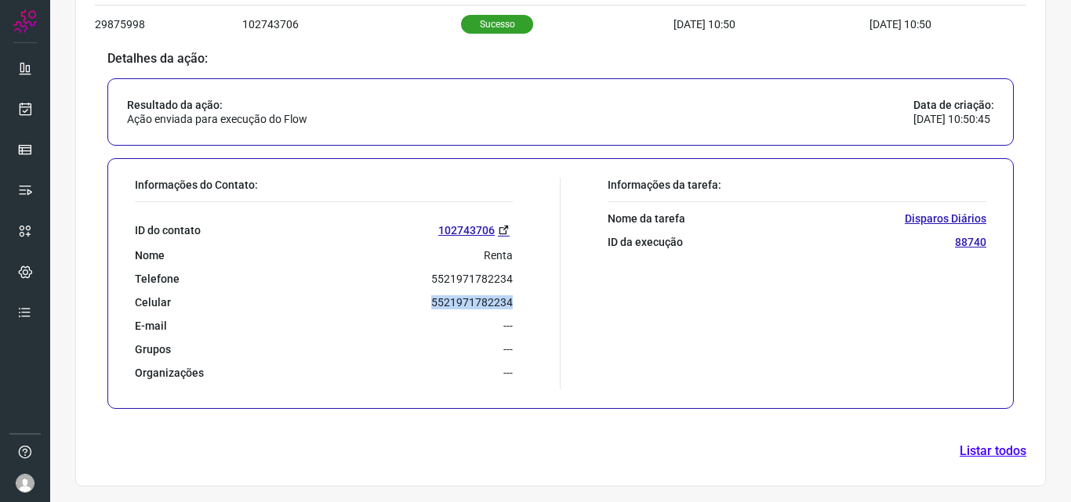
drag, startPoint x: 421, startPoint y: 303, endPoint x: 524, endPoint y: 307, distance: 103.6
click at [524, 307] on div "Informações do Contato: ID do contato [PHONE_NUMBER] Nome Renta Telefone 552197…" at bounding box center [343, 284] width 433 height 212
copy p "5521971782234"
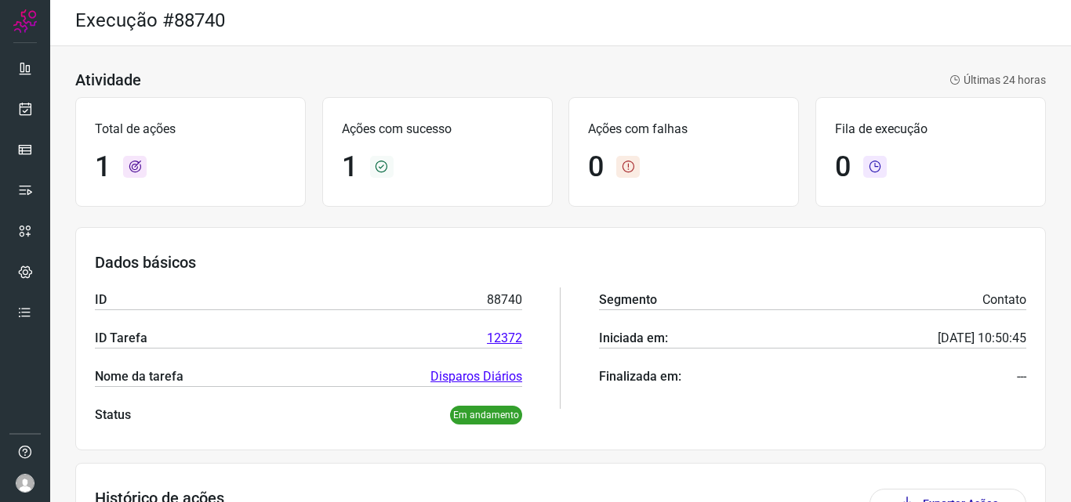
scroll to position [0, 0]
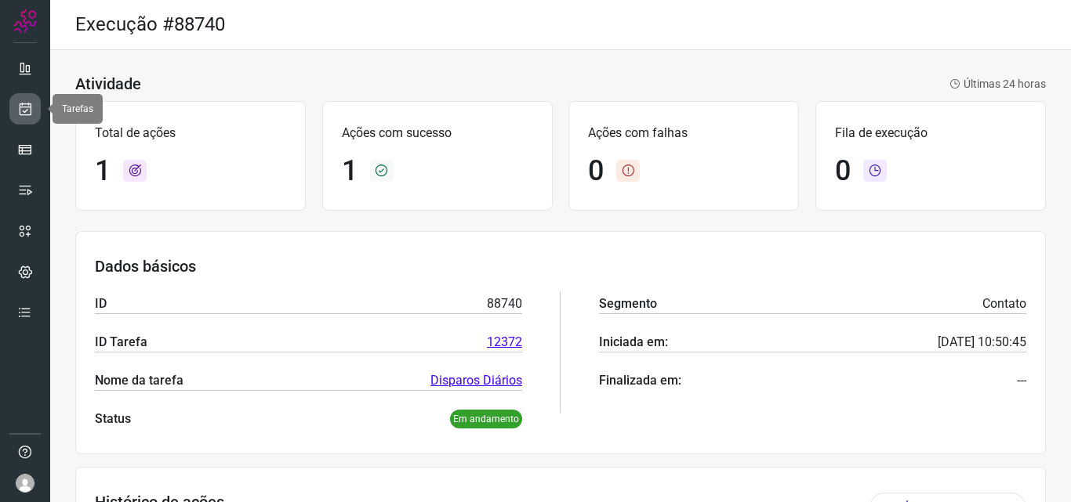
click at [20, 108] on icon at bounding box center [25, 109] width 16 height 16
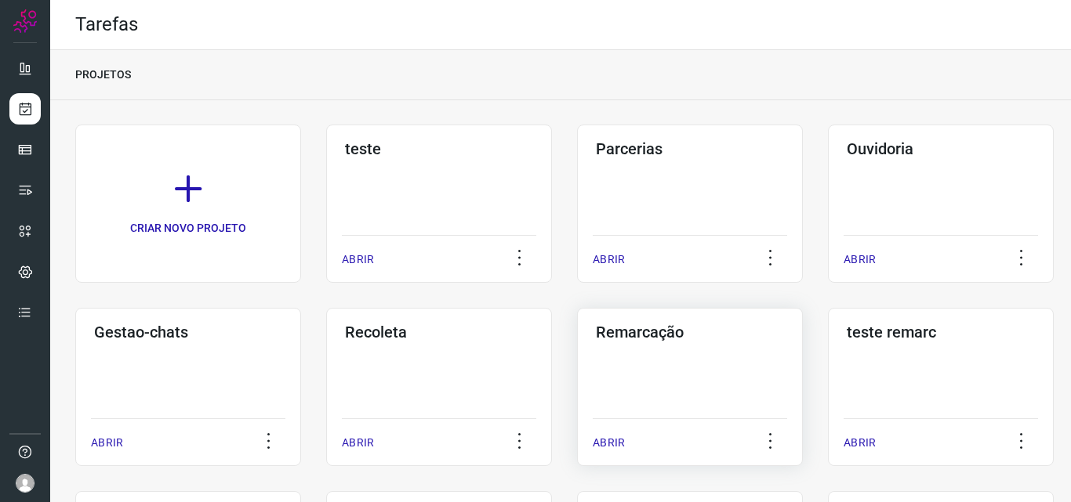
click at [612, 325] on h3 "Remarcação" at bounding box center [690, 332] width 188 height 19
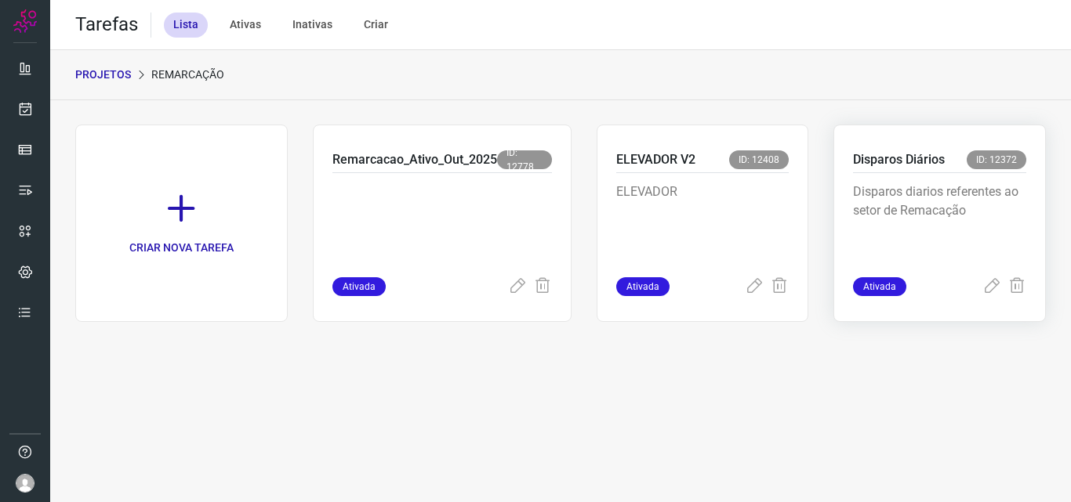
click at [906, 162] on p "Disparos Diários" at bounding box center [899, 159] width 92 height 19
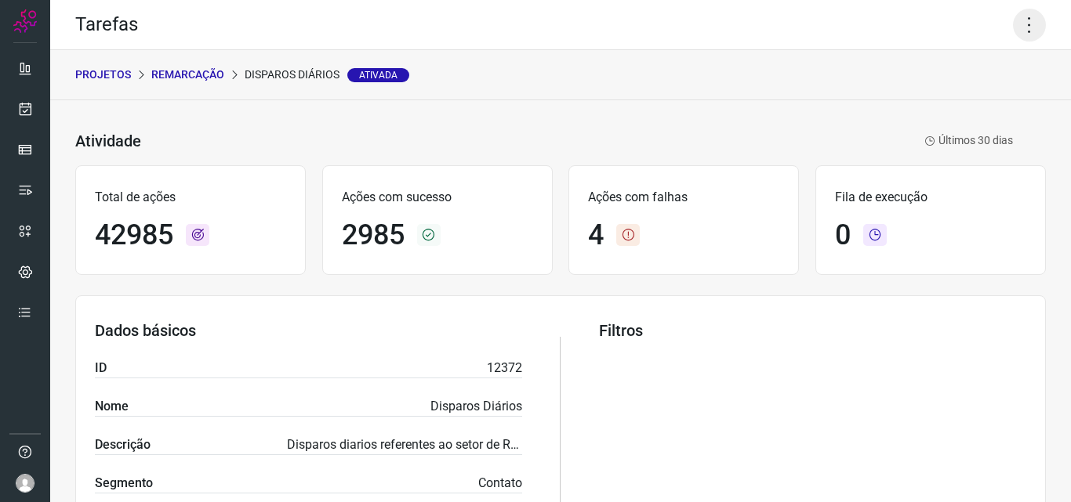
click at [1027, 20] on icon at bounding box center [1029, 25] width 33 height 33
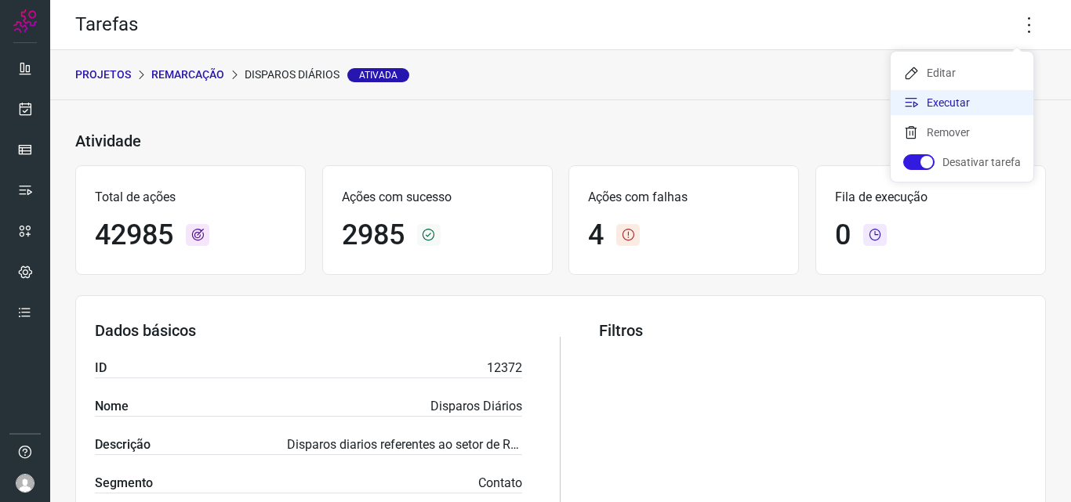
click at [951, 101] on li "Executar" at bounding box center [961, 102] width 143 height 25
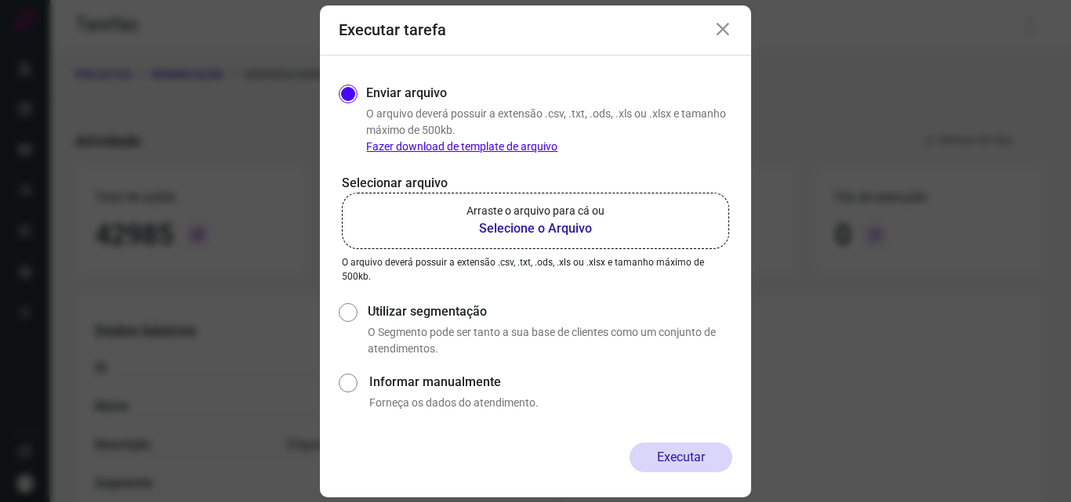
click at [520, 224] on b "Selecione o Arquivo" at bounding box center [535, 228] width 138 height 19
click at [0, 0] on input "Arraste o arquivo para cá ou Selecione o Arquivo" at bounding box center [0, 0] width 0 height 0
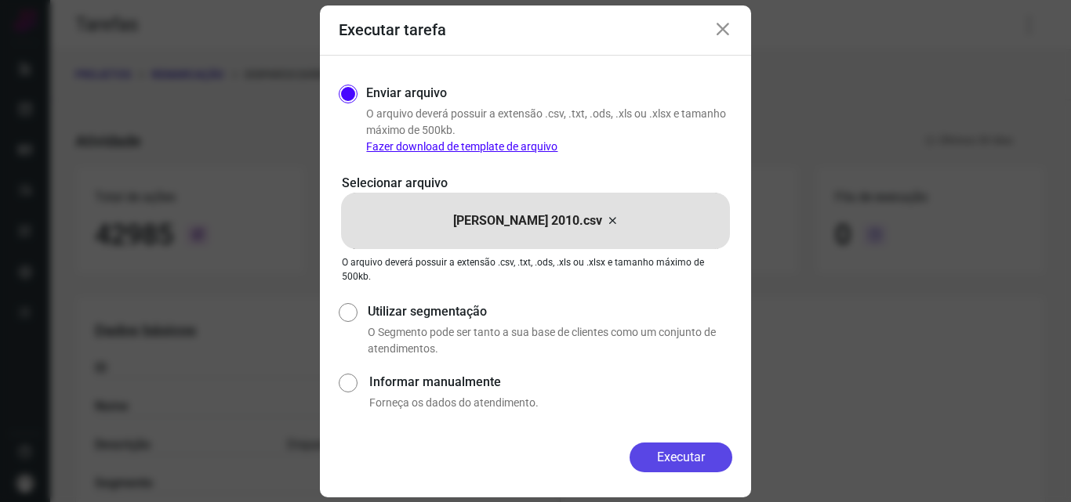
click at [676, 444] on button "Executar" at bounding box center [680, 458] width 103 height 30
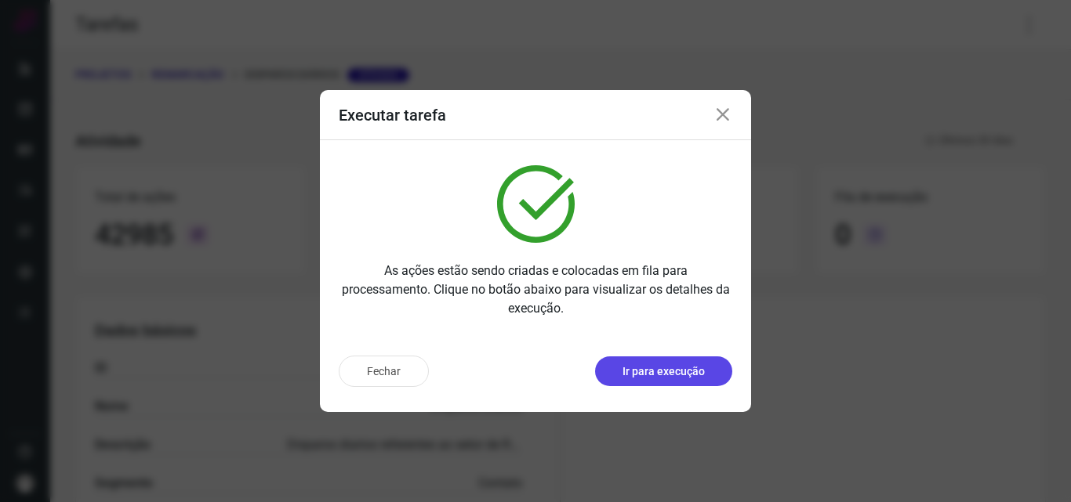
click at [687, 371] on p "Ir para execução" at bounding box center [663, 372] width 82 height 16
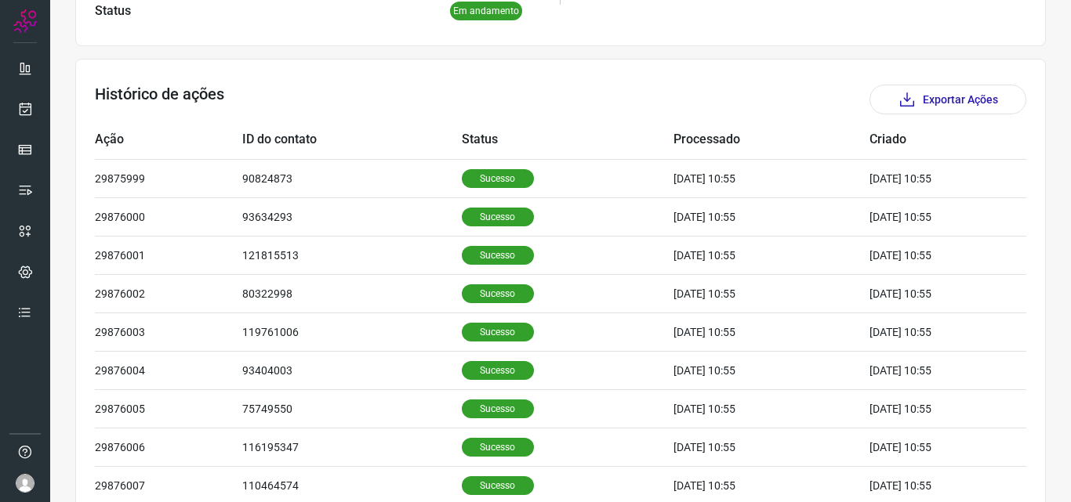
scroll to position [528, 0]
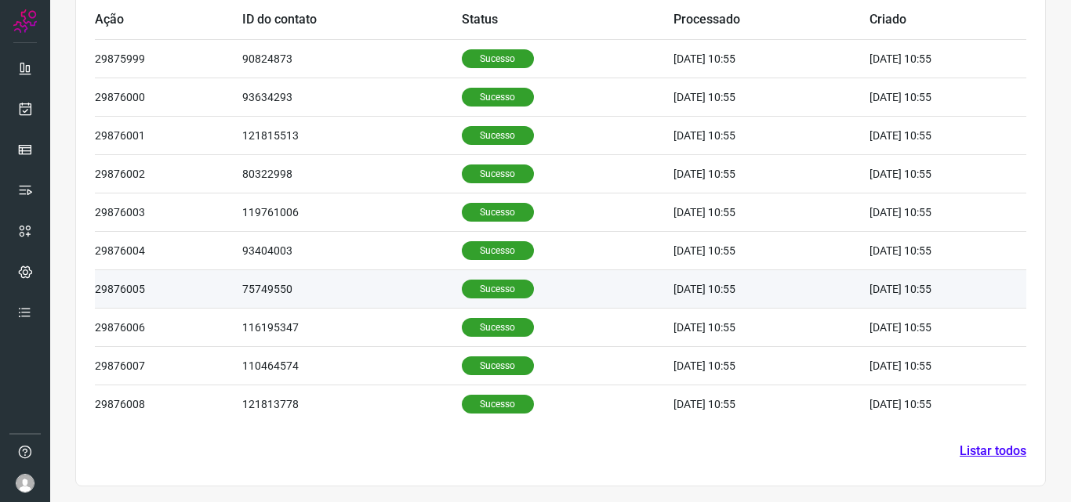
click at [470, 284] on p "Sucesso" at bounding box center [498, 289] width 72 height 19
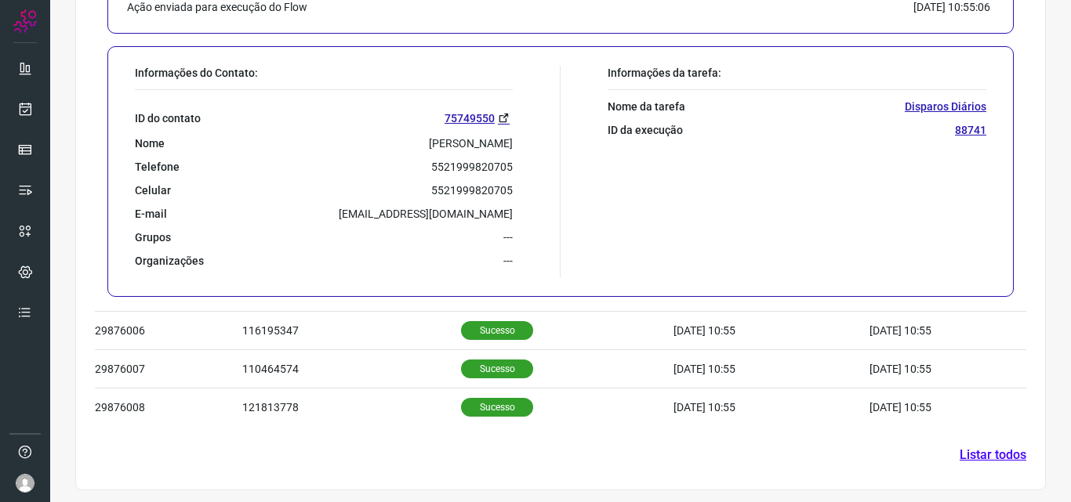
scroll to position [909, 0]
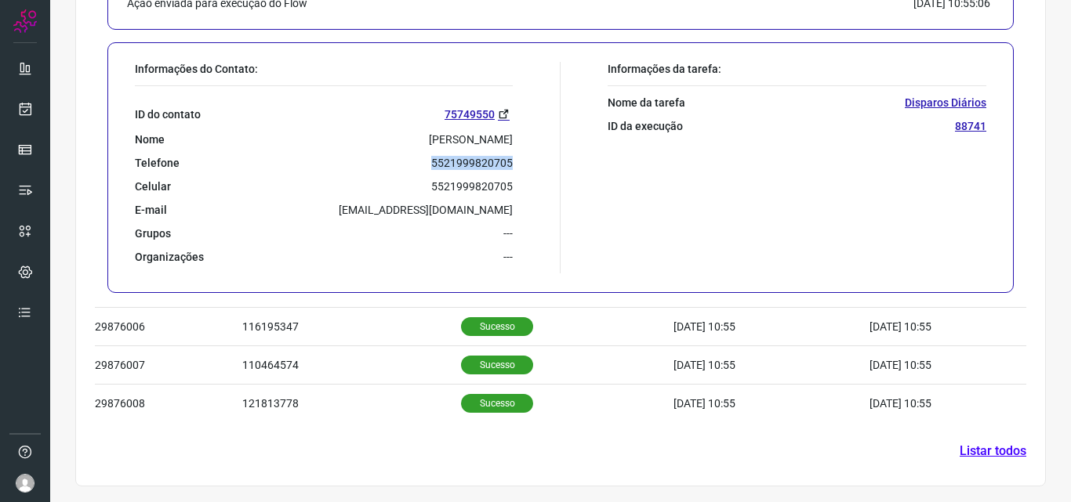
drag, startPoint x: 426, startPoint y: 161, endPoint x: 513, endPoint y: 165, distance: 87.1
click at [513, 165] on div "Informações do Contato: ID do contato 75749550 Nome Rubens Bazilio Telefone 552…" at bounding box center [343, 168] width 433 height 212
copy p "5521999820705"
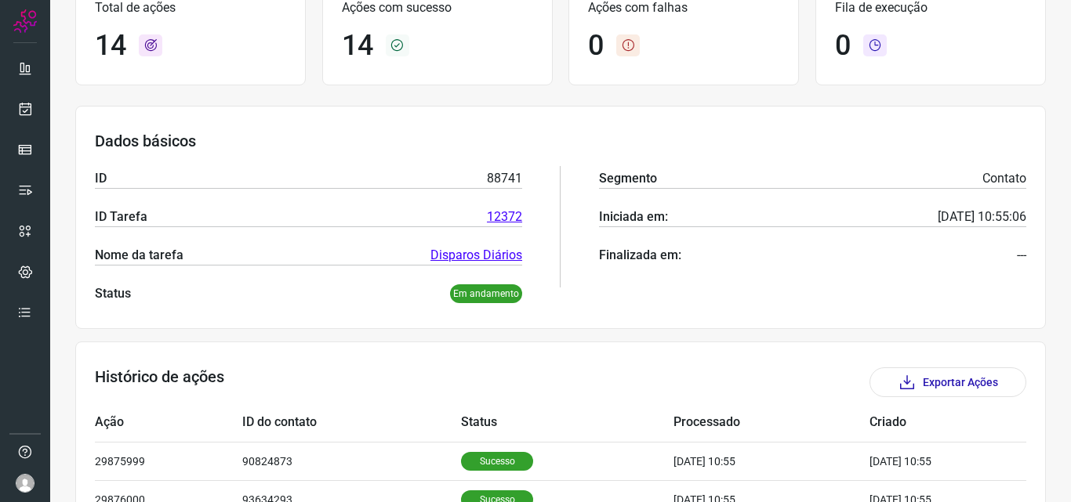
scroll to position [0, 0]
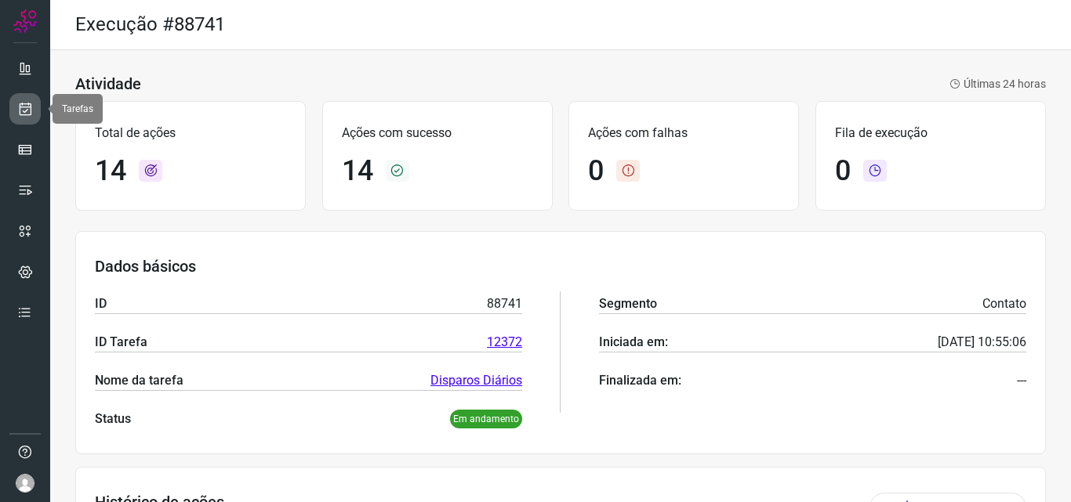
click at [31, 108] on icon at bounding box center [25, 109] width 16 height 16
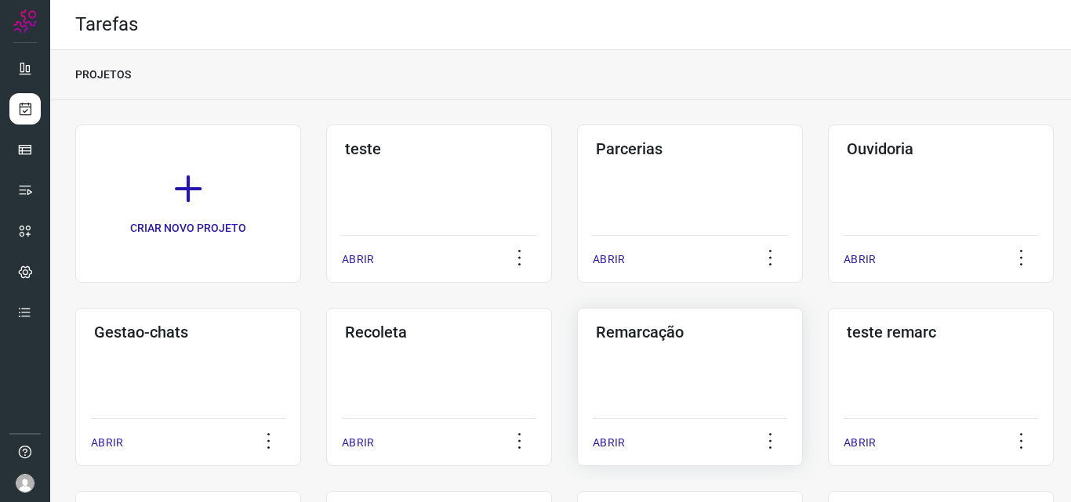
click at [630, 328] on h3 "Remarcação" at bounding box center [690, 332] width 188 height 19
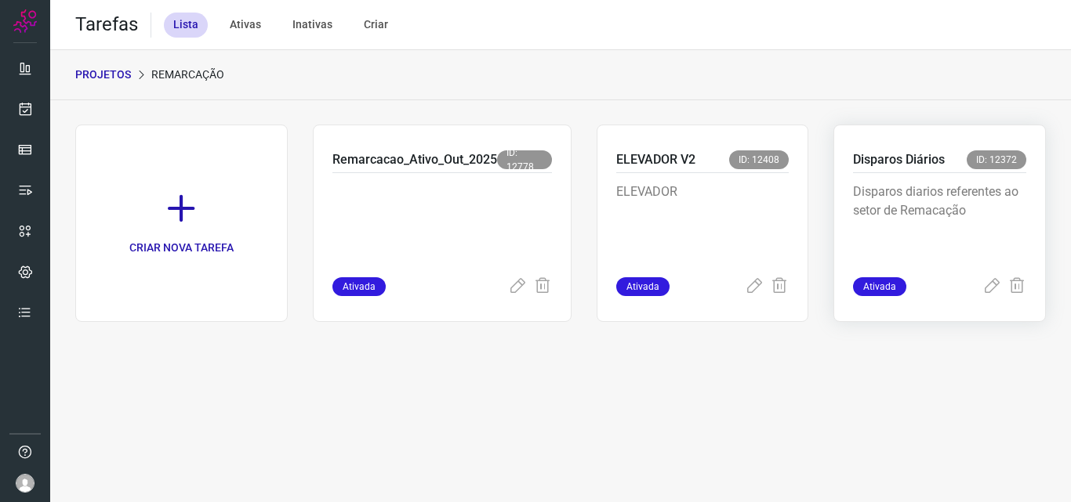
click at [886, 158] on p "Disparos Diários" at bounding box center [899, 159] width 92 height 19
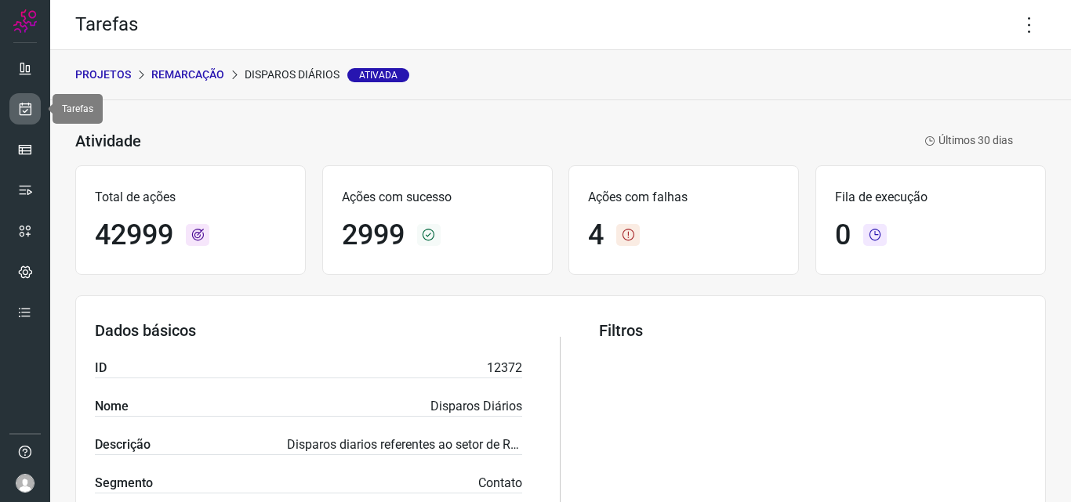
click at [30, 111] on icon at bounding box center [25, 109] width 16 height 16
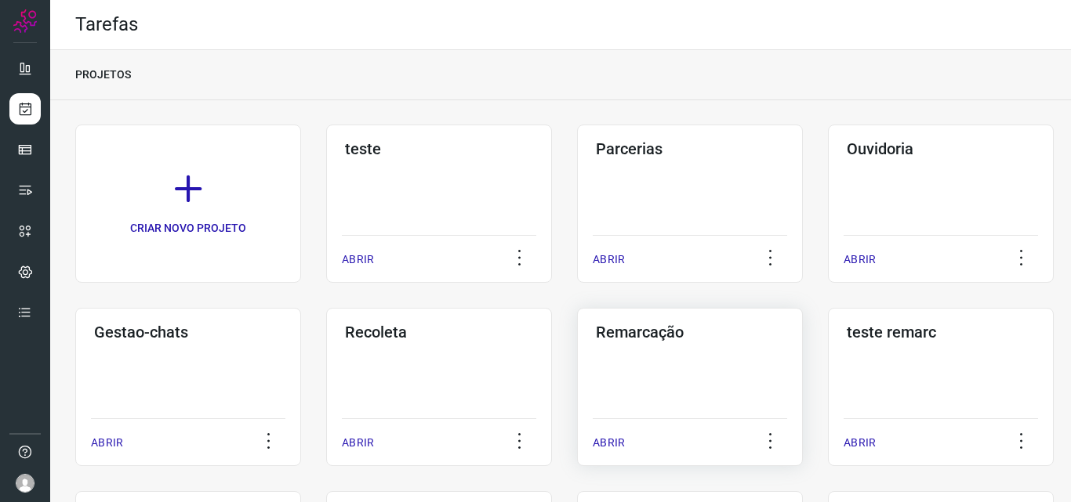
click at [641, 331] on h3 "Remarcação" at bounding box center [690, 332] width 188 height 19
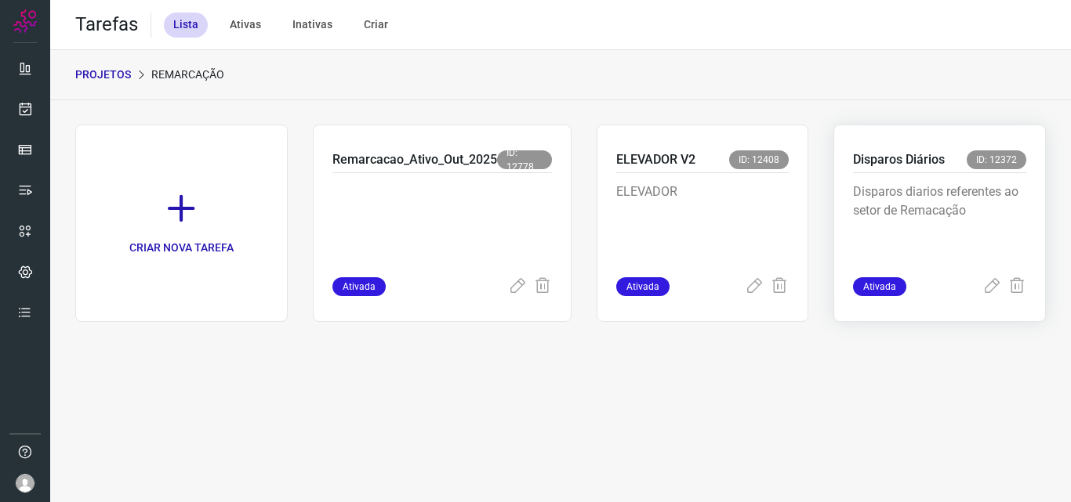
click at [914, 157] on p "Disparos Diários" at bounding box center [899, 159] width 92 height 19
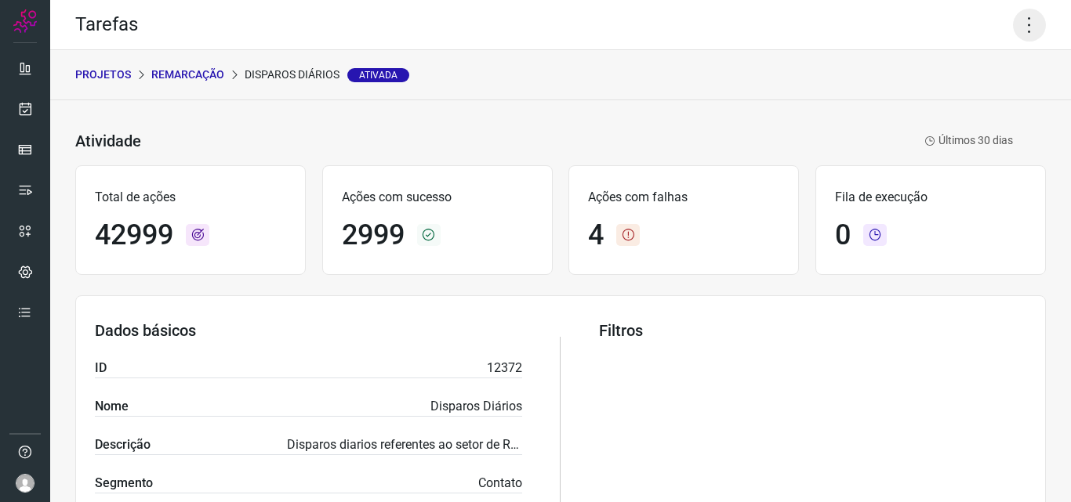
click at [1021, 28] on icon at bounding box center [1029, 25] width 33 height 33
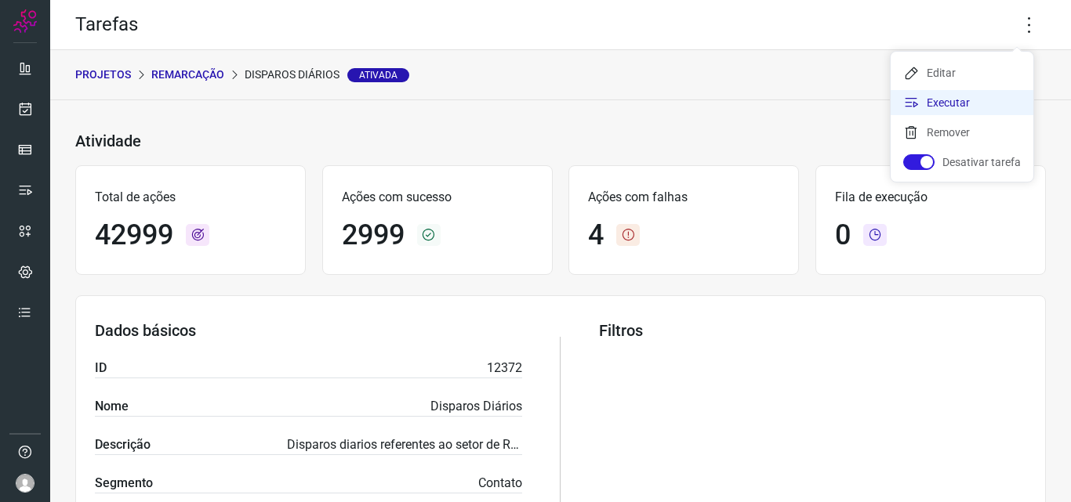
click at [944, 101] on li "Executar" at bounding box center [961, 102] width 143 height 25
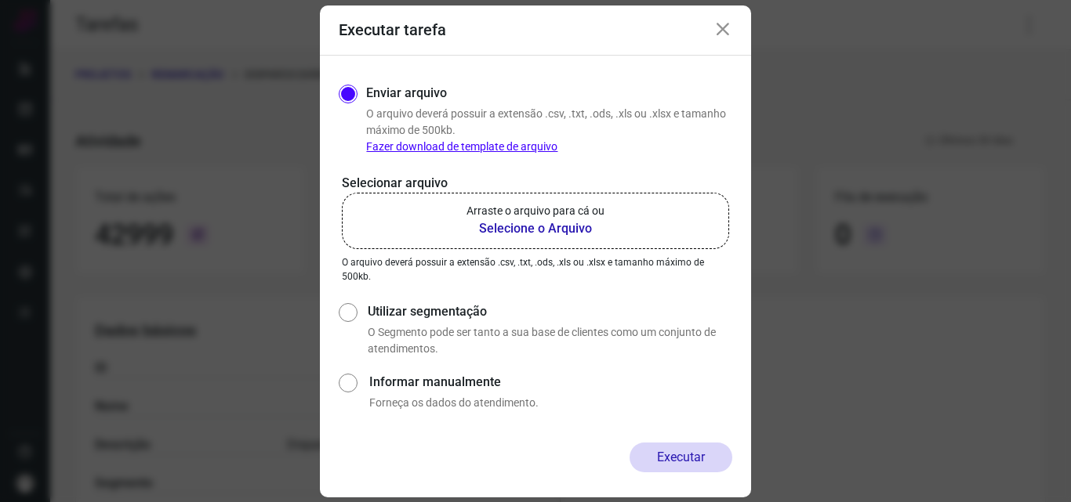
click at [542, 228] on b "Selecione o Arquivo" at bounding box center [535, 228] width 138 height 19
click at [0, 0] on input "Arraste o arquivo para cá ou Selecione o Arquivo" at bounding box center [0, 0] width 0 height 0
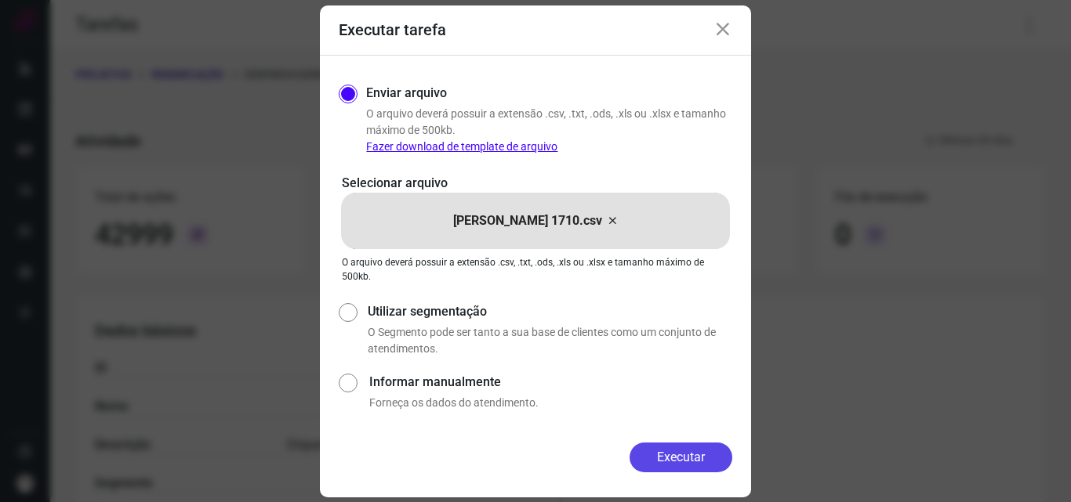
click at [697, 451] on button "Executar" at bounding box center [680, 458] width 103 height 30
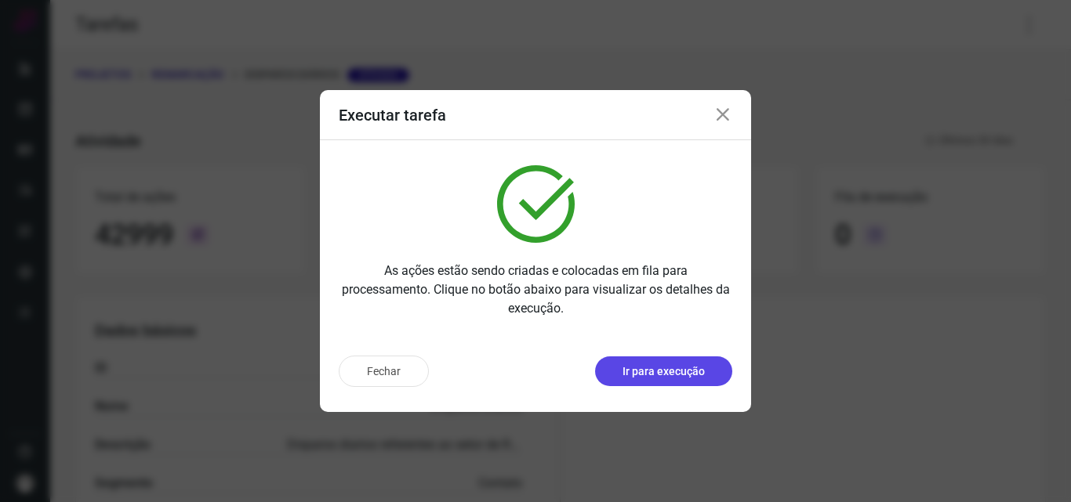
click at [690, 373] on p "Ir para execução" at bounding box center [663, 372] width 82 height 16
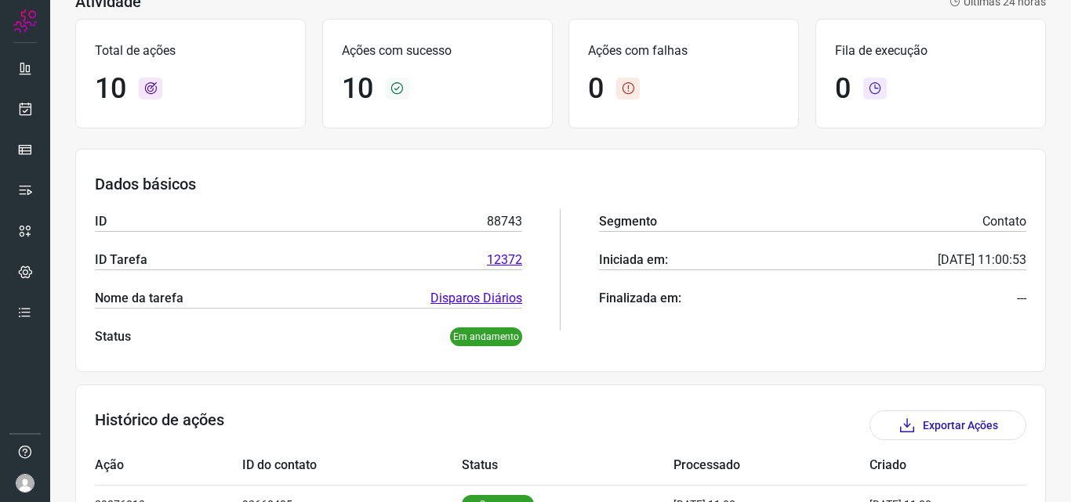
scroll to position [392, 0]
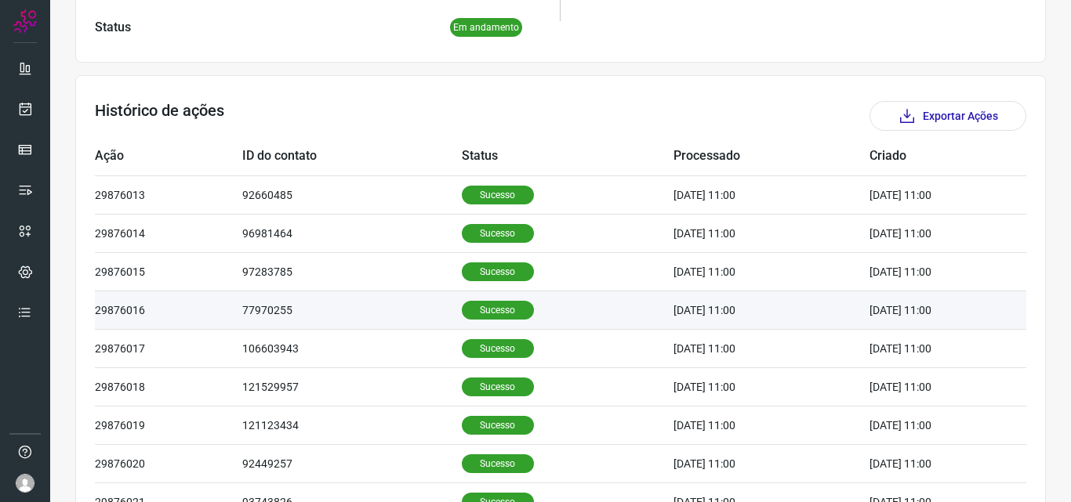
click at [488, 315] on p "Sucesso" at bounding box center [498, 310] width 72 height 19
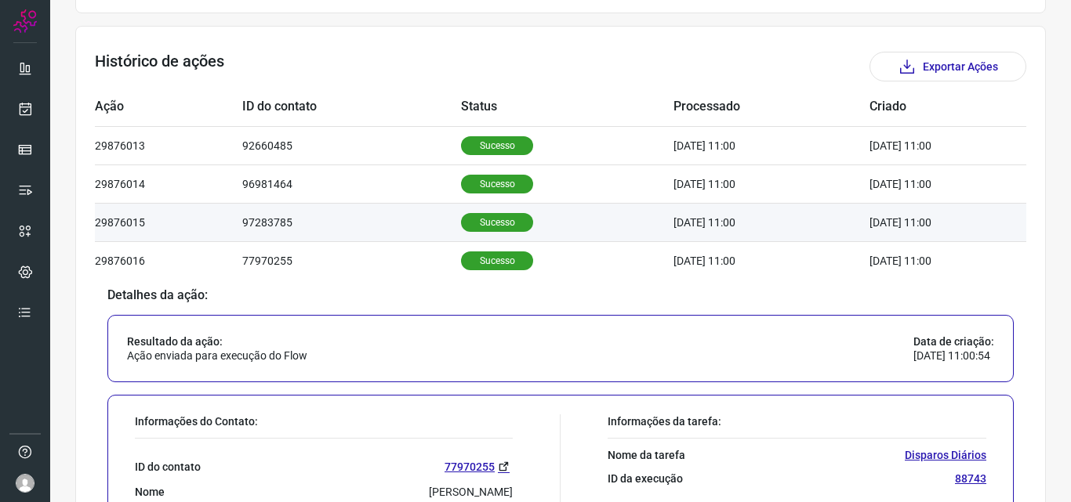
scroll to position [627, 0]
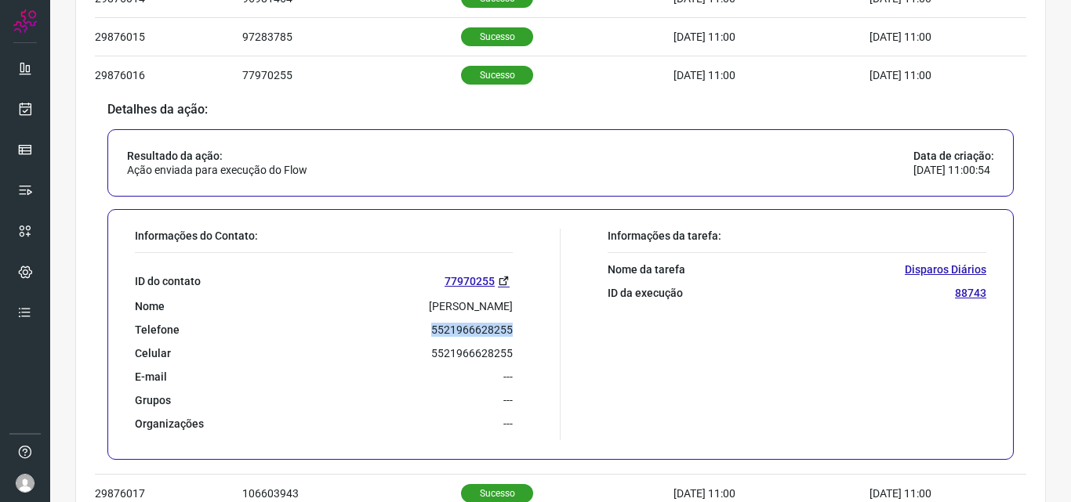
drag, startPoint x: 415, startPoint y: 331, endPoint x: 537, endPoint y: 331, distance: 121.5
click at [537, 331] on div "Informações do Contato: ID do contato 77970255 Nome MARLI FERREIRA DA SILVA SOU…" at bounding box center [343, 335] width 433 height 212
copy p "5521966628255"
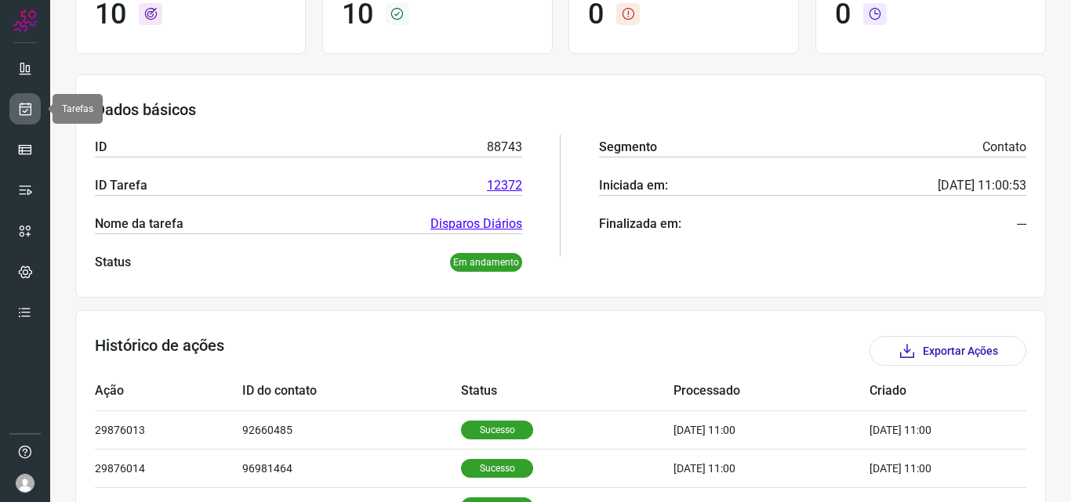
click at [26, 109] on icon at bounding box center [25, 109] width 16 height 16
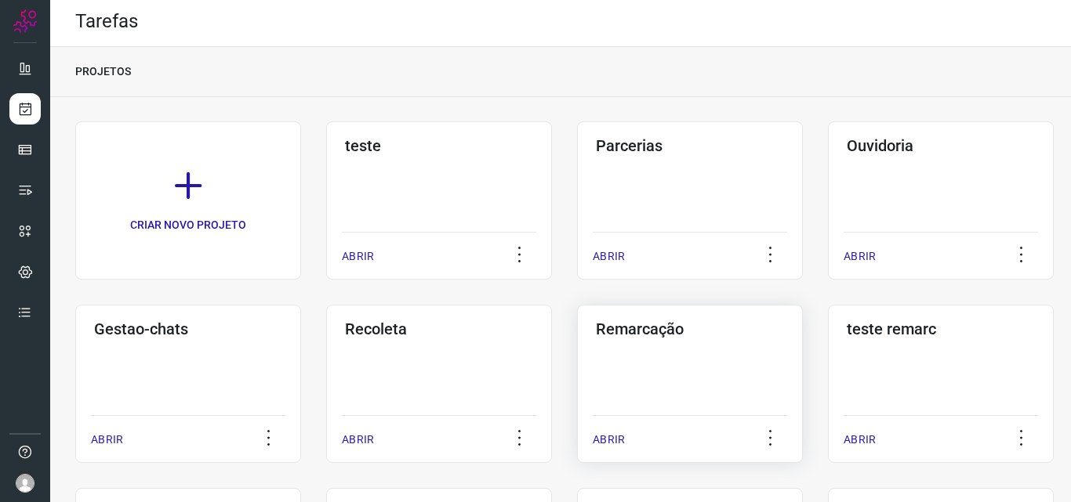
click at [656, 322] on h3 "Remarcação" at bounding box center [690, 329] width 188 height 19
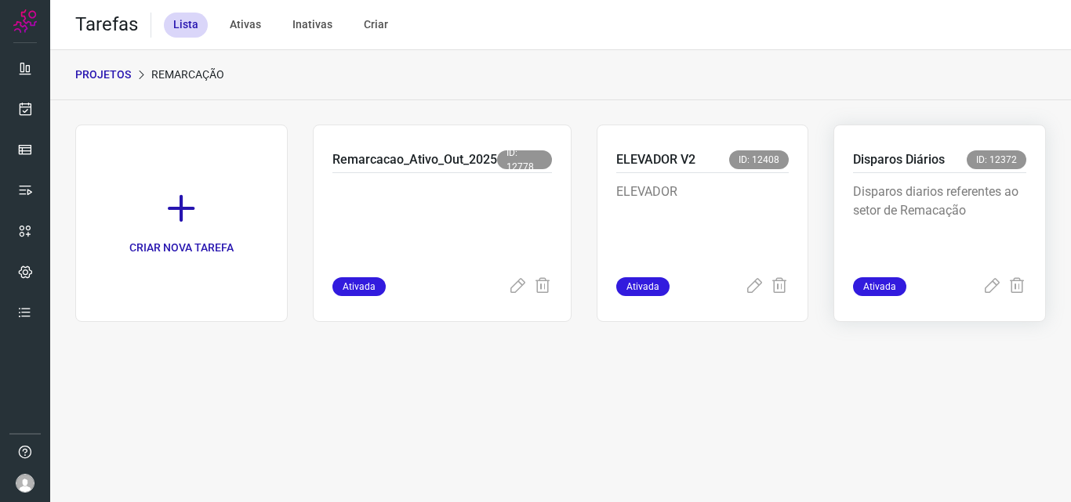
click at [882, 150] on p "Disparos Diários" at bounding box center [899, 159] width 92 height 19
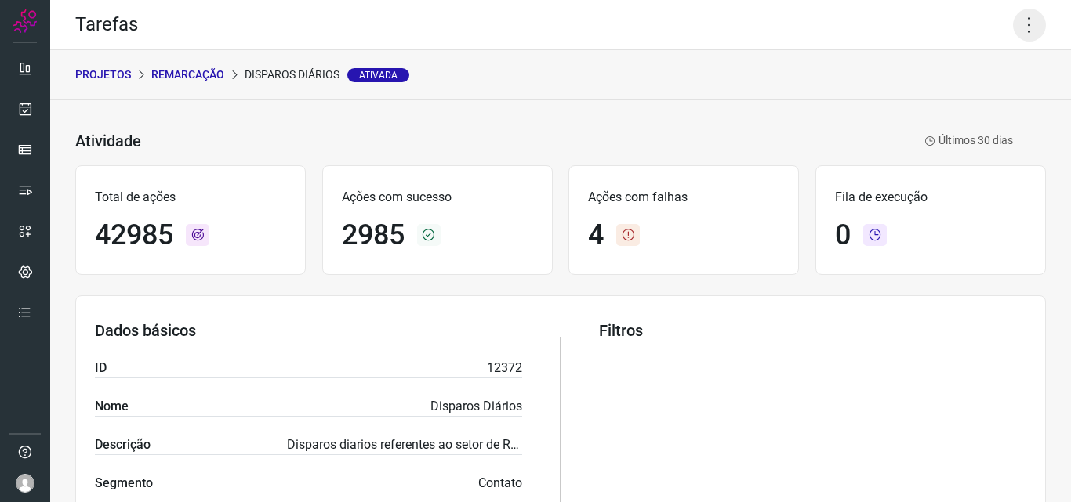
click at [1013, 15] on icon at bounding box center [1029, 25] width 33 height 33
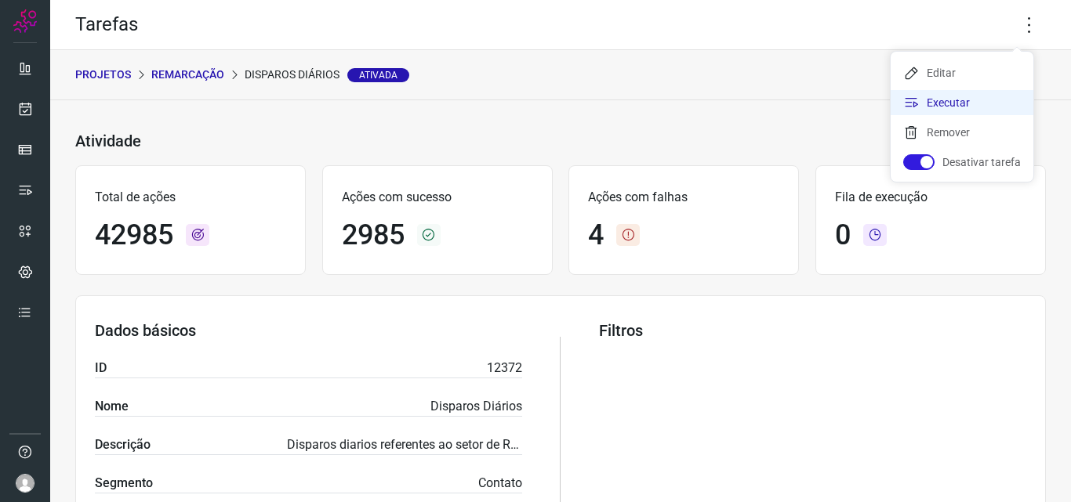
click at [944, 101] on li "Executar" at bounding box center [961, 102] width 143 height 25
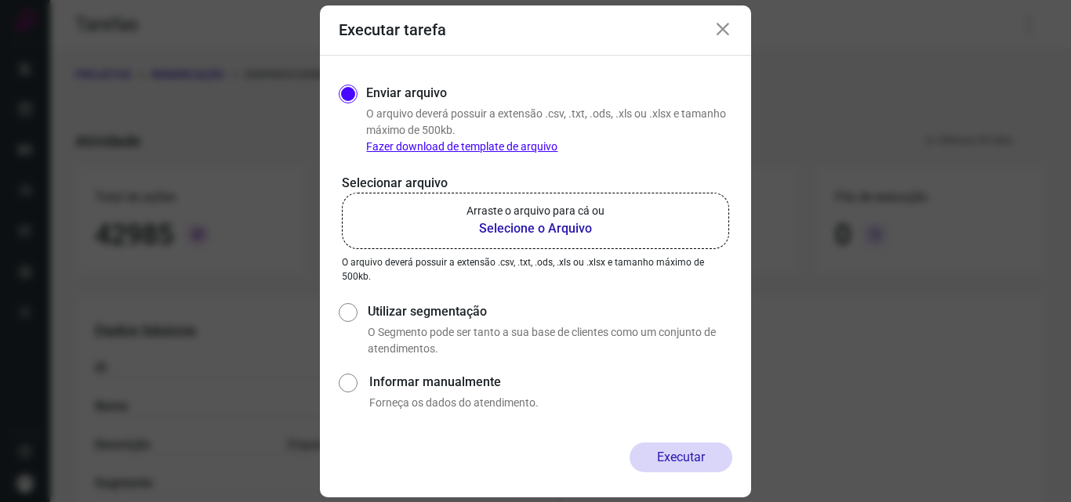
click at [532, 222] on b "Selecione o Arquivo" at bounding box center [535, 228] width 138 height 19
click at [0, 0] on input "Arraste o arquivo para cá ou Selecione o Arquivo" at bounding box center [0, 0] width 0 height 0
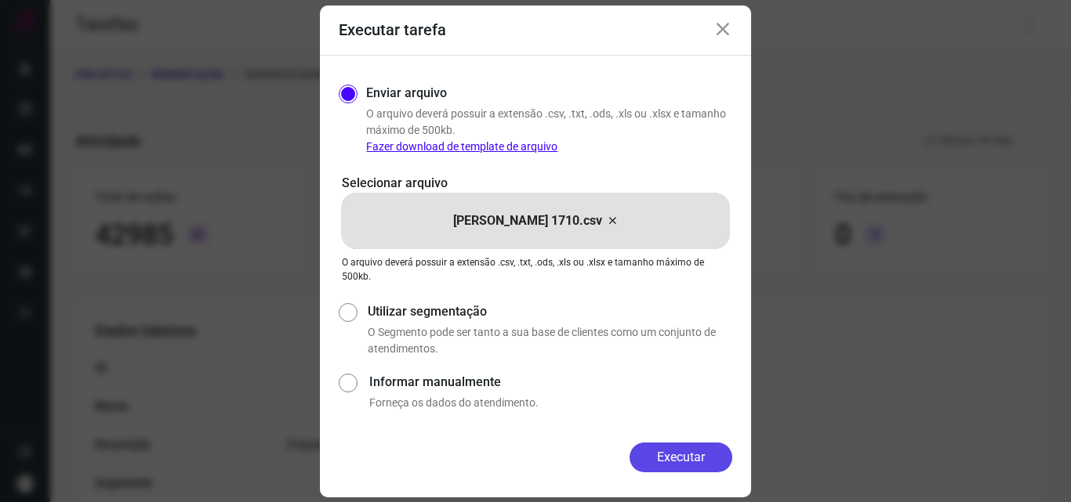
click at [688, 455] on button "Executar" at bounding box center [680, 458] width 103 height 30
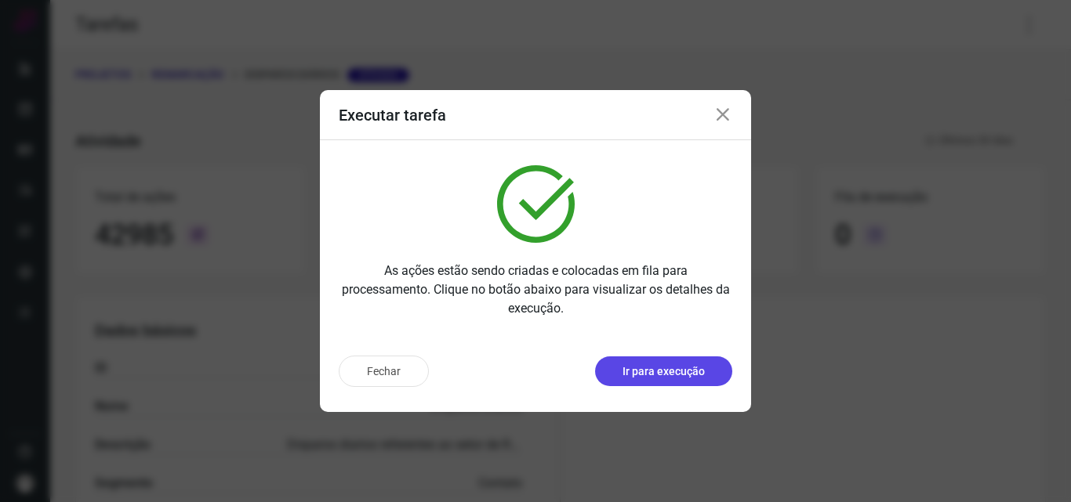
click at [662, 368] on p "Ir para execução" at bounding box center [663, 372] width 82 height 16
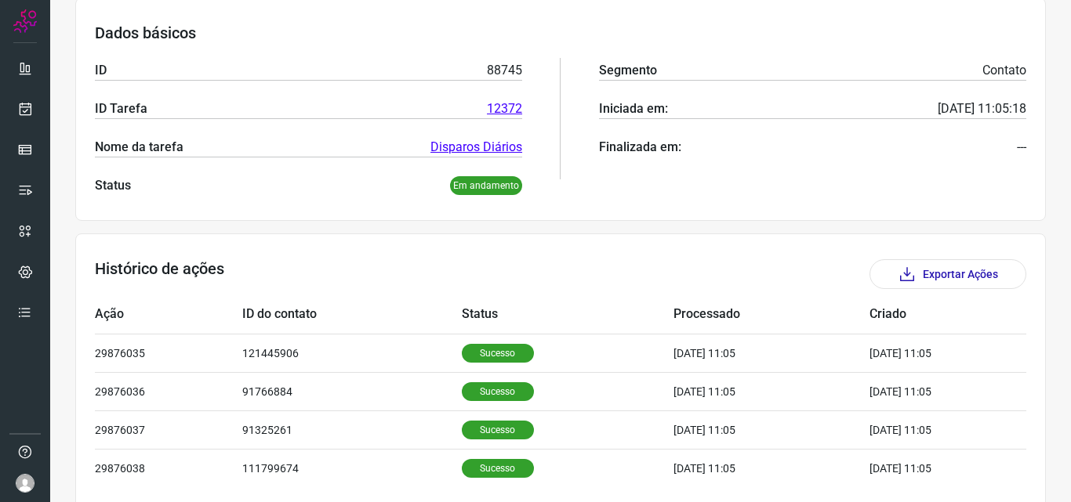
scroll to position [235, 0]
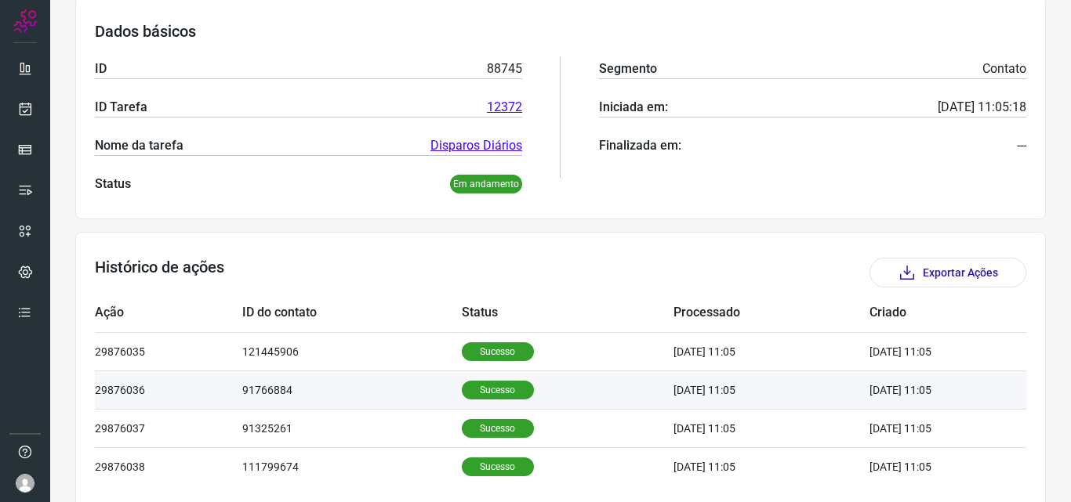
click at [473, 387] on p "Sucesso" at bounding box center [498, 390] width 72 height 19
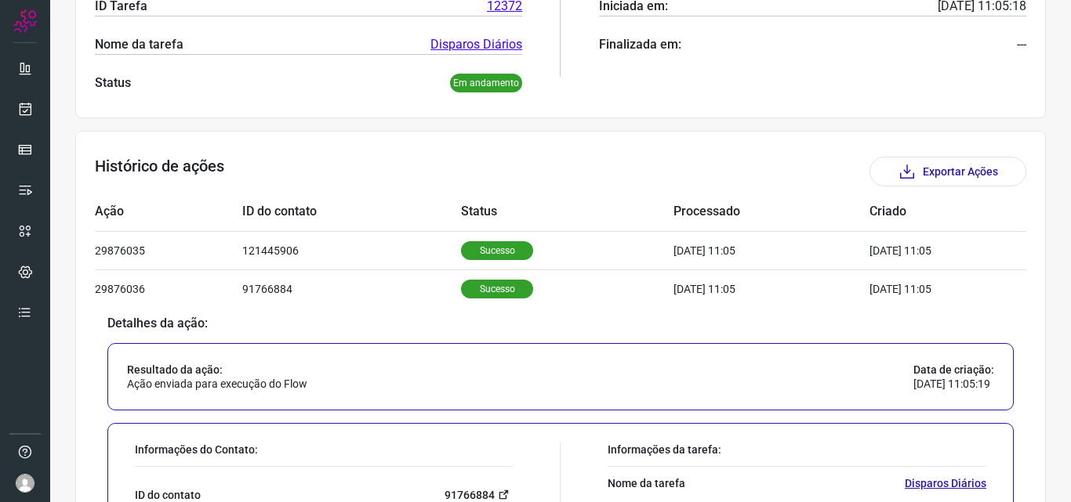
scroll to position [549, 0]
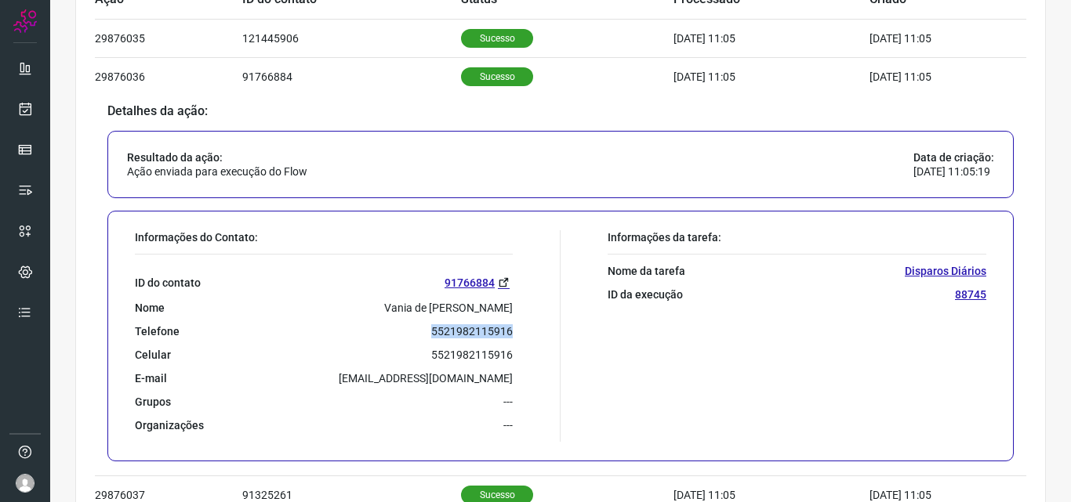
drag, startPoint x: 423, startPoint y: 334, endPoint x: 519, endPoint y: 333, distance: 95.6
click at [519, 333] on div "Informações do Contato: ID do contato 91766884 Nome Vania de Pinho Vinagre Tele…" at bounding box center [343, 336] width 433 height 212
copy p "5521982115916"
